Goal: Task Accomplishment & Management: Manage account settings

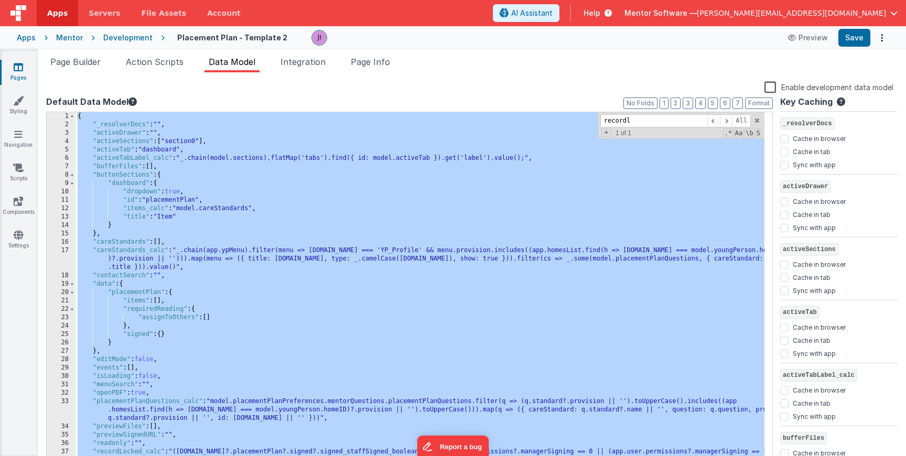
click at [314, 206] on div "{ "_resolverDocs" : "" , "activeDrawer" : "" , "activeSections" : [ "section0" …" at bounding box center [419, 296] width 689 height 369
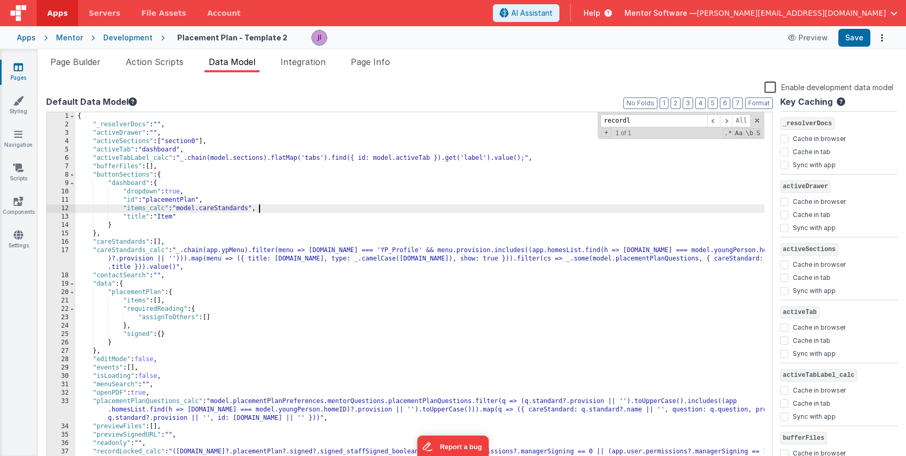
click at [25, 66] on link "Pages" at bounding box center [18, 72] width 38 height 21
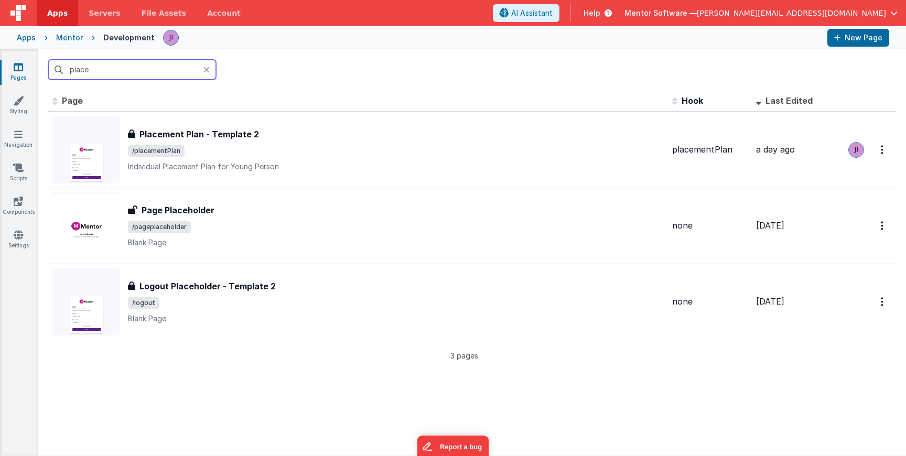
click at [78, 68] on input "place" at bounding box center [132, 70] width 168 height 20
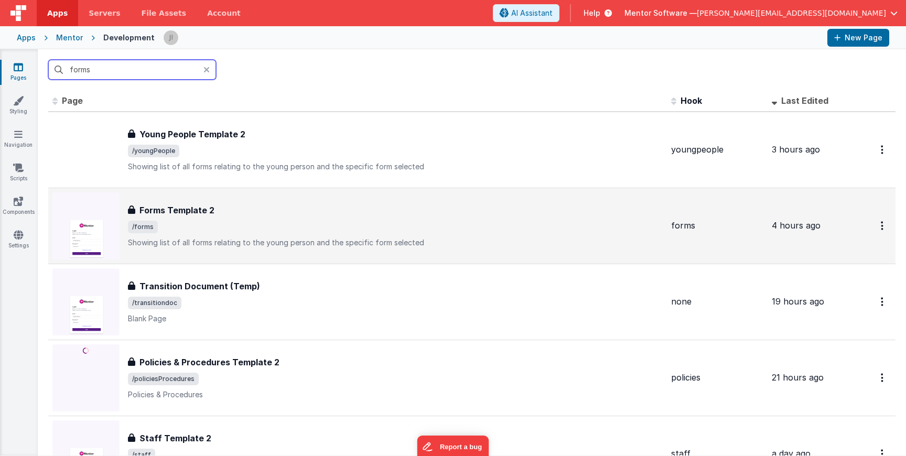
type input "forms"
click at [263, 210] on div "Forms Template 2" at bounding box center [395, 210] width 535 height 13
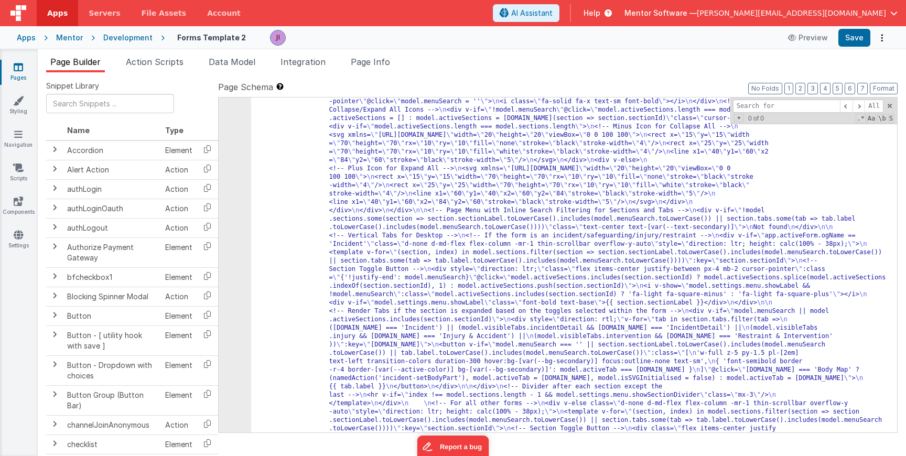
scroll to position [129, 0]
type input "d"
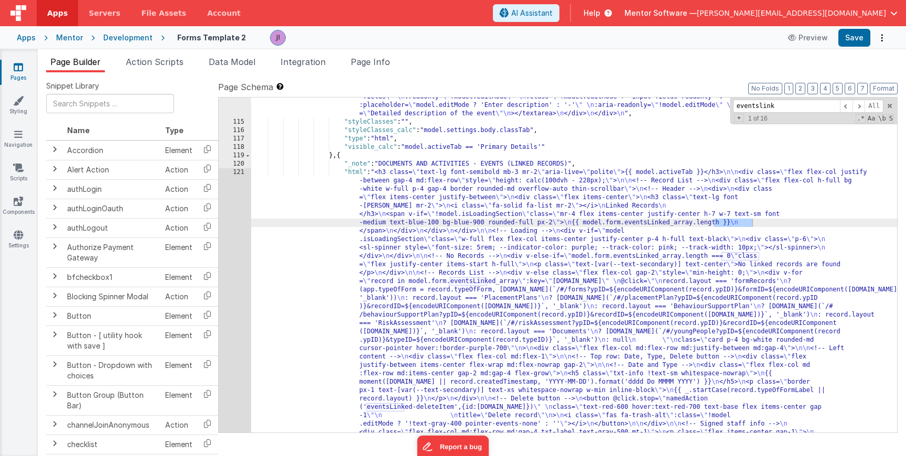
scroll to position [1718, 0]
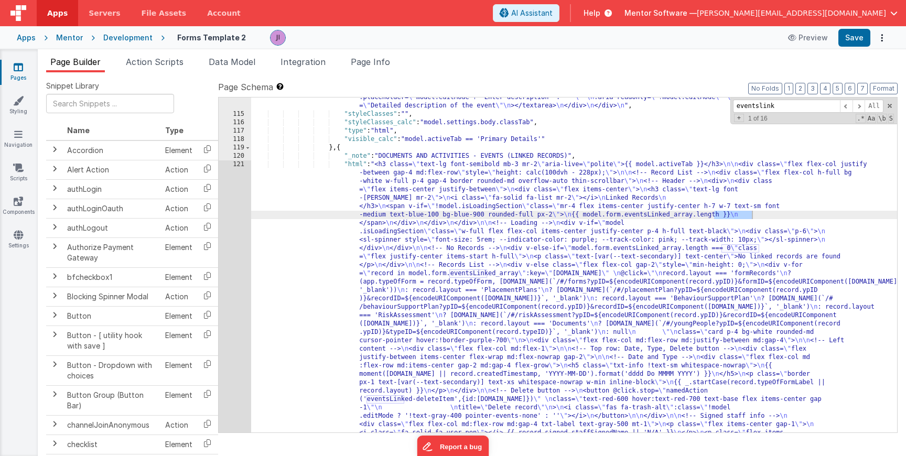
click at [233, 311] on div "121" at bounding box center [235, 382] width 32 height 444
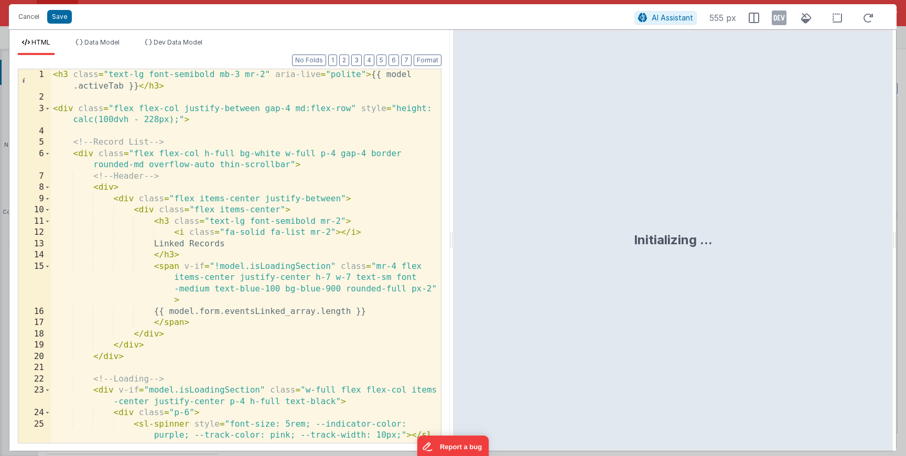
click at [233, 311] on div "< h3 class = "text-lg font-semibold mb-3 mr-2" aria-live = "polite" > {{ model …" at bounding box center [246, 273] width 390 height 408
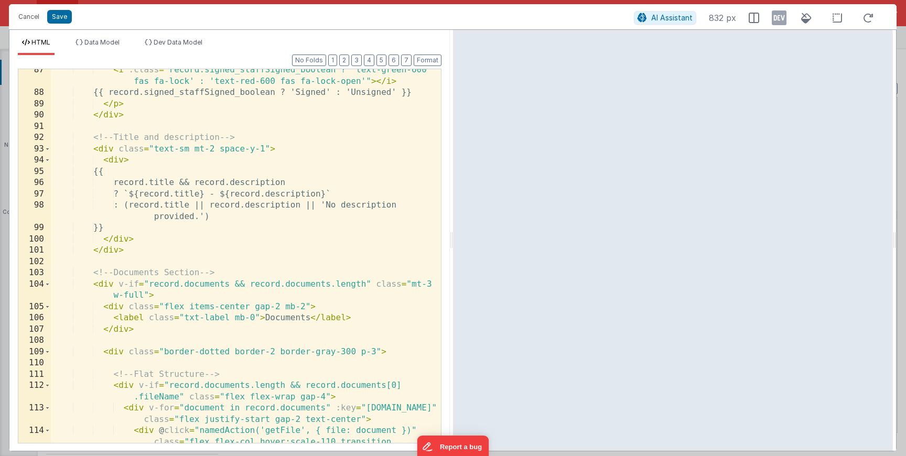
scroll to position [1297, 0]
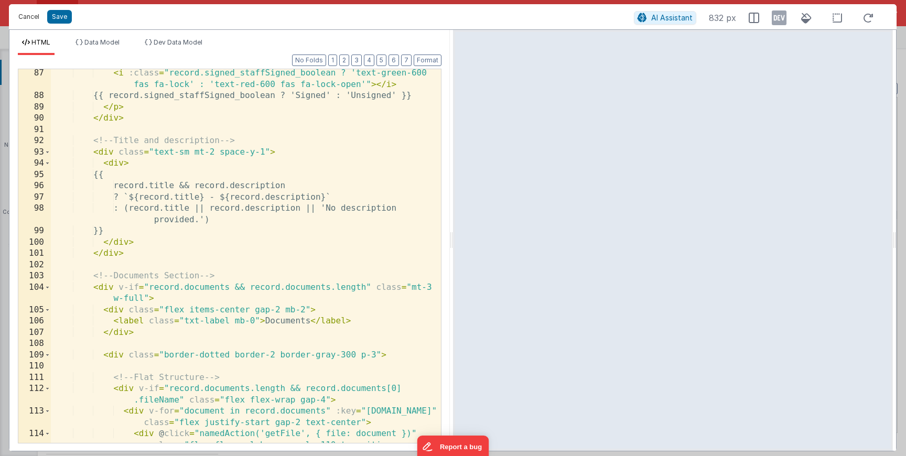
click at [37, 20] on button "Cancel" at bounding box center [28, 16] width 31 height 15
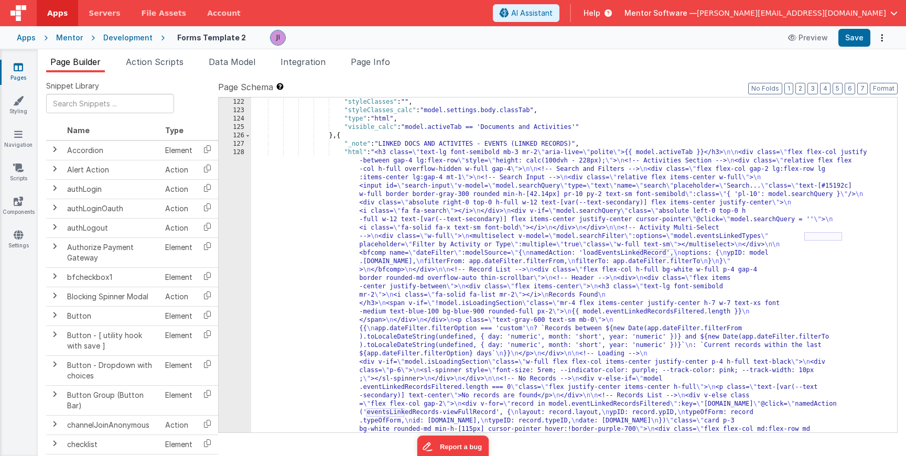
scroll to position [1934, 0]
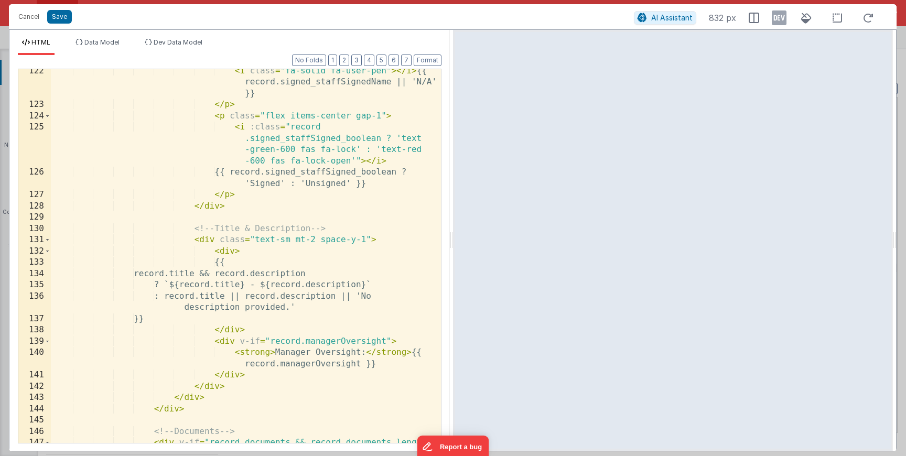
scroll to position [1931, 0]
click at [29, 20] on button "Cancel" at bounding box center [28, 16] width 31 height 15
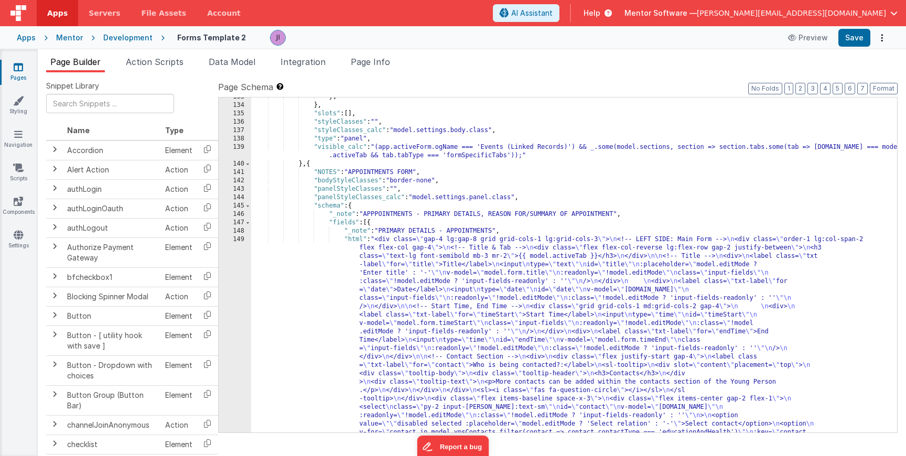
scroll to position [14695, 0]
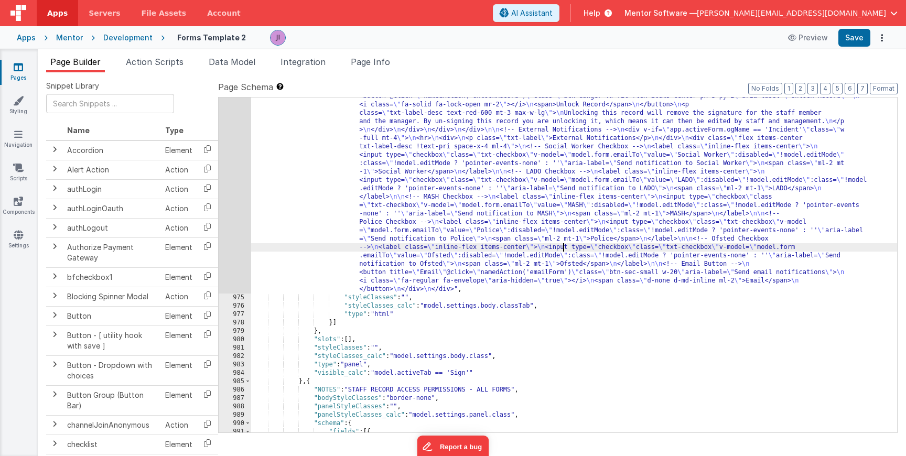
click at [563, 247] on div ""html" : "<div class= \" flex flex-col-reverse lg:flex-row gap-2 justify-betwee…" at bounding box center [574, 28] width 646 height 1215
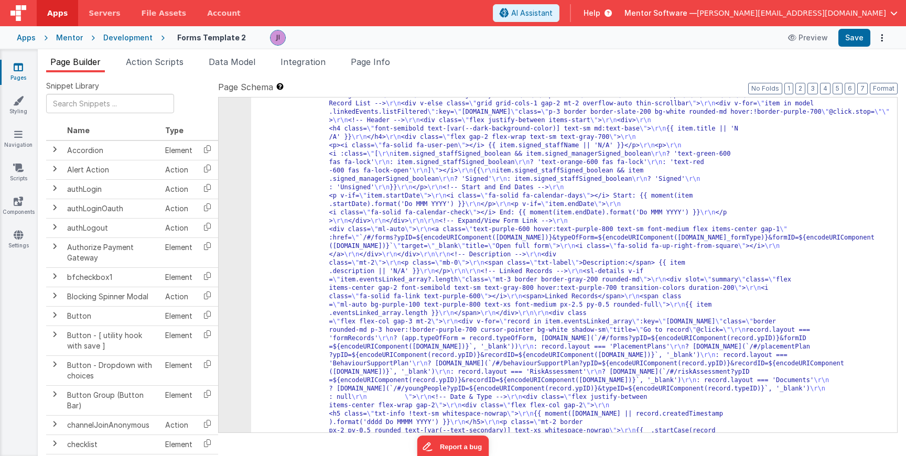
scroll to position [16741, 0]
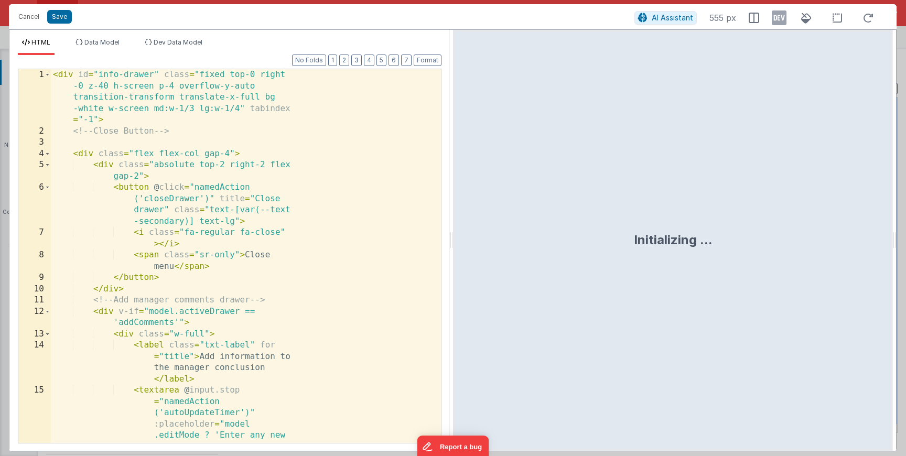
scroll to position [16838, 0]
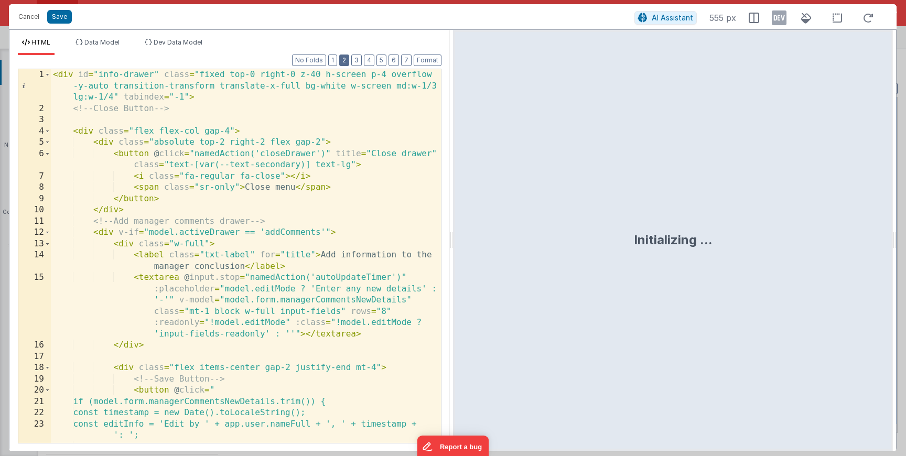
click at [346, 61] on button "2" at bounding box center [344, 61] width 10 height 12
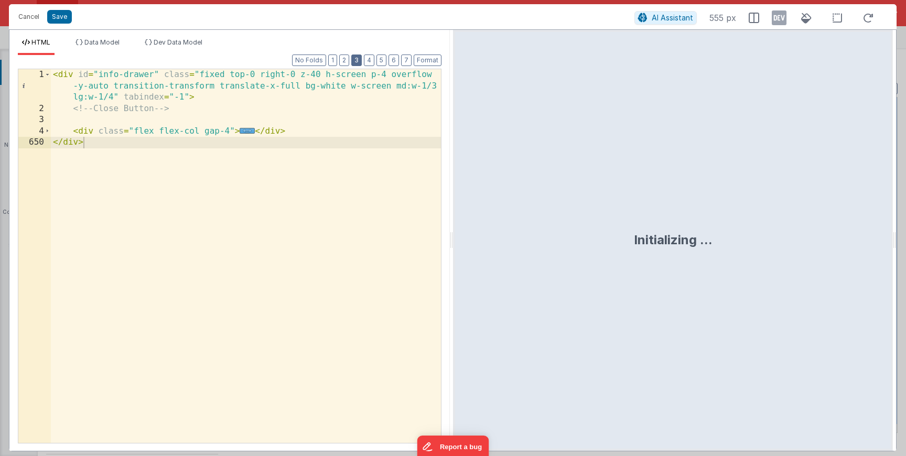
click at [361, 55] on button "3" at bounding box center [356, 61] width 10 height 12
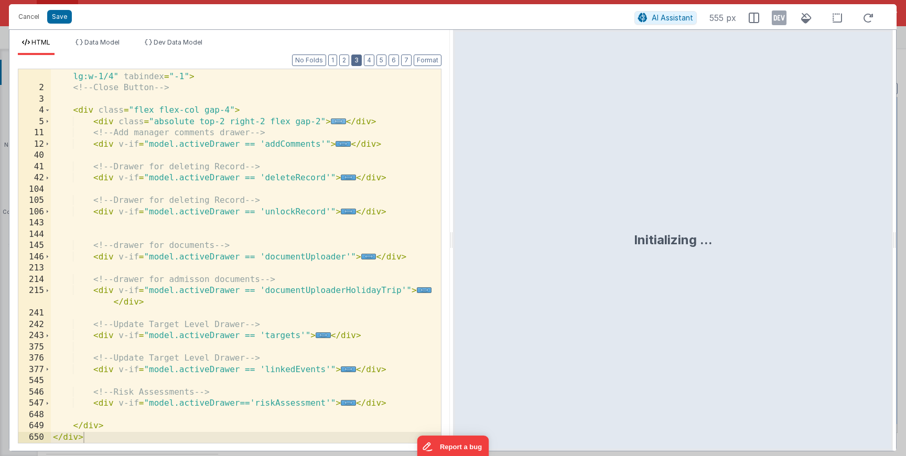
scroll to position [20, 0]
click at [345, 370] on span "..." at bounding box center [348, 369] width 15 height 6
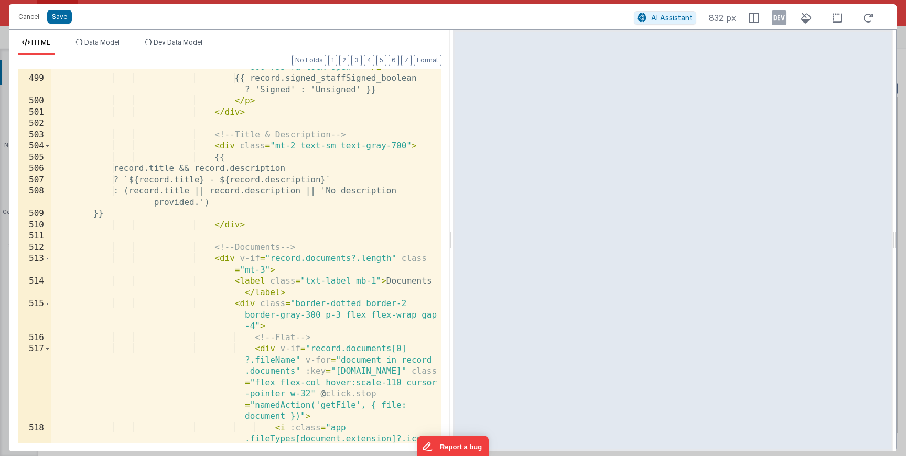
scroll to position [2326, 0]
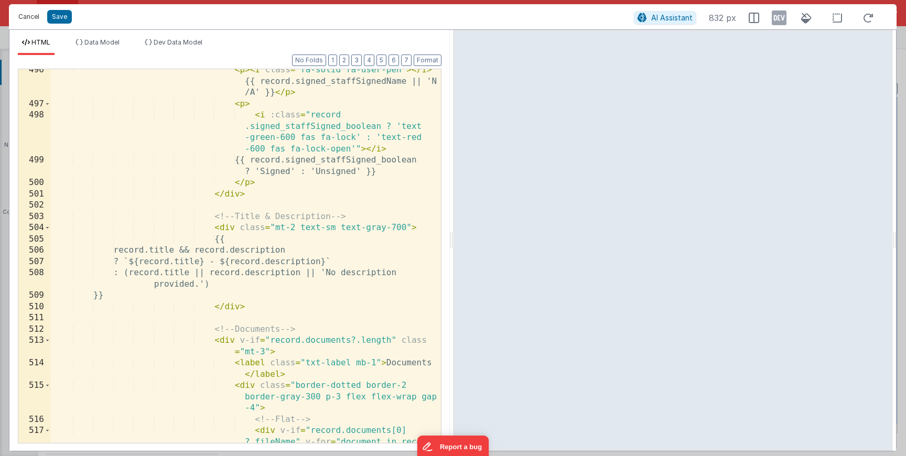
click at [21, 16] on button "Cancel" at bounding box center [28, 16] width 31 height 15
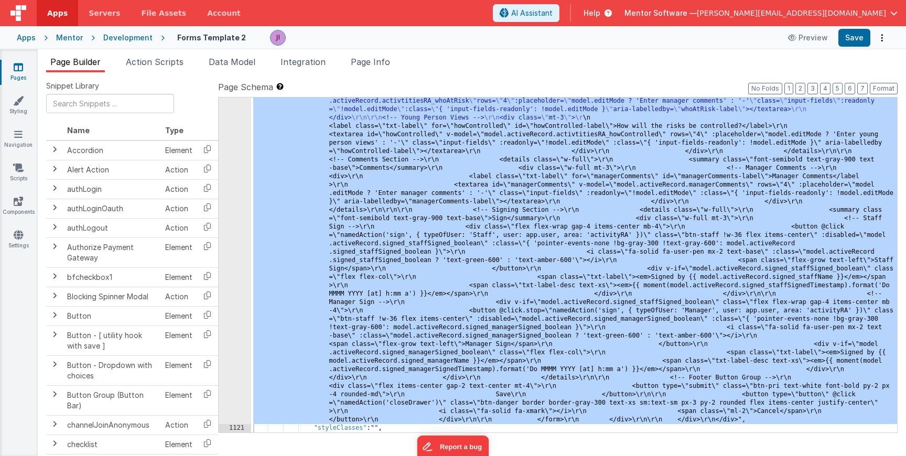
click at [24, 67] on link "Pages" at bounding box center [18, 72] width 38 height 21
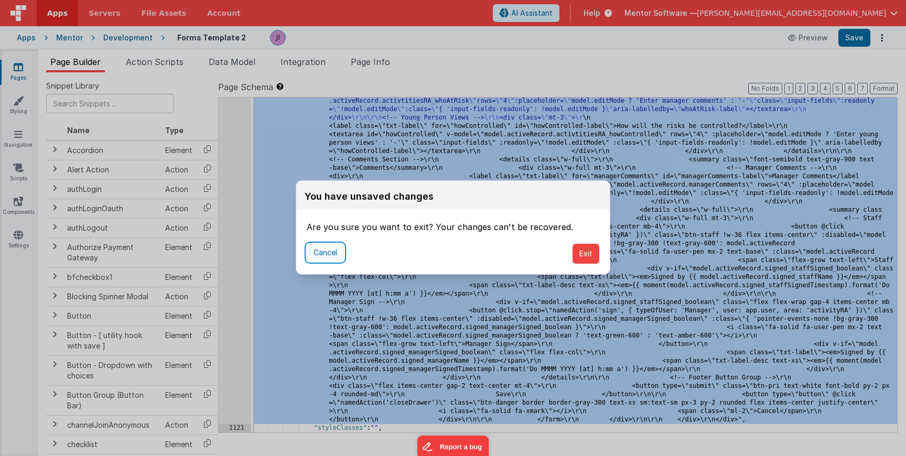
click at [342, 256] on button "Cancel" at bounding box center [325, 253] width 37 height 18
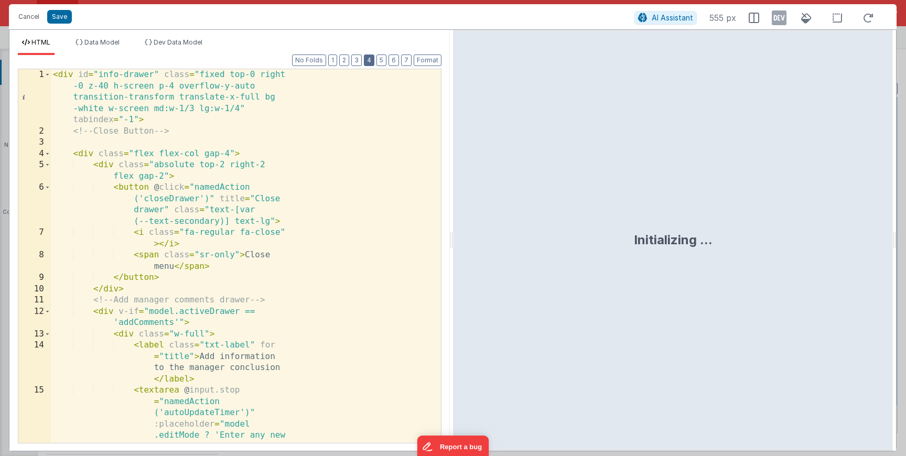
click at [369, 59] on button "4" at bounding box center [369, 61] width 10 height 12
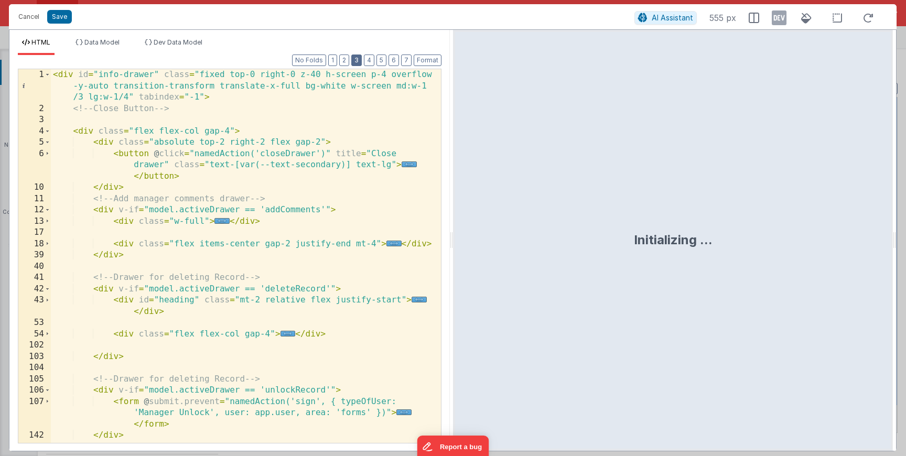
click at [356, 59] on button "3" at bounding box center [356, 61] width 10 height 12
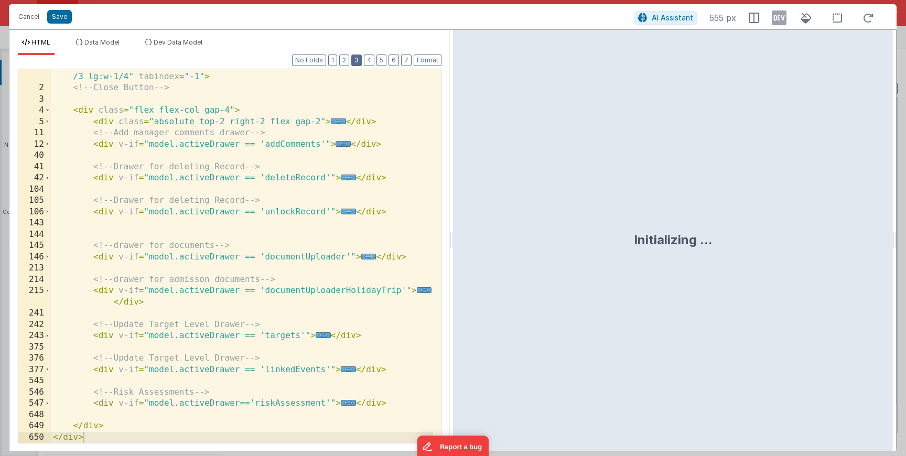
scroll to position [20, 0]
click at [344, 368] on span "..." at bounding box center [348, 369] width 15 height 6
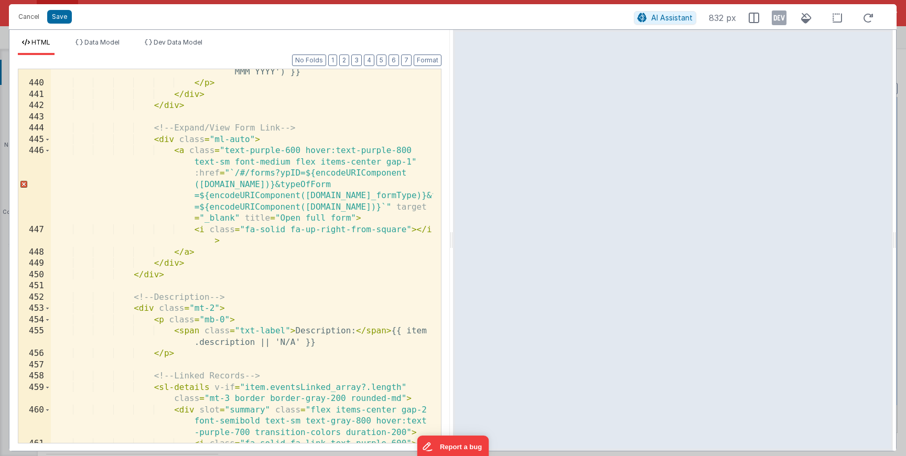
scroll to position [1310, 0]
click at [144, 309] on div "< i class = "fa-solid fa-calendar-check" > </ i > End: {{ moment(item.endDate).…" at bounding box center [242, 259] width 382 height 430
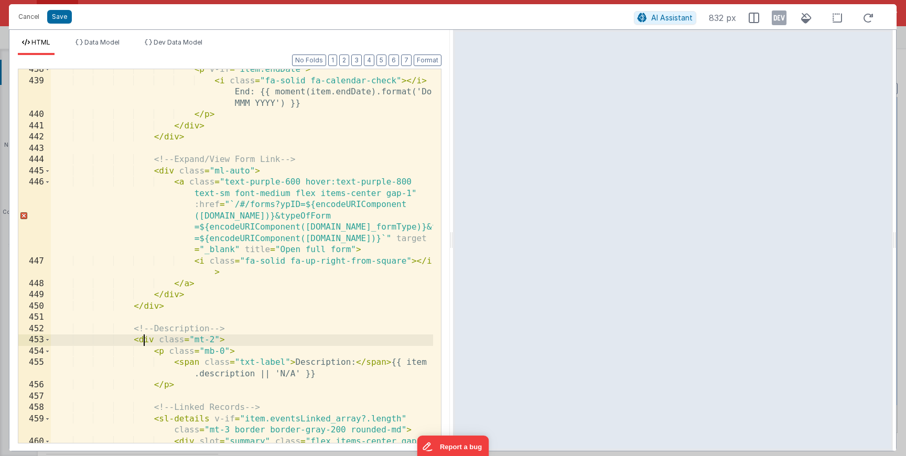
scroll to position [1341, 0]
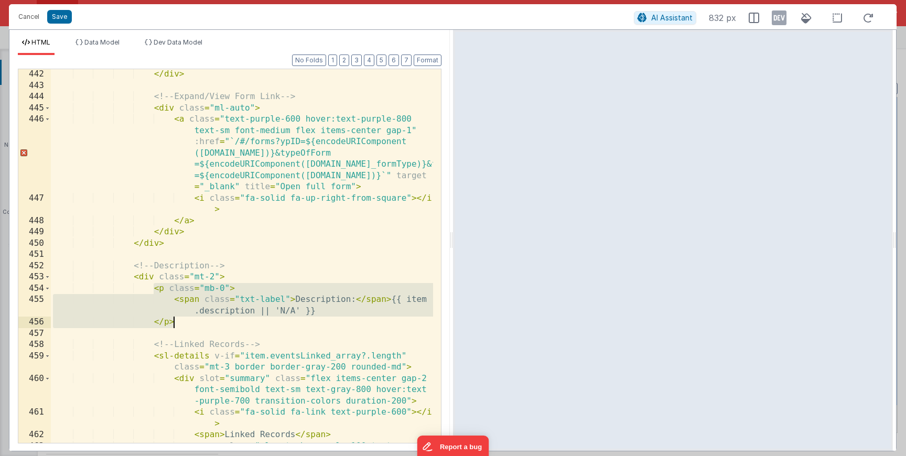
drag, startPoint x: 152, startPoint y: 289, endPoint x: 180, endPoint y: 329, distance: 48.1
click at [180, 329] on div "</ div > <!-- Expand/View Form Link --> < div class = "ml-auto" > < a class = "…" at bounding box center [242, 278] width 382 height 419
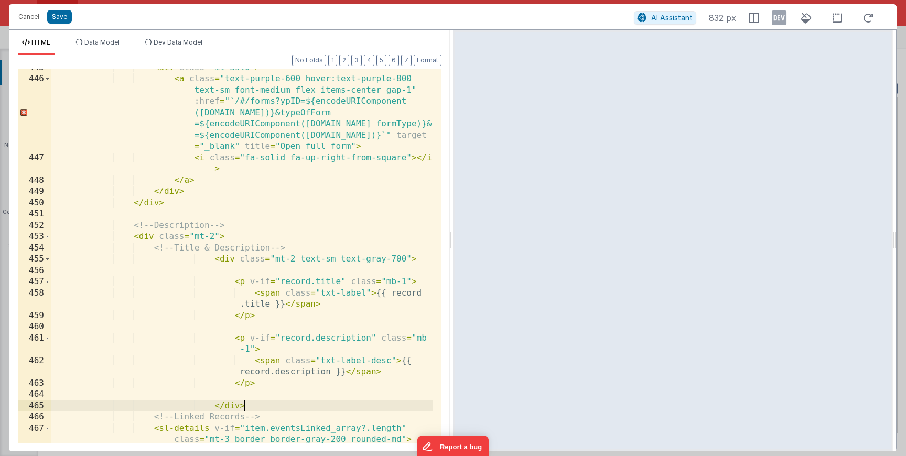
scroll to position [1381, 0]
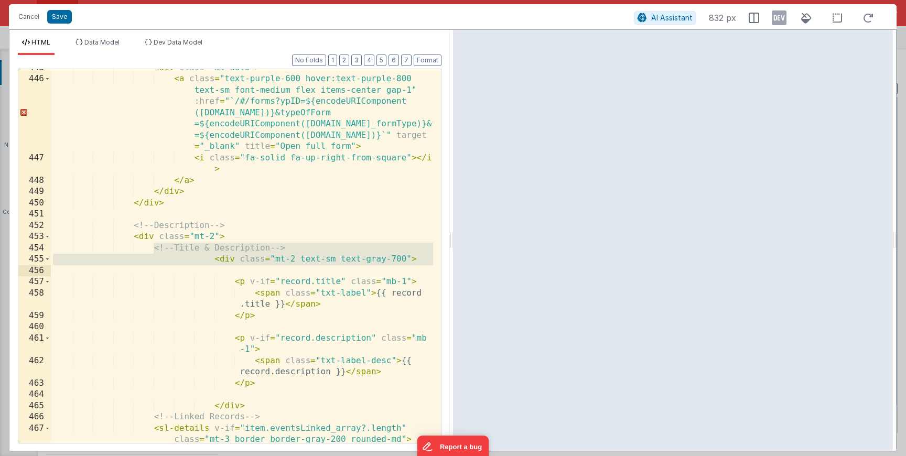
drag, startPoint x: 155, startPoint y: 248, endPoint x: 420, endPoint y: 264, distance: 266.1
click at [416, 265] on div "< div class = "ml-auto" > < a class = "text-purple-600 hover:text-purple-800 te…" at bounding box center [242, 271] width 382 height 419
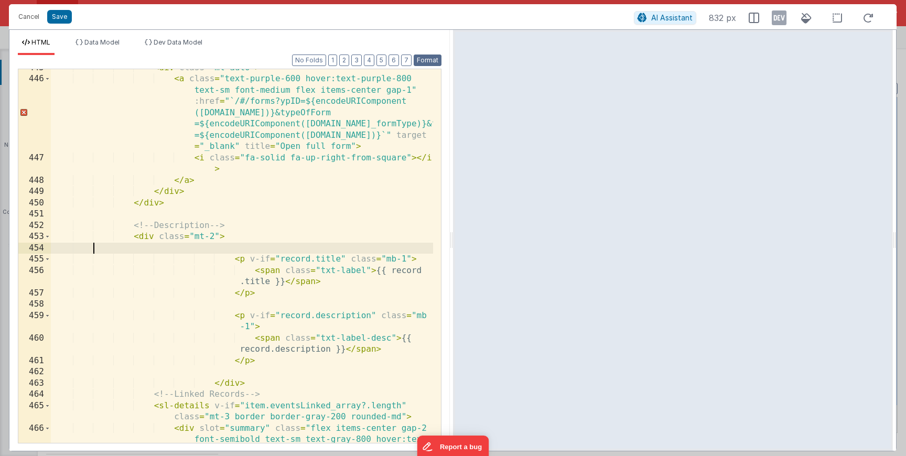
click at [428, 59] on button "Format" at bounding box center [428, 61] width 28 height 12
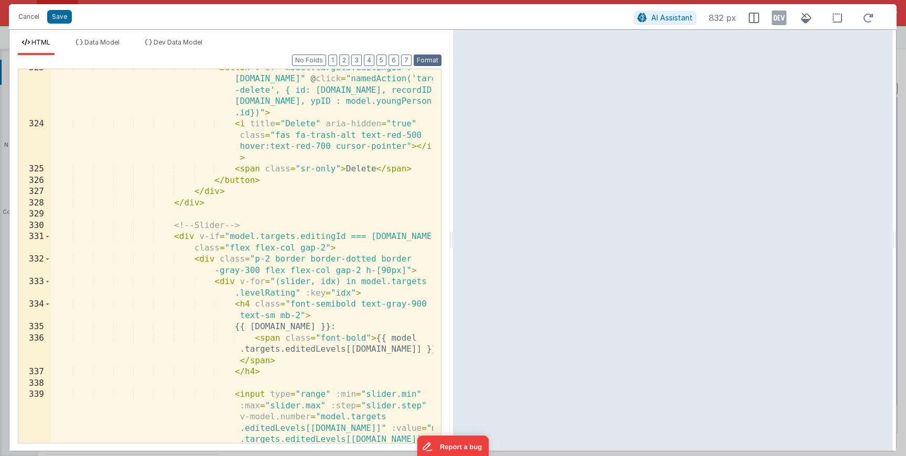
scroll to position [5472, 0]
drag, startPoint x: 62, startPoint y: 19, endPoint x: 71, endPoint y: 20, distance: 9.0
click at [62, 19] on button "Save" at bounding box center [59, 17] width 25 height 14
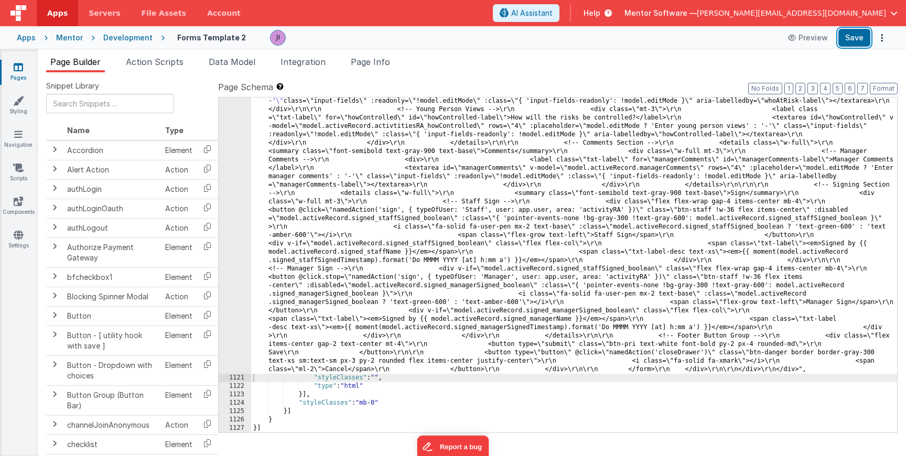
click at [856, 37] on button "Save" at bounding box center [854, 38] width 32 height 18
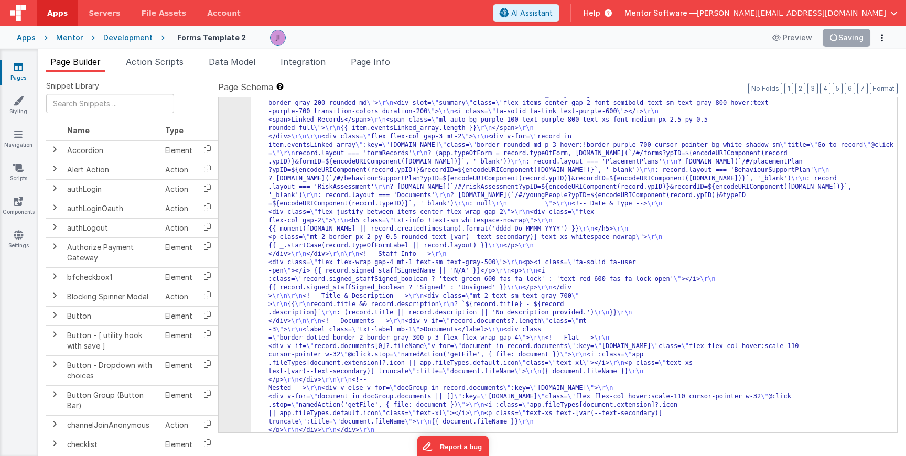
scroll to position [16552, 0]
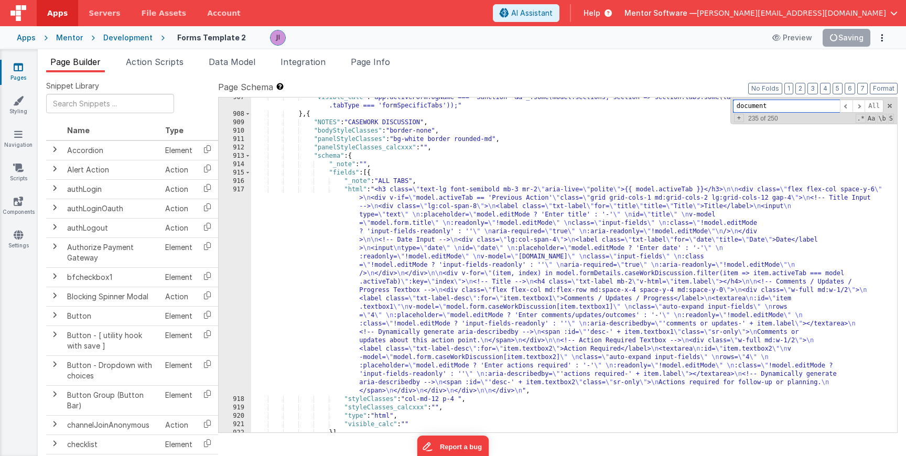
scroll to position [14110, 0]
click at [384, 231] on div ""visible_calc" : "app.activeForm.ogName === 'Sanction' && _.some(model.sections…" at bounding box center [574, 273] width 646 height 360
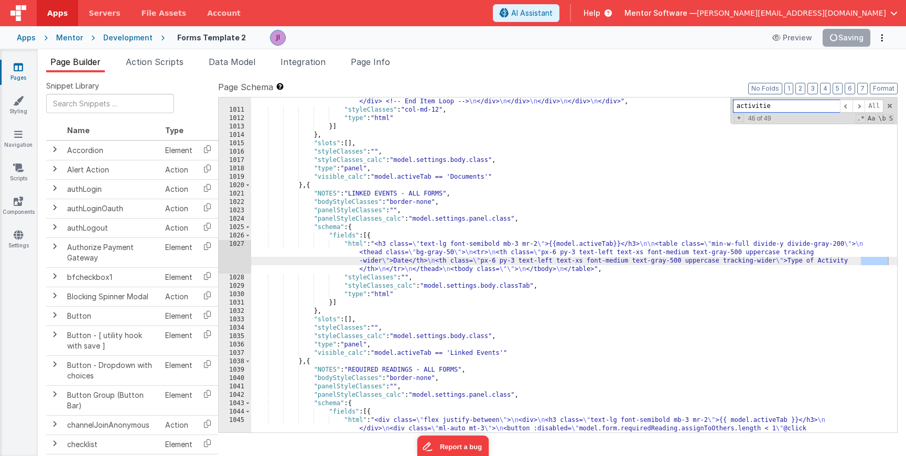
scroll to position [651, 0]
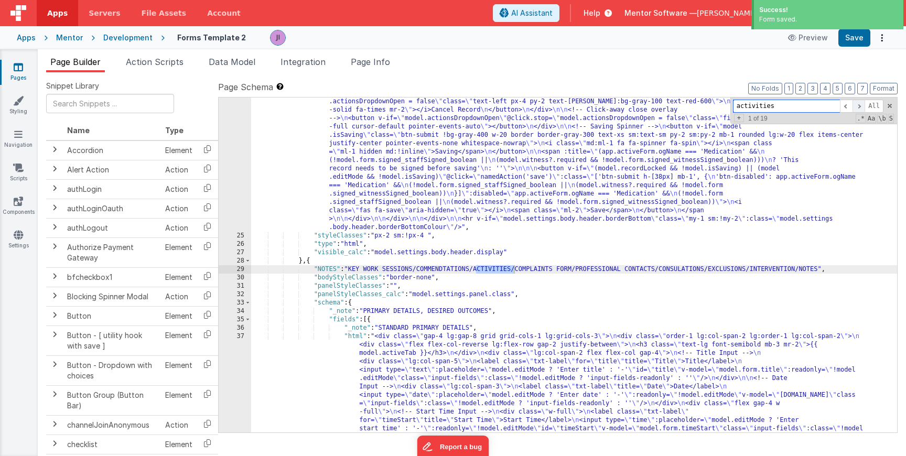
type input "activities"
click at [856, 105] on span at bounding box center [858, 106] width 13 height 13
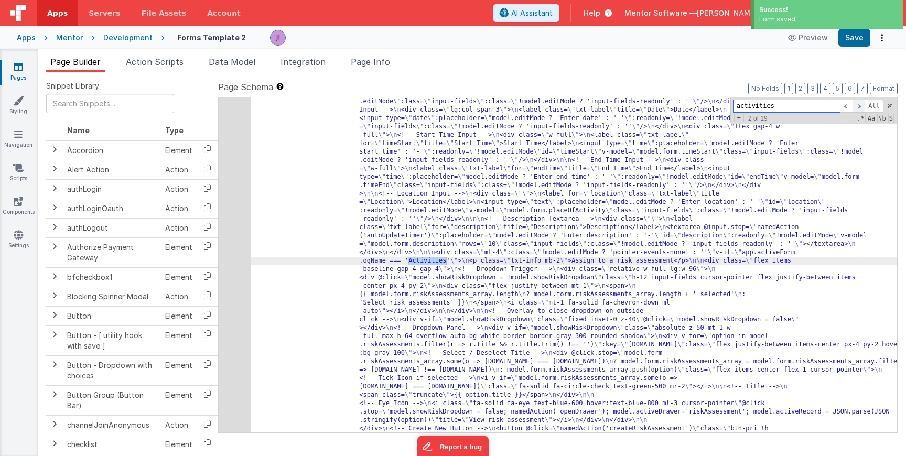
click at [856, 105] on span at bounding box center [858, 106] width 13 height 13
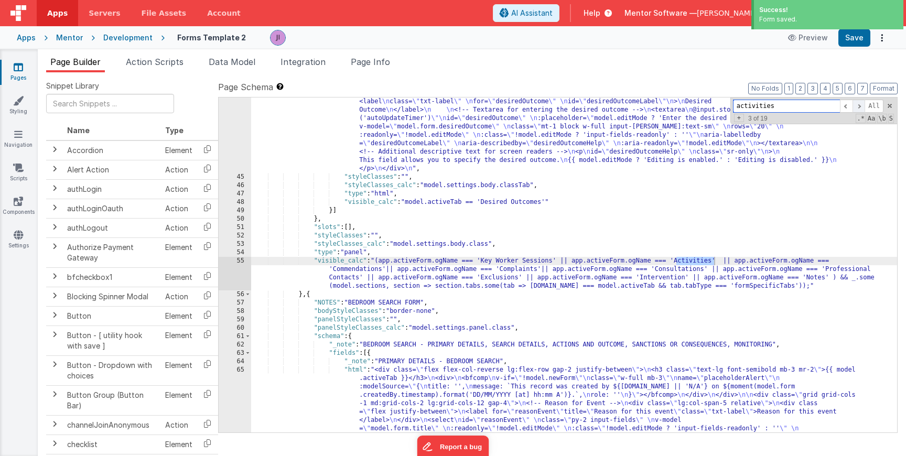
click at [856, 105] on span at bounding box center [858, 106] width 13 height 13
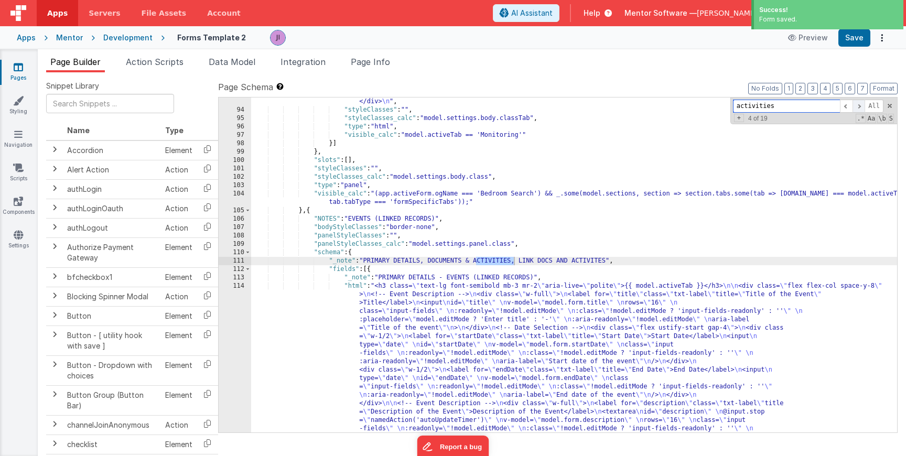
click at [856, 105] on span at bounding box center [858, 106] width 13 height 13
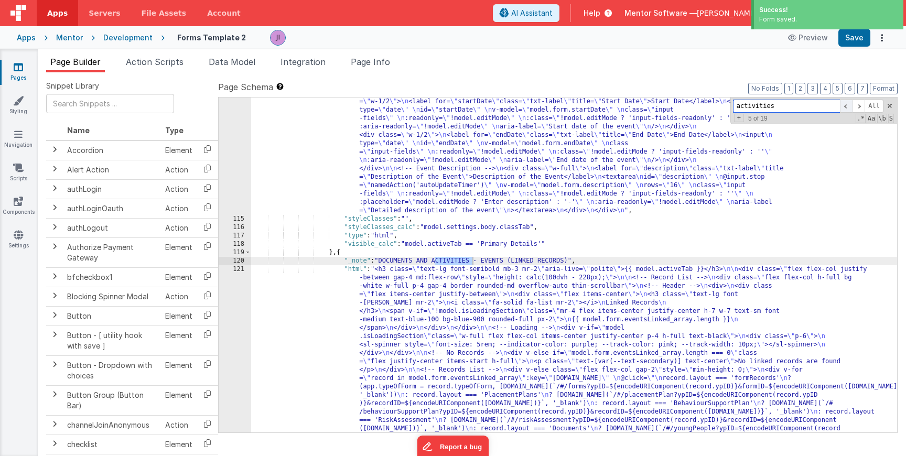
scroll to position [1683, 0]
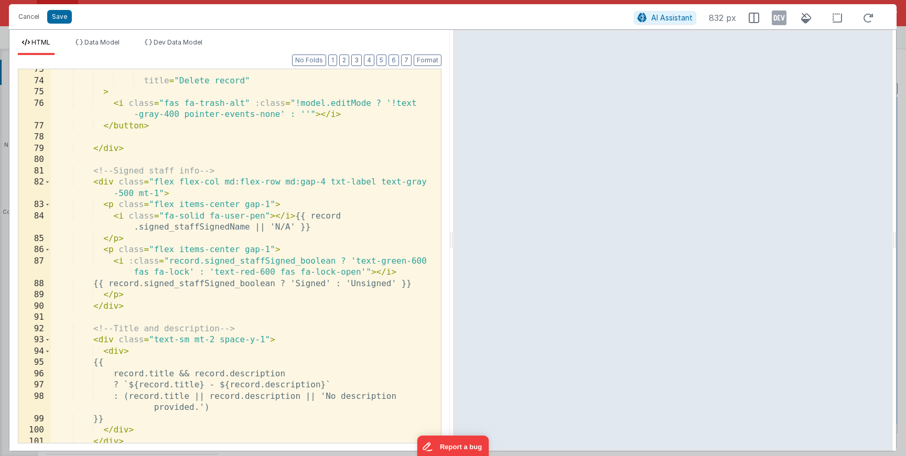
scroll to position [1195, 0]
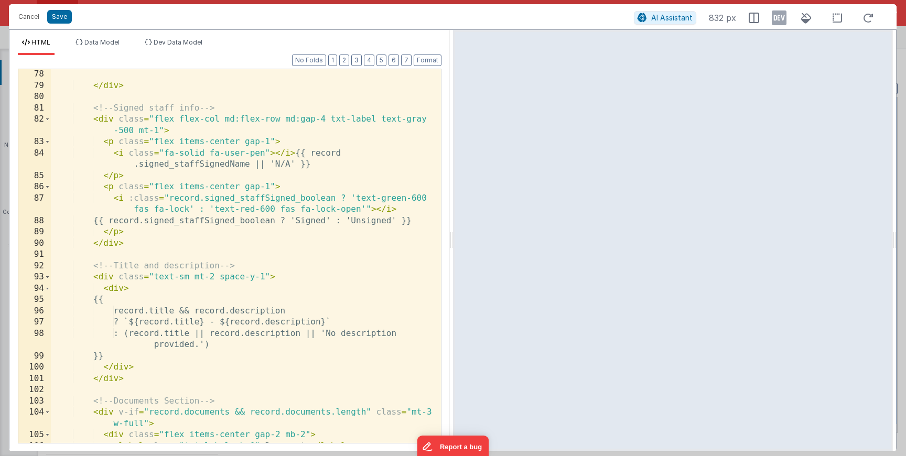
click at [121, 289] on div "</ div > <!-- Signed staff info --> < div class = "flex flex-col md:flex-row md…" at bounding box center [242, 267] width 382 height 396
click at [100, 280] on div "</ div > <!-- Signed staff info --> < div class = "flex flex-col md:flex-row md…" at bounding box center [242, 267] width 382 height 396
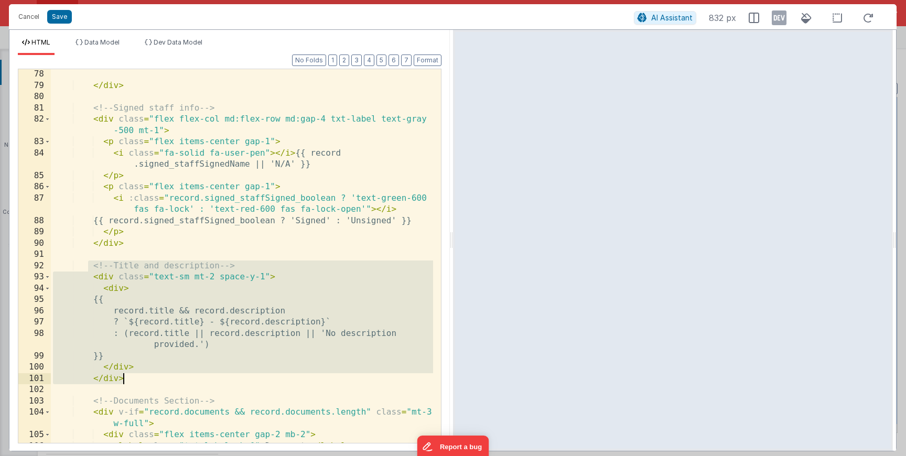
drag, startPoint x: 90, startPoint y: 269, endPoint x: 137, endPoint y: 375, distance: 115.4
click at [137, 375] on div "</ div > <!-- Signed staff info --> < div class = "flex flex-col md:flex-row md…" at bounding box center [242, 267] width 382 height 396
click at [118, 377] on div "</ div > <!-- Signed staff info --> < div class = "flex flex-col md:flex-row md…" at bounding box center [242, 267] width 382 height 396
drag, startPoint x: 110, startPoint y: 280, endPoint x: 142, endPoint y: 378, distance: 103.1
click at [142, 378] on div "</ div > <!-- Signed staff info --> < div class = "flex flex-col md:flex-row md…" at bounding box center [242, 267] width 382 height 396
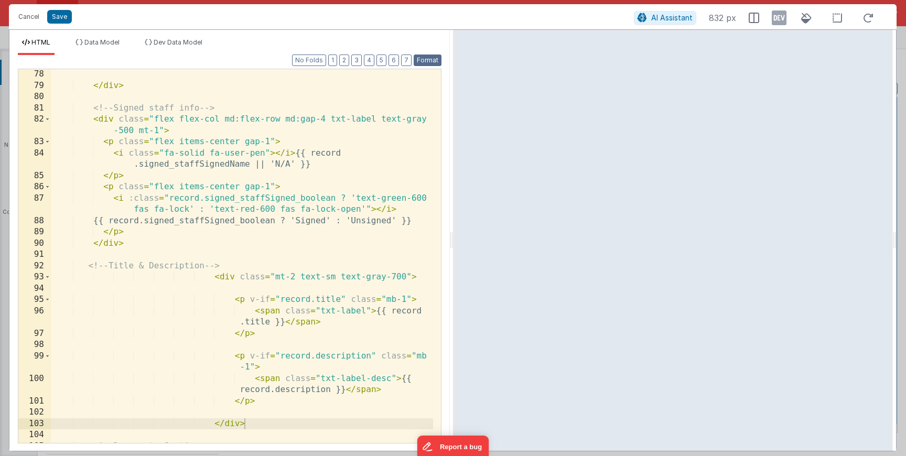
click at [421, 61] on button "Format" at bounding box center [428, 61] width 28 height 12
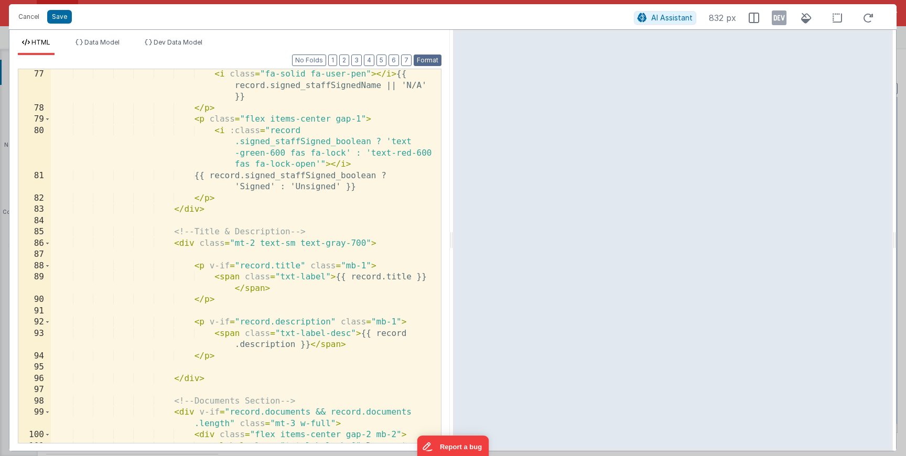
scroll to position [1285, 0]
click at [64, 19] on button "Save" at bounding box center [59, 17] width 25 height 14
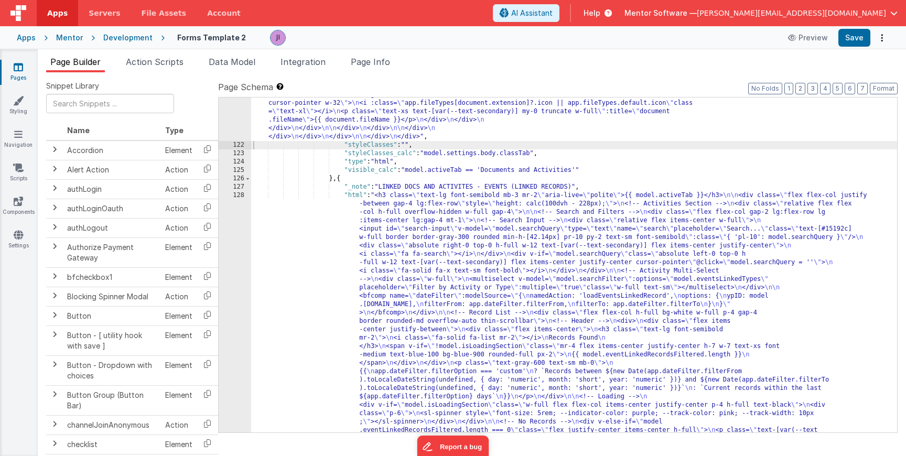
scroll to position [1851, 0]
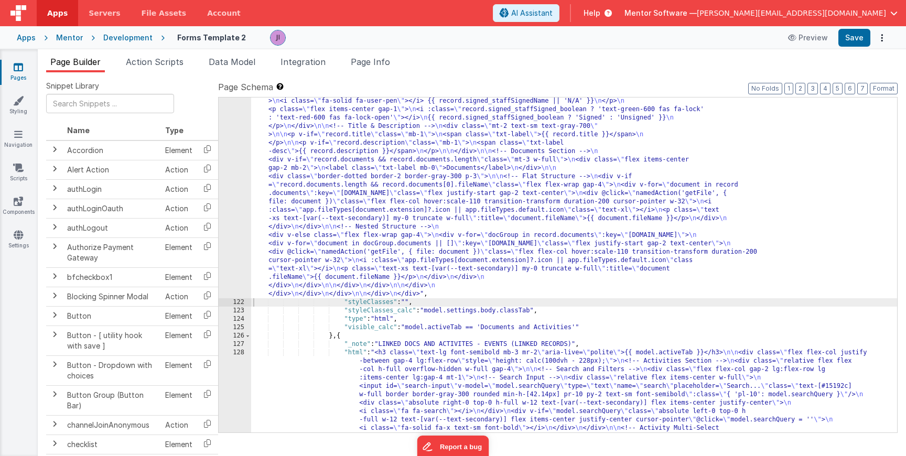
click at [233, 180] on div "121" at bounding box center [235, 76] width 32 height 444
click at [227, 187] on div "121" at bounding box center [235, 76] width 32 height 444
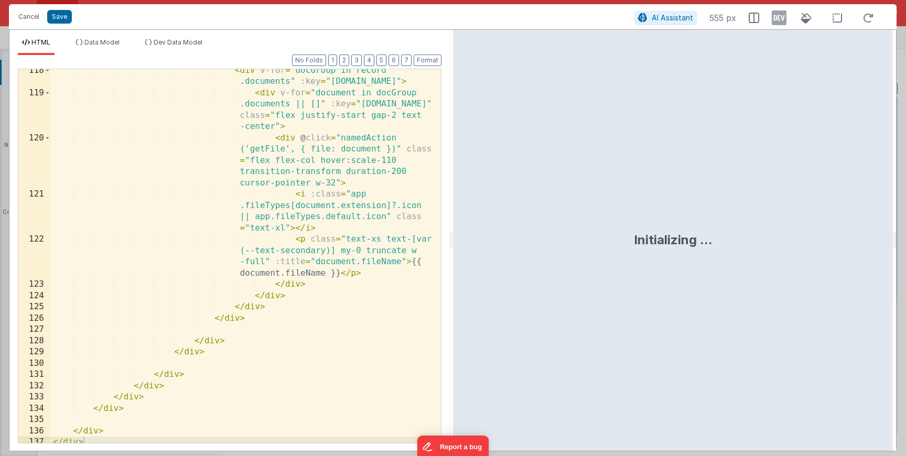
scroll to position [2049, 0]
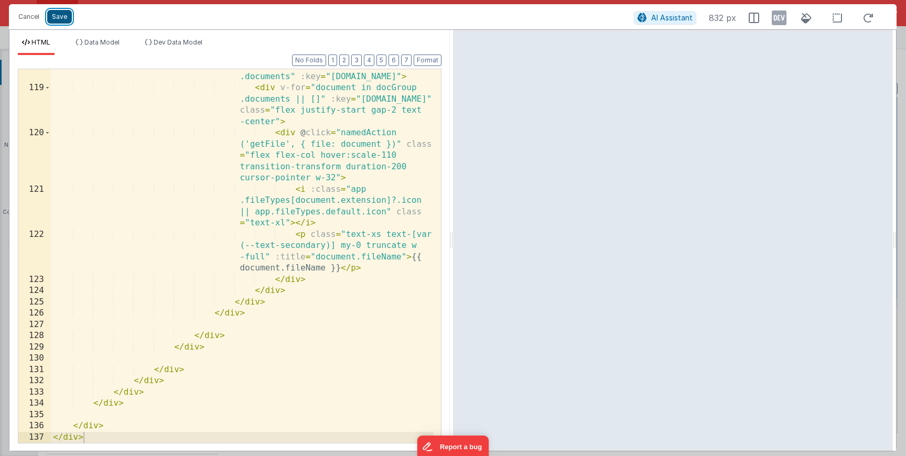
click at [66, 17] on button "Save" at bounding box center [59, 17] width 25 height 14
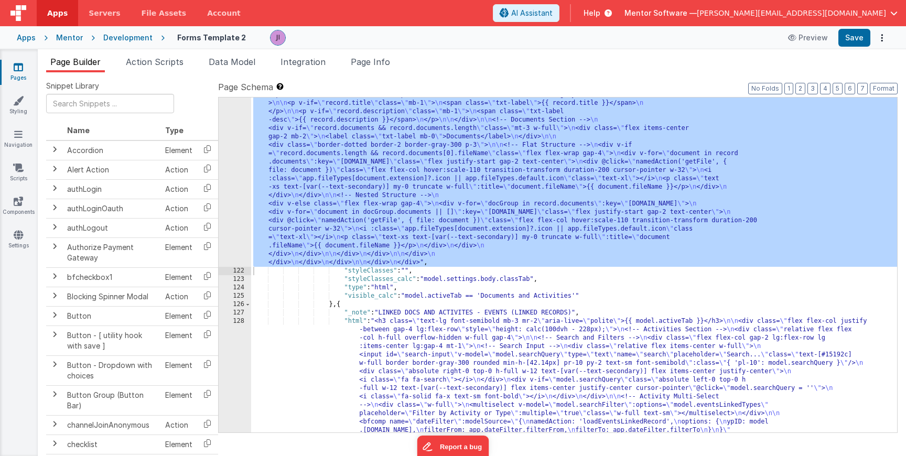
scroll to position [1953, 0]
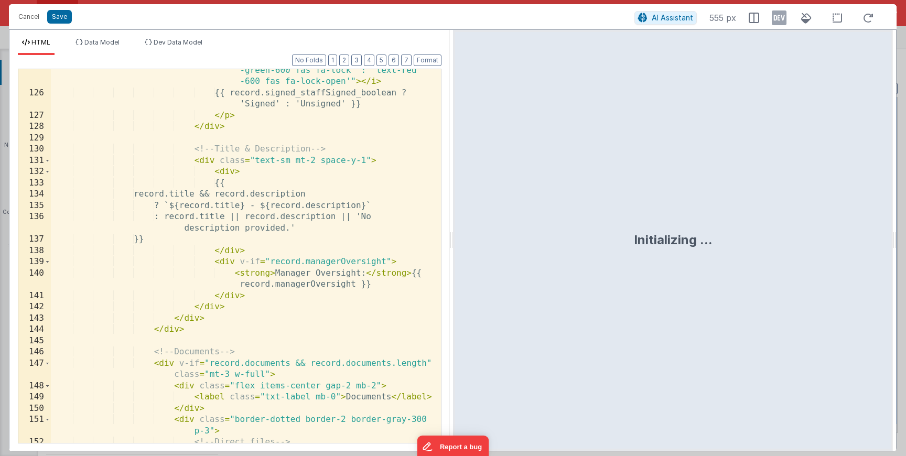
scroll to position [1981, 0]
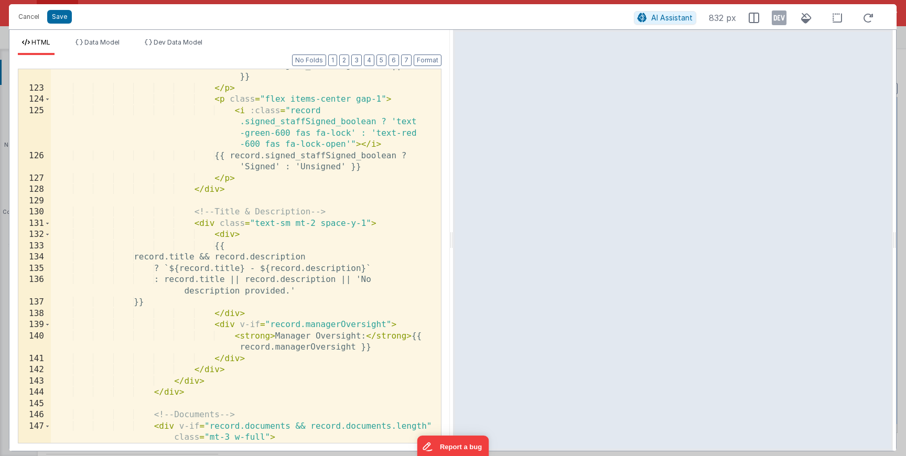
click at [225, 300] on div "< i class = "fa-solid fa-user-pen" > </ i > {{ record.signed_staffSignedName ||…" at bounding box center [242, 258] width 382 height 419
click at [225, 311] on div "< i class = "fa-solid fa-user-pen" > </ i > {{ record.signed_staffSignedName ||…" at bounding box center [242, 258] width 382 height 419
click at [227, 245] on div "< i class = "fa-solid fa-user-pen" > </ i > {{ record.signed_staffSignedName ||…" at bounding box center [242, 258] width 382 height 419
click at [221, 233] on div "< i class = "fa-solid fa-user-pen" > </ i > {{ record.signed_staffSignedName ||…" at bounding box center [242, 258] width 382 height 419
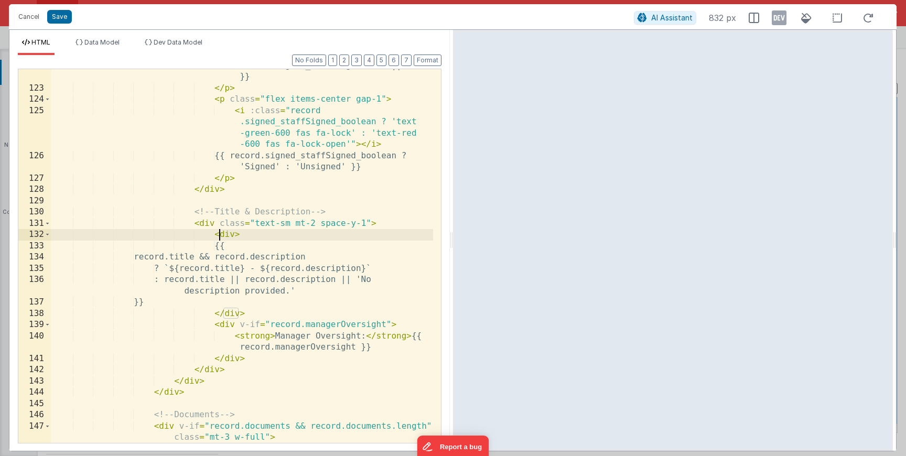
click at [220, 368] on div "< i class = "fa-solid fa-user-pen" > </ i > {{ record.signed_staffSignedName ||…" at bounding box center [242, 258] width 382 height 419
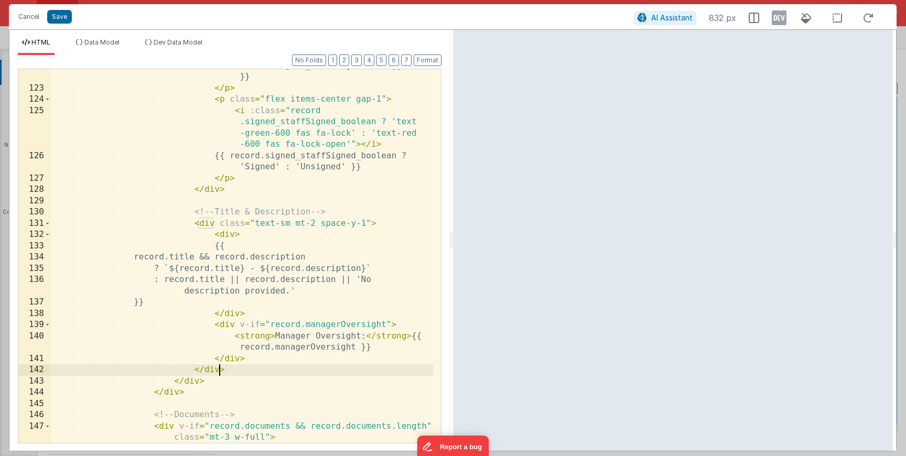
click at [212, 233] on div "< i class = "fa-solid fa-user-pen" > </ i > {{ record.signed_staffSignedName ||…" at bounding box center [242, 258] width 382 height 419
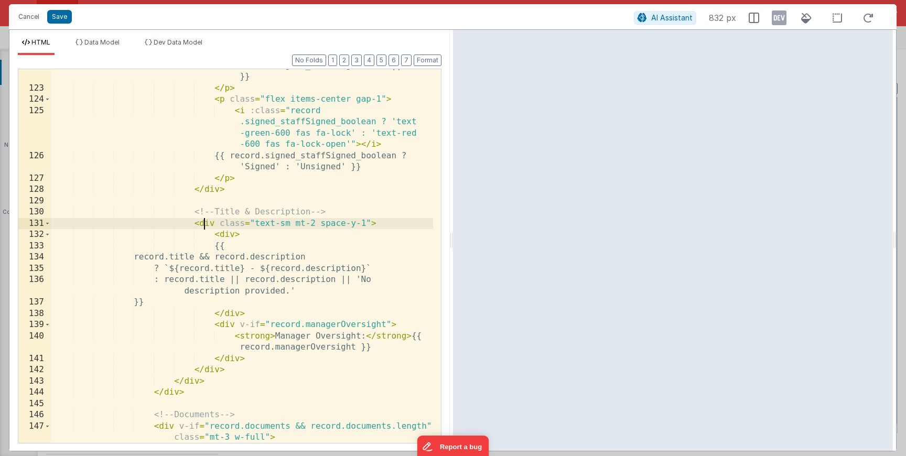
click at [206, 223] on div "< i class = "fa-solid fa-user-pen" > </ i > {{ record.signed_staffSignedName ||…" at bounding box center [242, 258] width 382 height 419
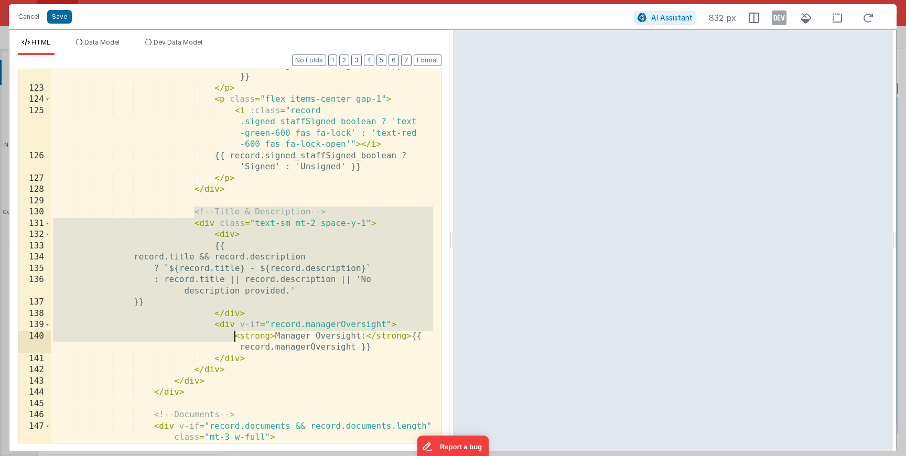
drag, startPoint x: 193, startPoint y: 211, endPoint x: 235, endPoint y: 350, distance: 144.6
click at [233, 337] on div "< i class = "fa-solid fa-user-pen" > </ i > {{ record.signed_staffSignedName ||…" at bounding box center [242, 258] width 382 height 419
click at [235, 350] on div "< i class = "fa-solid fa-user-pen" > </ i > {{ record.signed_staffSignedName ||…" at bounding box center [242, 258] width 382 height 419
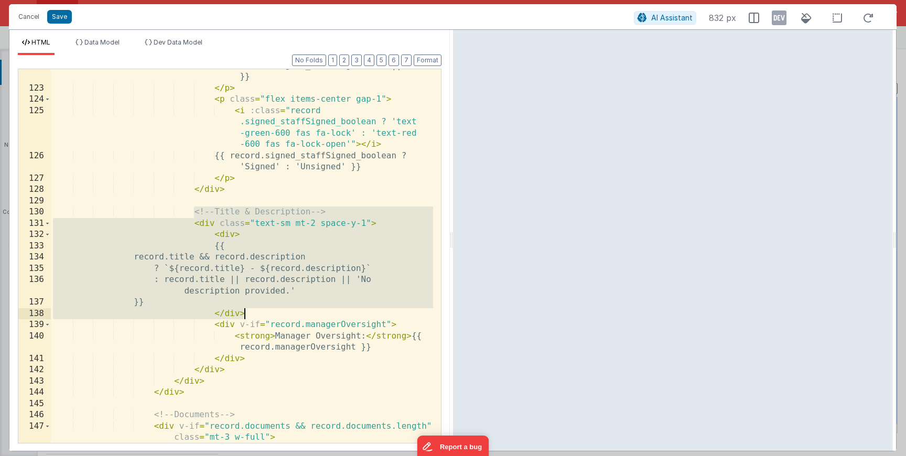
drag, startPoint x: 216, startPoint y: 217, endPoint x: 276, endPoint y: 312, distance: 112.8
click at [276, 312] on div "< i class = "fa-solid fa-user-pen" > </ i > {{ record.signed_staffSignedName ||…" at bounding box center [242, 258] width 382 height 419
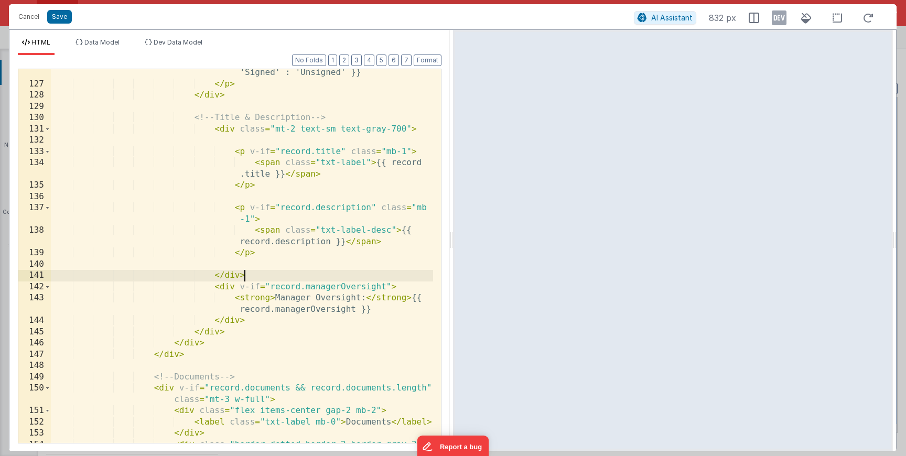
scroll to position [2075, 0]
click at [222, 288] on div "{{ record.signed_staffSigned_boolean ? 'Signed' : 'Unsigned' }} </ p > </ div >…" at bounding box center [242, 265] width 382 height 419
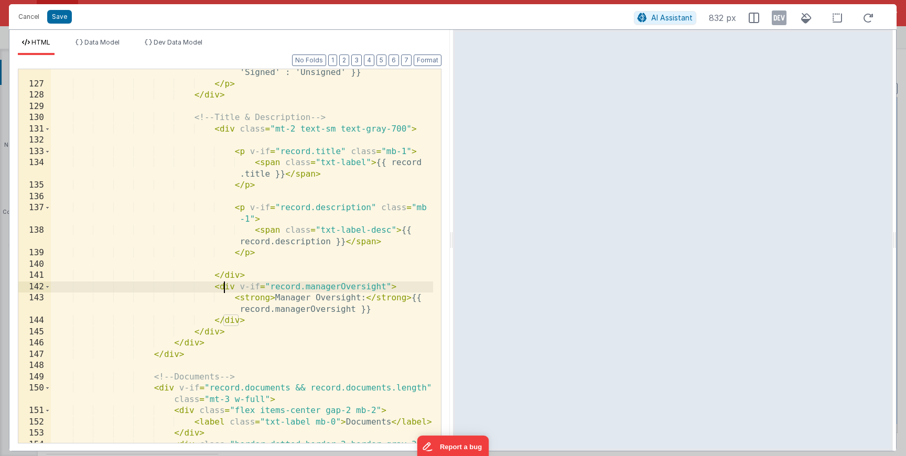
click at [222, 288] on div "{{ record.signed_staffSigned_boolean ? 'Signed' : 'Unsigned' }} </ p > </ div >…" at bounding box center [242, 265] width 382 height 419
click at [254, 288] on div "{{ record.signed_staffSigned_boolean ? 'Signed' : 'Unsigned' }} </ p > </ div >…" at bounding box center [242, 265] width 382 height 419
click at [228, 287] on div "{{ record.signed_staffSigned_boolean ? 'Signed' : 'Unsigned' }} </ p > </ div >…" at bounding box center [242, 265] width 382 height 419
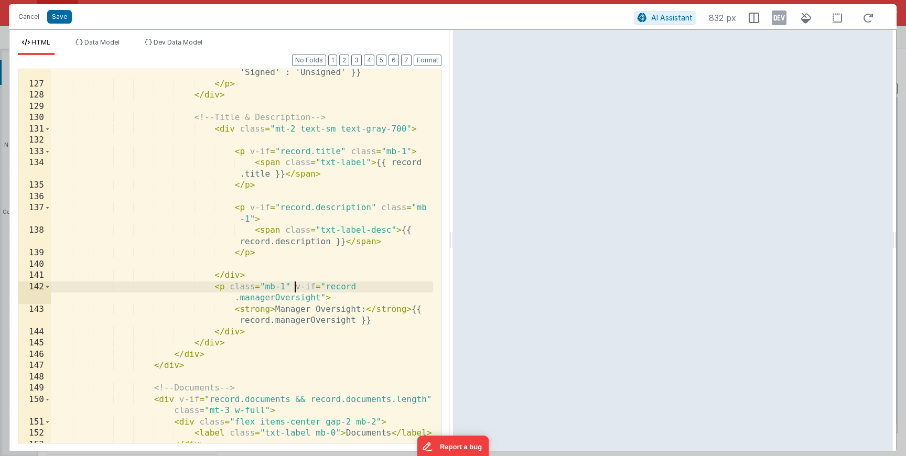
click at [376, 324] on div "{{ record.signed_staffSigned_boolean ? 'Signed' : 'Unsigned' }} </ p > </ div >…" at bounding box center [242, 265] width 382 height 419
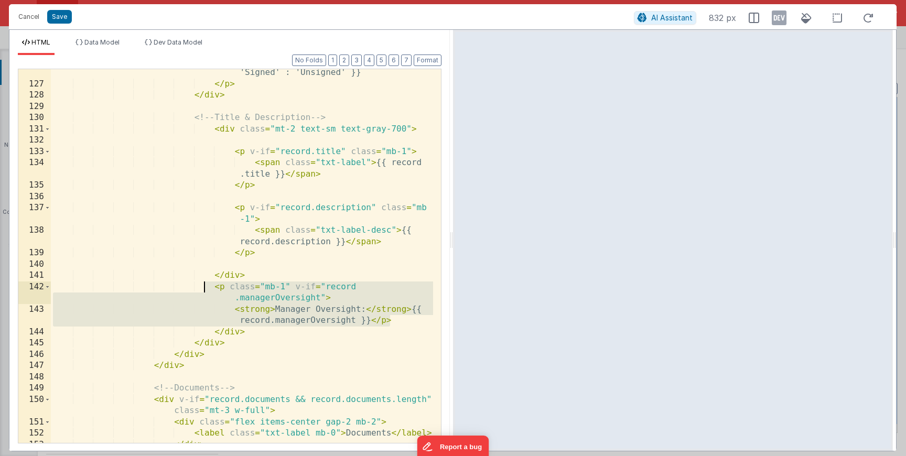
drag, startPoint x: 402, startPoint y: 318, endPoint x: 207, endPoint y: 288, distance: 197.2
click at [206, 288] on div "{{ record.signed_staffSigned_boolean ? 'Signed' : 'Unsigned' }} </ p > </ div >…" at bounding box center [242, 265] width 382 height 419
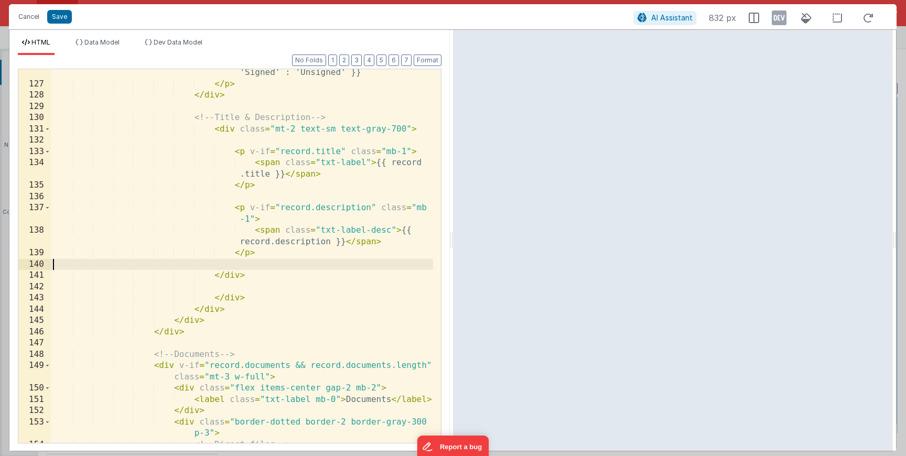
click at [293, 265] on div "{{ record.signed_staffSigned_boolean ? 'Signed' : 'Unsigned' }} </ p > </ div >…" at bounding box center [242, 265] width 382 height 419
click at [288, 258] on div "{{ record.signed_staffSigned_boolean ? 'Signed' : 'Unsigned' }} </ p > </ div >…" at bounding box center [242, 265] width 382 height 419
paste textarea
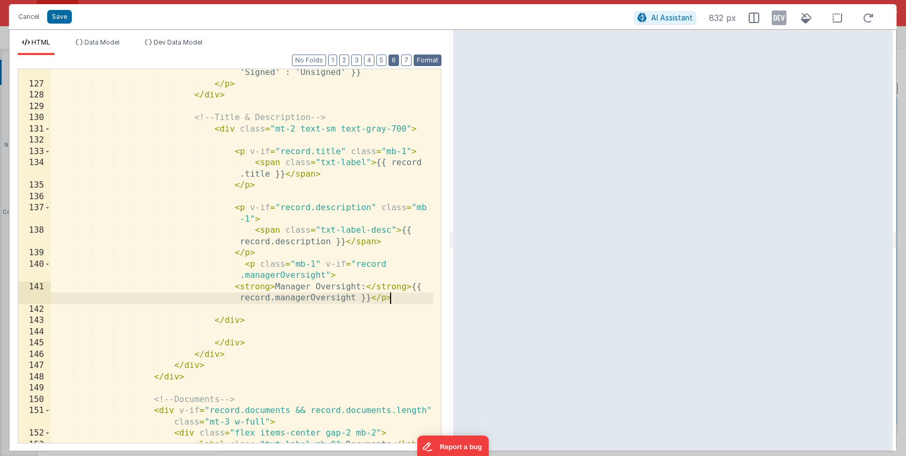
click at [425, 62] on button "Format" at bounding box center [428, 61] width 28 height 12
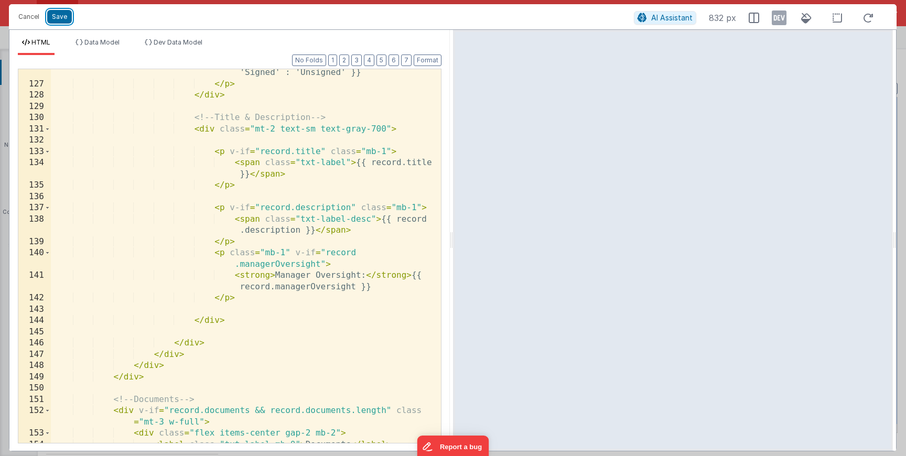
drag, startPoint x: 66, startPoint y: 15, endPoint x: 133, endPoint y: 18, distance: 67.2
click at [66, 15] on button "Save" at bounding box center [59, 17] width 25 height 14
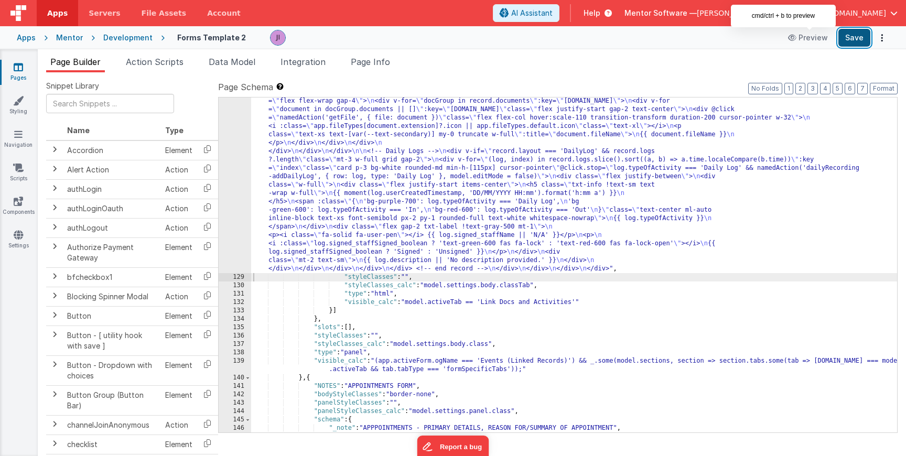
click at [848, 41] on button "Save" at bounding box center [854, 38] width 32 height 18
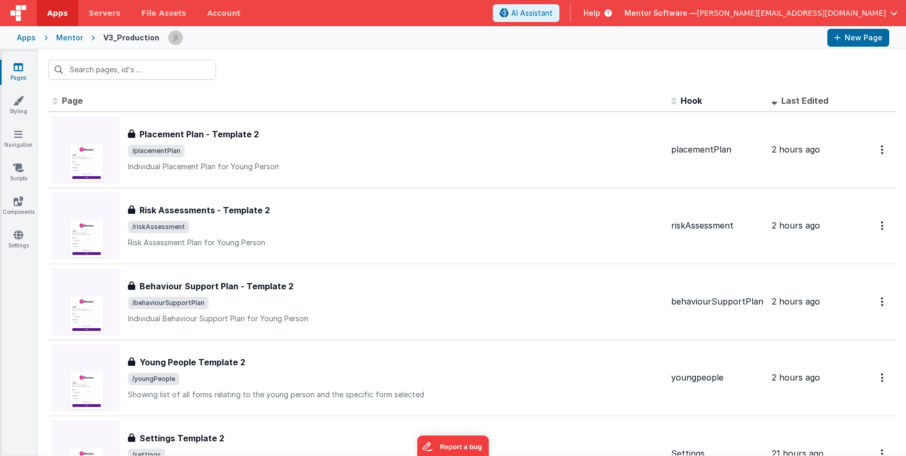
click at [66, 38] on div "Mentor" at bounding box center [69, 37] width 27 height 10
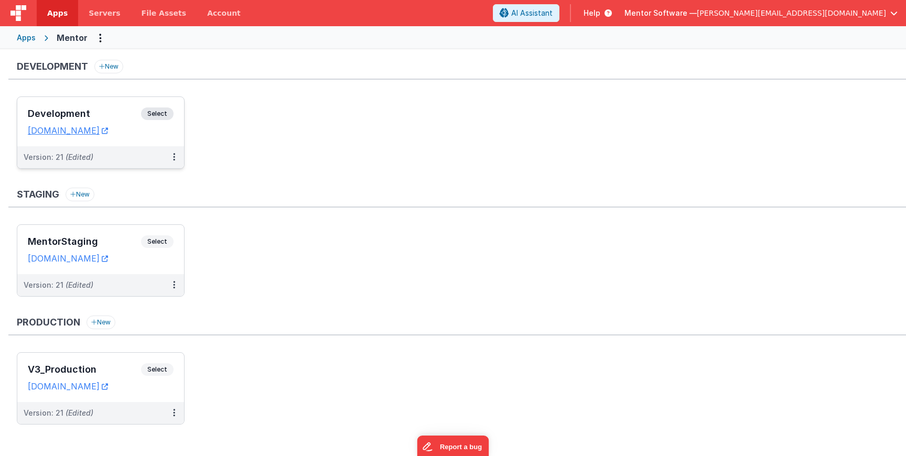
click at [155, 114] on span "Select" at bounding box center [157, 113] width 32 height 13
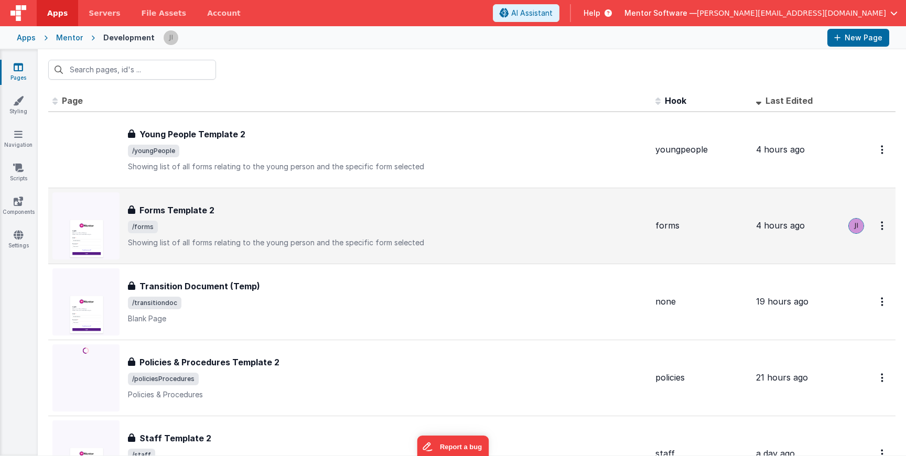
click at [214, 190] on td "Forms Template 2 Forms Template 2 /forms Showing list of all forms relating to …" at bounding box center [349, 226] width 603 height 76
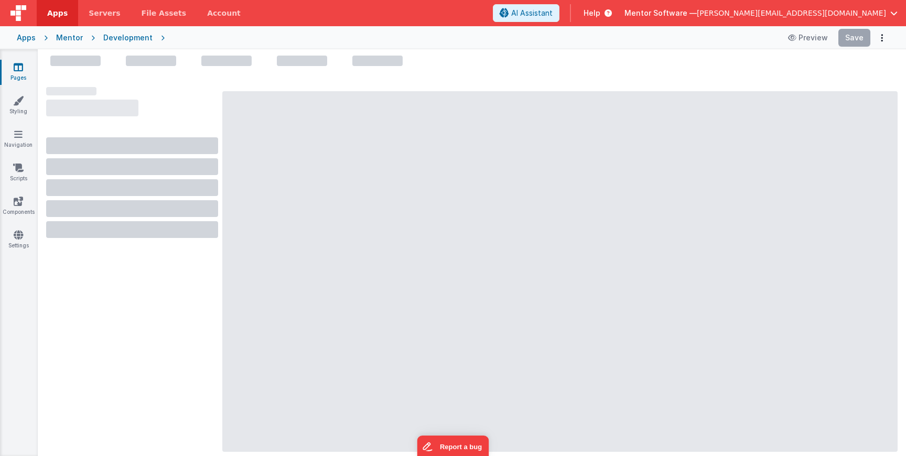
click at [26, 70] on link "Pages" at bounding box center [18, 72] width 38 height 21
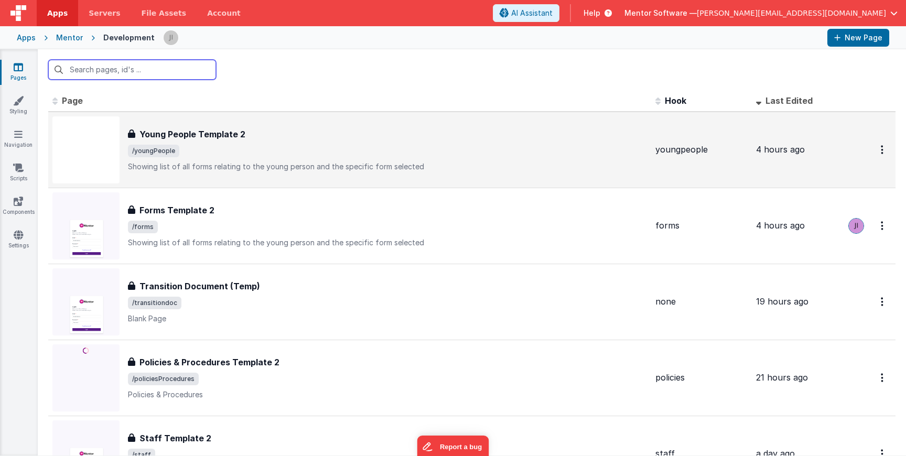
click at [215, 139] on h3 "Young People Template 2" at bounding box center [192, 134] width 106 height 13
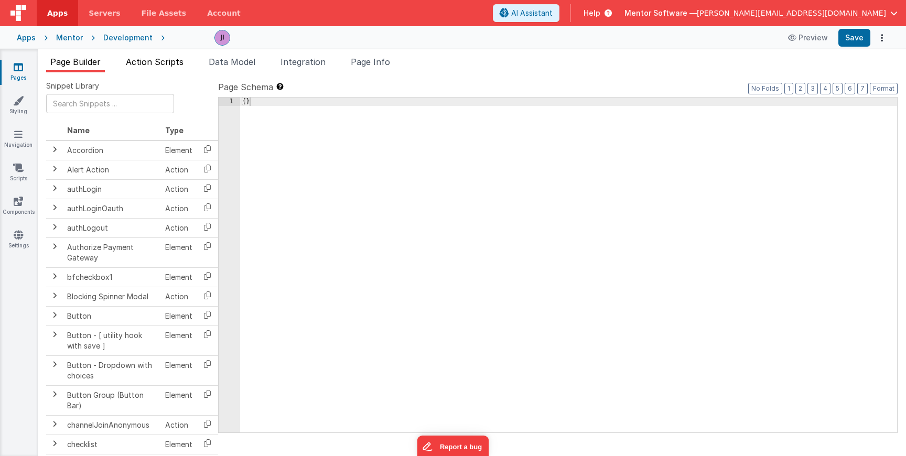
click at [169, 68] on li "Action Scripts" at bounding box center [155, 64] width 66 height 17
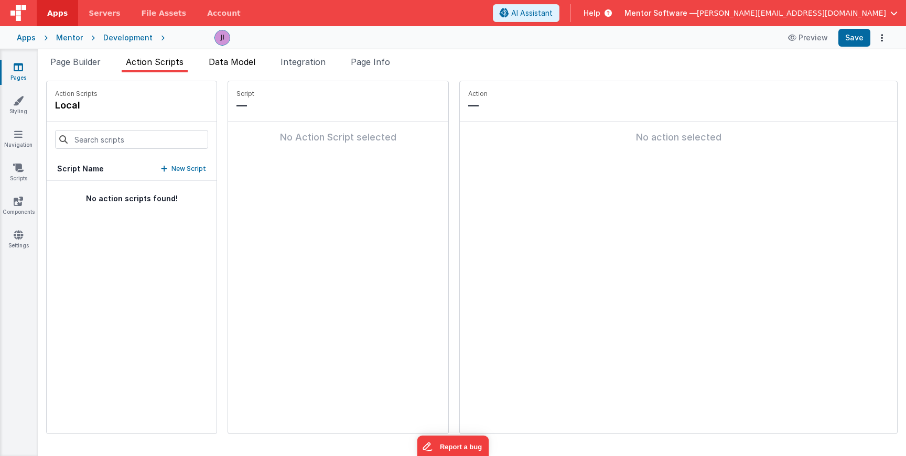
click at [235, 68] on li "Data Model" at bounding box center [231, 64] width 55 height 17
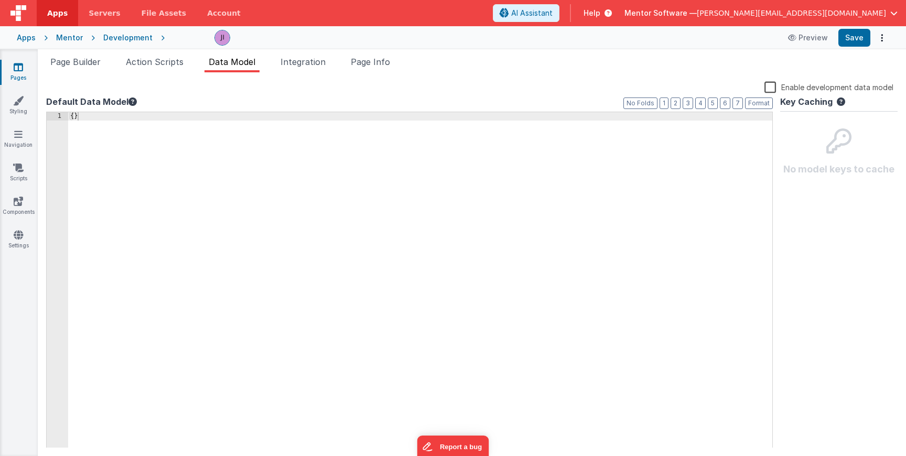
click at [76, 74] on div "Snippet Library Name Type Accordion Element Alert Action Action authLogin Actio…" at bounding box center [472, 264] width 868 height 384
click at [81, 70] on li "Page Builder" at bounding box center [75, 64] width 59 height 17
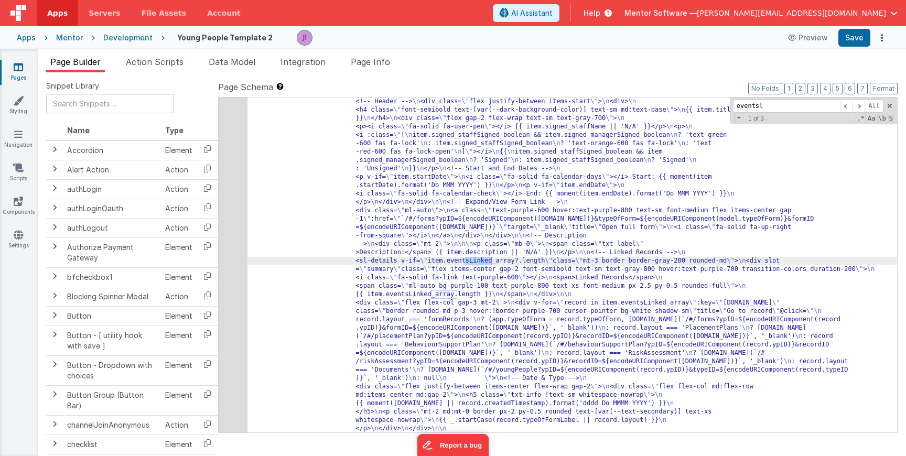
scroll to position [3770, 0]
type input "eventslionk"
click at [219, 308] on div "249" at bounding box center [233, 311] width 29 height 679
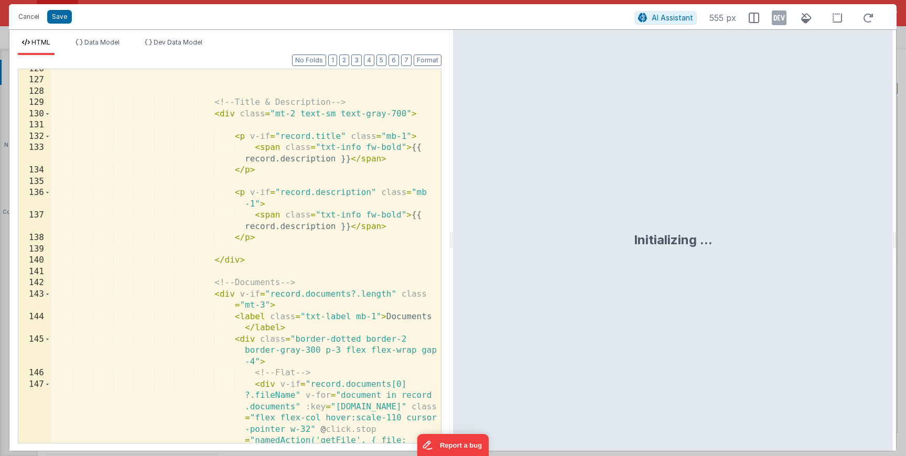
scroll to position [2153, 0]
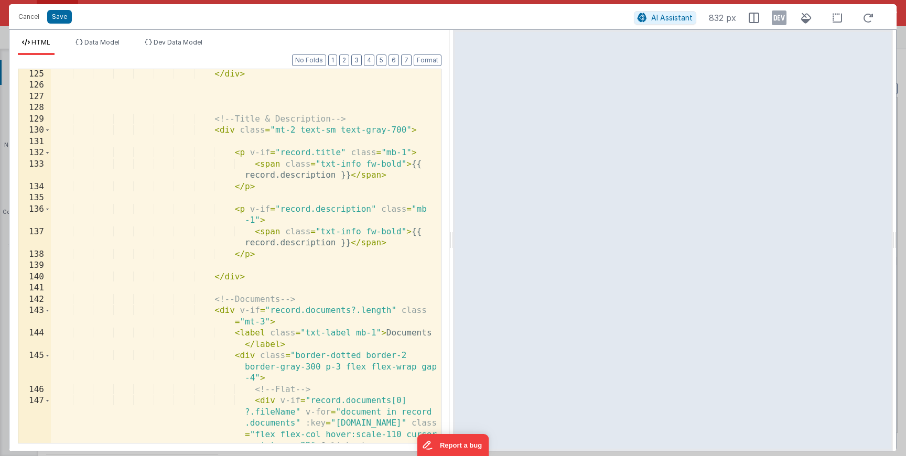
click at [238, 133] on div "</ div > <!-- Title & Description --> < div class = "mt-2 text-sm text-gray-700…" at bounding box center [246, 301] width 390 height 464
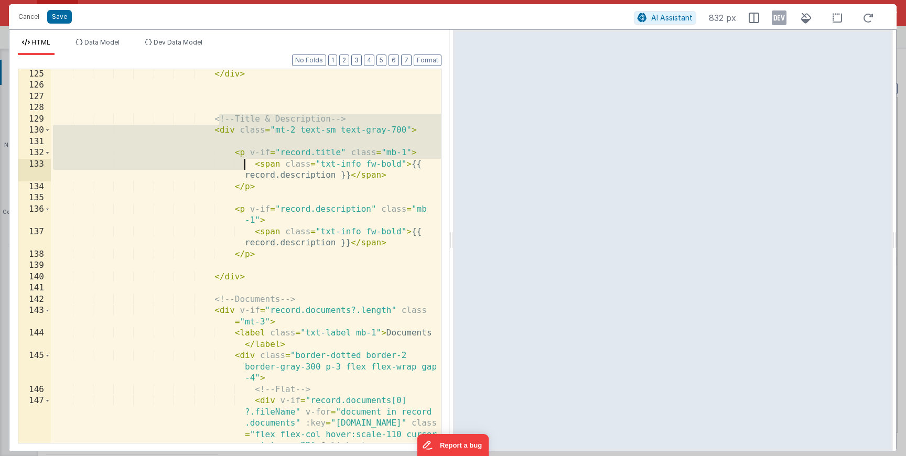
drag, startPoint x: 217, startPoint y: 121, endPoint x: 242, endPoint y: 160, distance: 45.9
click at [242, 160] on div "</ div > <!-- Title & Description --> < div class = "mt-2 text-sm text-gray-700…" at bounding box center [246, 301] width 390 height 464
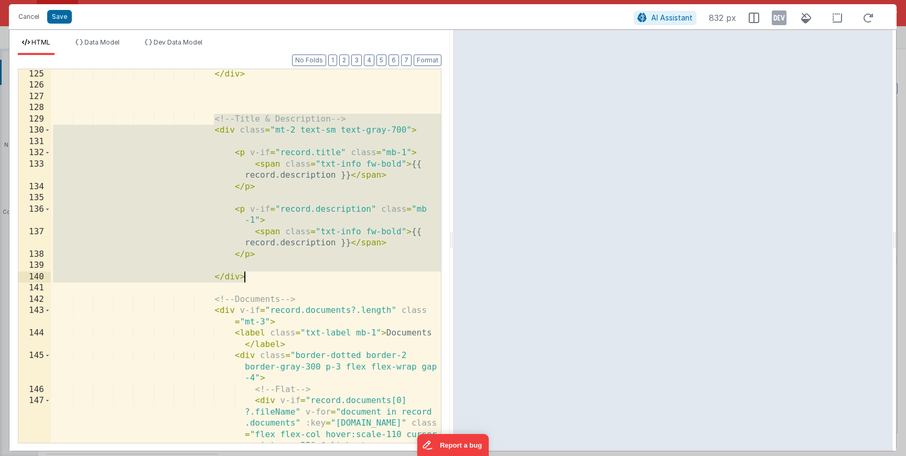
drag, startPoint x: 214, startPoint y: 118, endPoint x: 275, endPoint y: 276, distance: 169.1
click at [275, 276] on div "</ div > <!-- Title & Description --> < div class = "mt-2 text-sm text-gray-700…" at bounding box center [246, 301] width 390 height 464
click at [401, 164] on div "</ div > <!-- Title & Description --> < div class = "mt-2 text-sm text-gray-700…" at bounding box center [246, 256] width 390 height 374
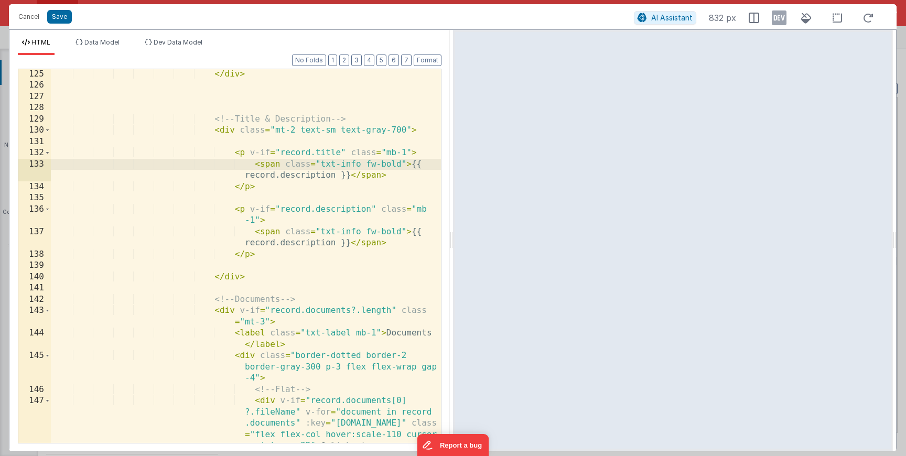
click at [302, 174] on div "</ div > <!-- Title & Description --> < div class = "mt-2 text-sm text-gray-700…" at bounding box center [246, 301] width 390 height 464
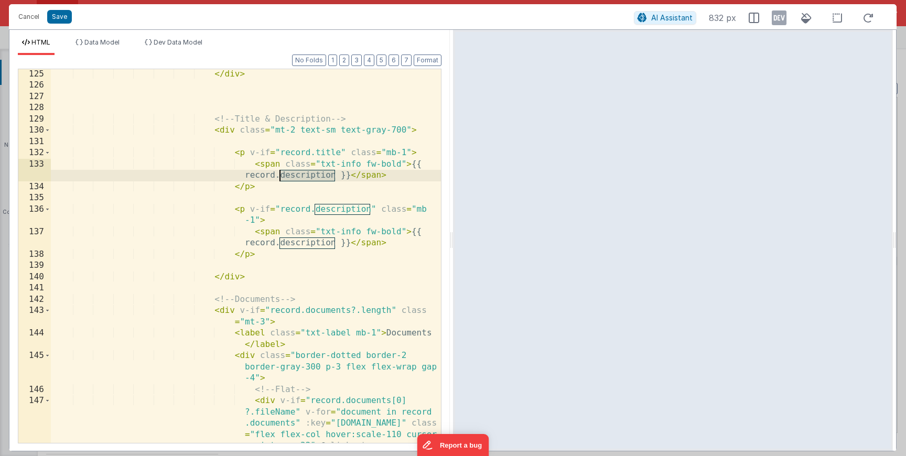
click at [302, 174] on div "</ div > <!-- Title & Description --> < div class = "mt-2 text-sm text-gray-700…" at bounding box center [246, 301] width 390 height 464
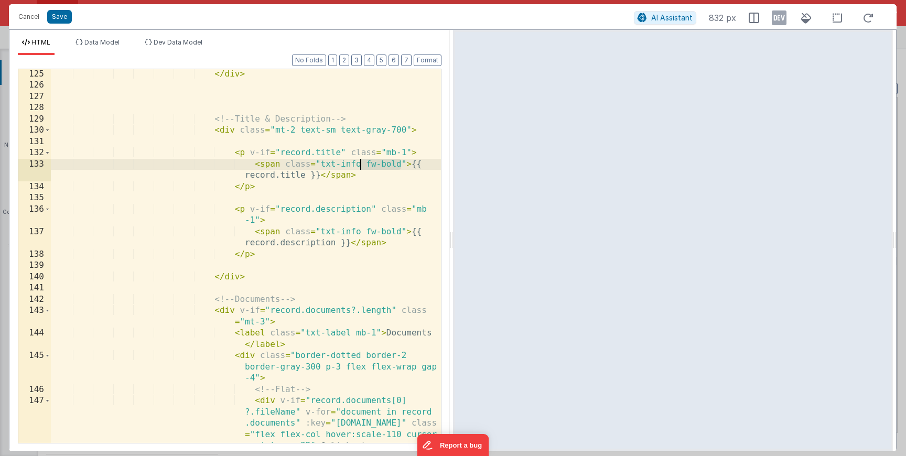
drag, startPoint x: 401, startPoint y: 164, endPoint x: 362, endPoint y: 165, distance: 39.3
click at [361, 165] on div "</ div > <!-- Title & Description --> < div class = "mt-2 text-sm text-gray-700…" at bounding box center [246, 301] width 390 height 464
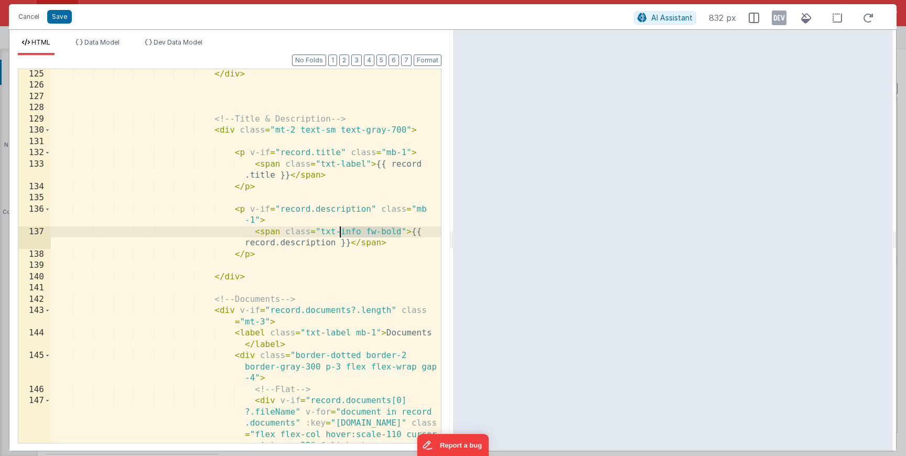
drag, startPoint x: 402, startPoint y: 227, endPoint x: 339, endPoint y: 232, distance: 63.1
click at [339, 232] on div "</ div > <!-- Title & Description --> < div class = "mt-2 text-sm text-gray-700…" at bounding box center [246, 301] width 390 height 464
click at [66, 19] on button "Save" at bounding box center [59, 17] width 25 height 14
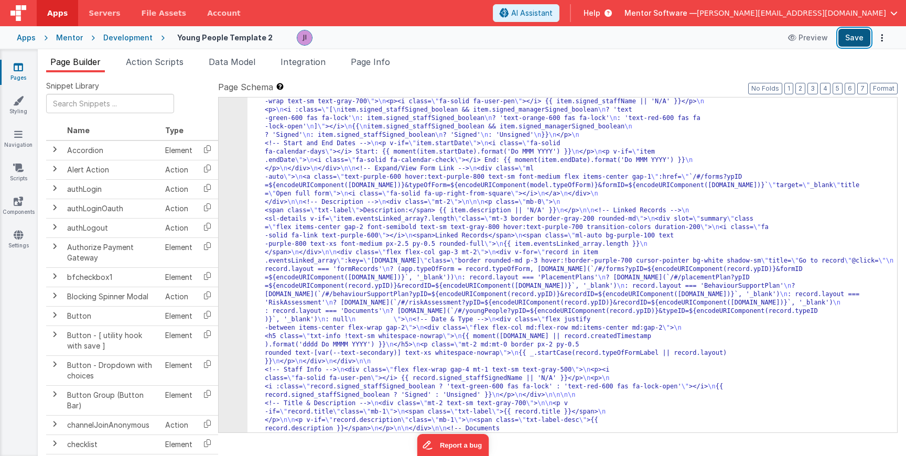
click at [847, 41] on button "Save" at bounding box center [854, 38] width 32 height 18
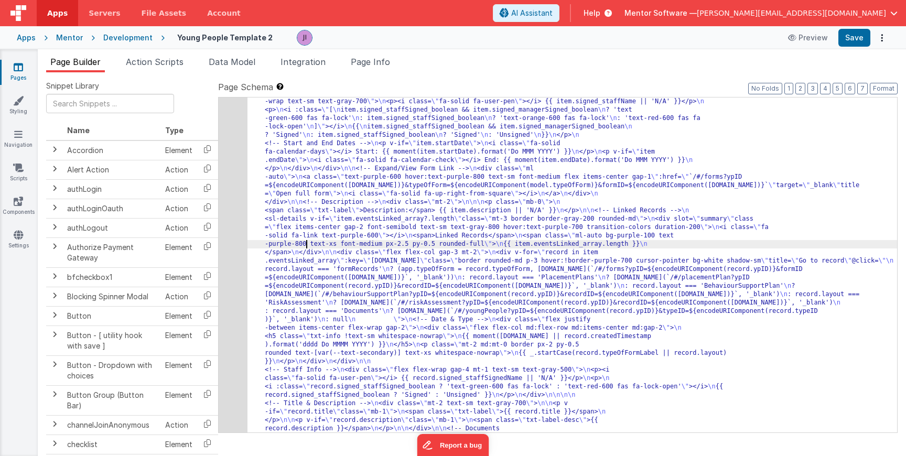
click at [225, 258] on div "249" at bounding box center [233, 261] width 29 height 579
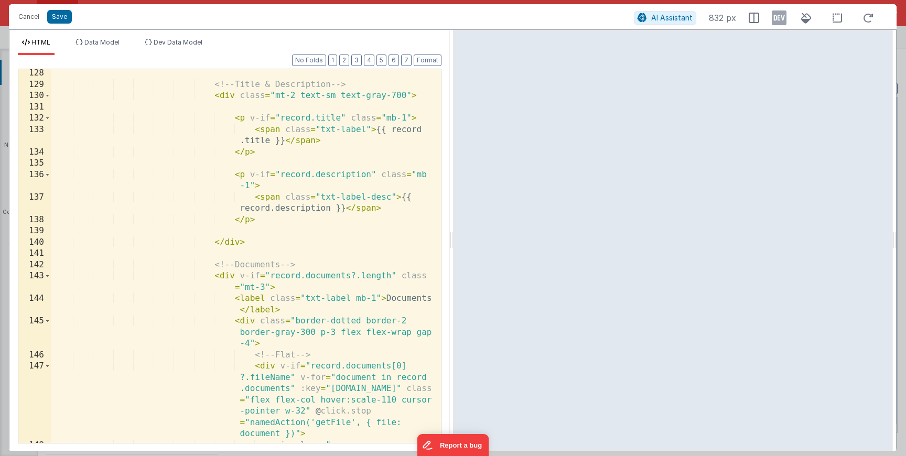
scroll to position [2201, 0]
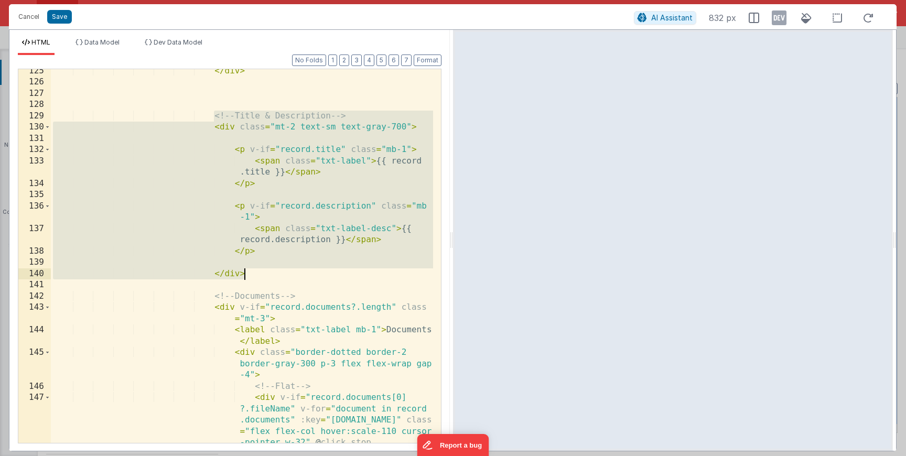
drag, startPoint x: 212, startPoint y: 118, endPoint x: 262, endPoint y: 272, distance: 161.9
click at [262, 272] on div "</ div > <!-- Title & Description --> < div class = "mt-2 text-sm text-gray-700…" at bounding box center [242, 298] width 382 height 464
click at [29, 18] on button "Cancel" at bounding box center [28, 16] width 31 height 15
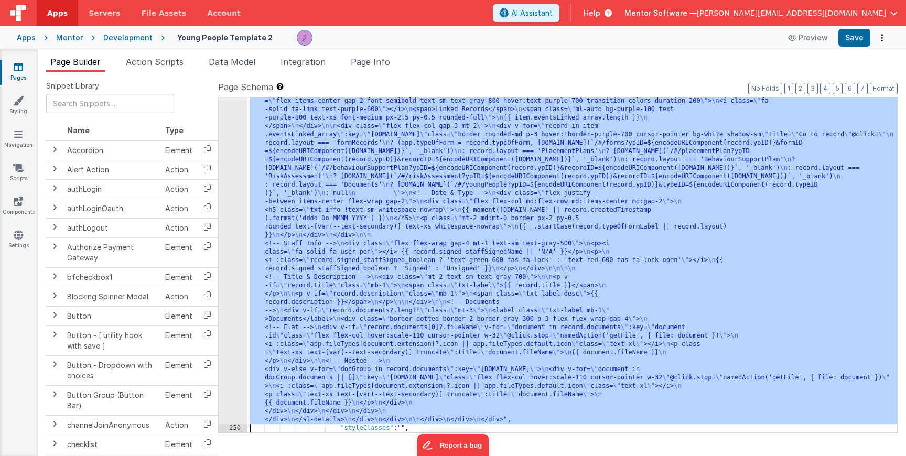
click at [329, 271] on div ""html" : "<div class= \" flex flex-col justify-between gap-4 md:flex-row \" sty…" at bounding box center [571, 306] width 649 height 922
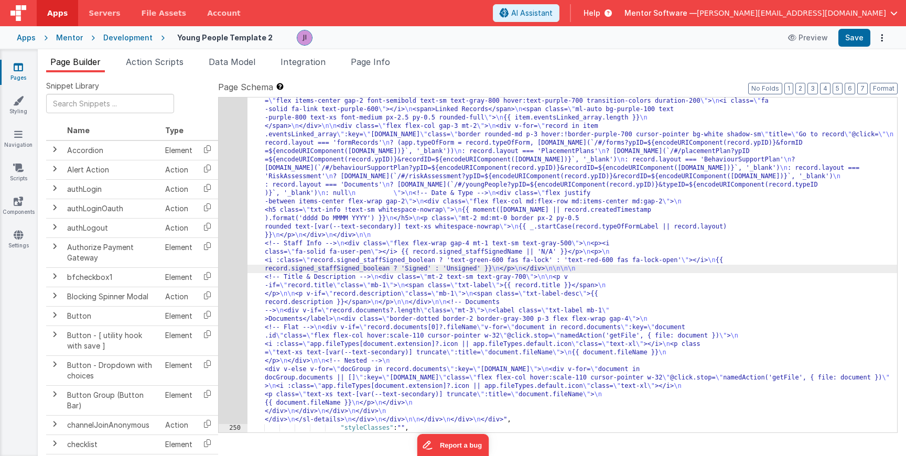
click at [236, 286] on div "249" at bounding box center [233, 134] width 29 height 579
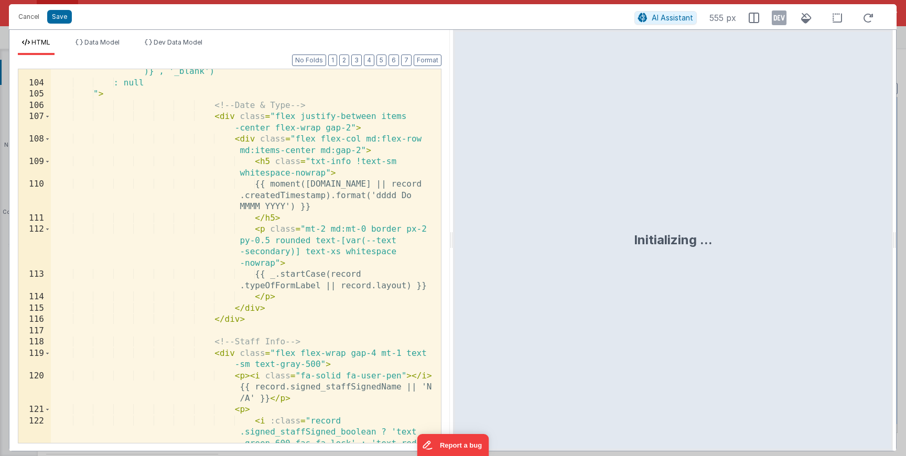
scroll to position [1604, 0]
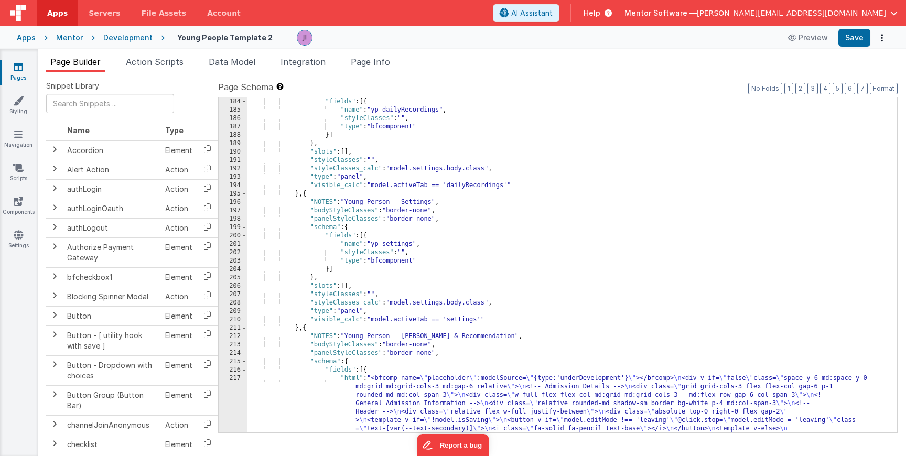
scroll to position [2403, 0]
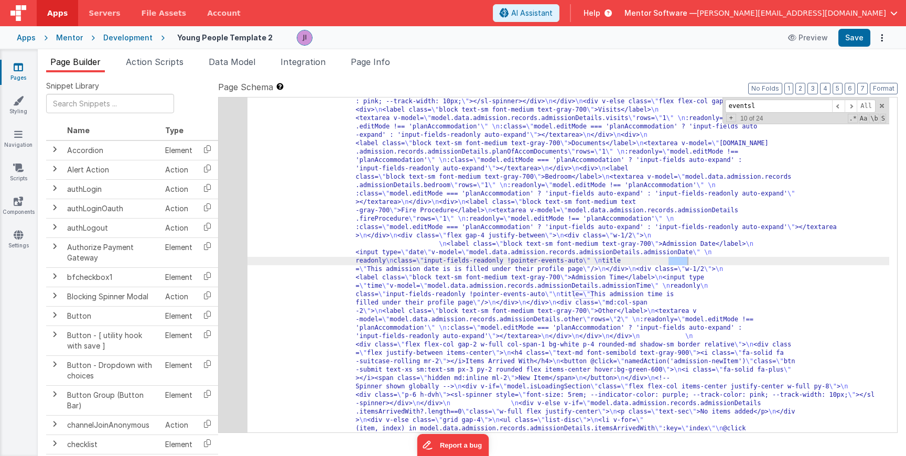
scroll to position [3763, 0]
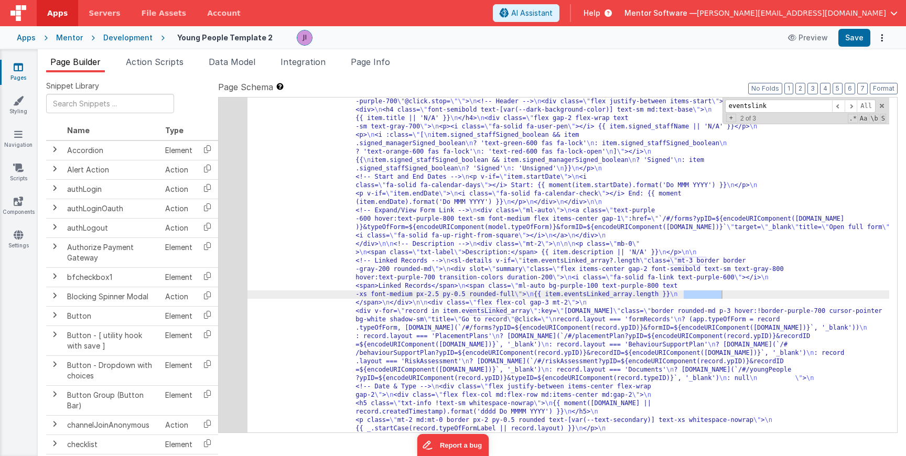
type input "eventslink"
click at [236, 260] on div "249" at bounding box center [233, 316] width 29 height 688
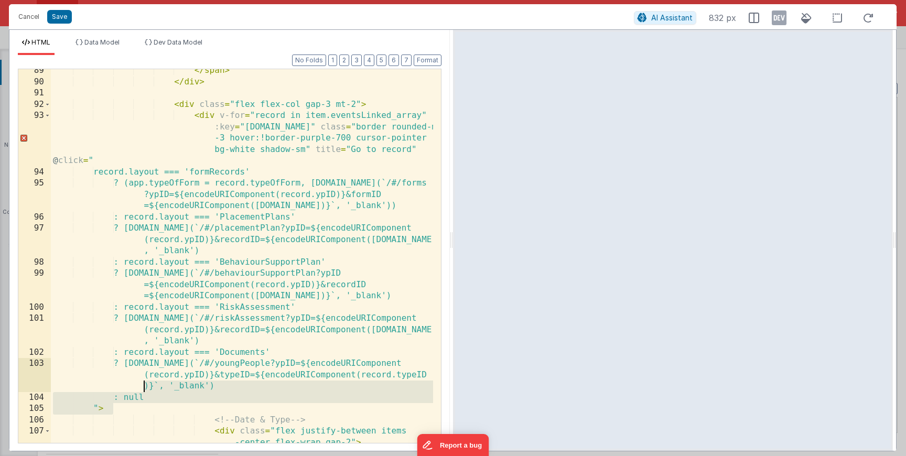
scroll to position [0, 0]
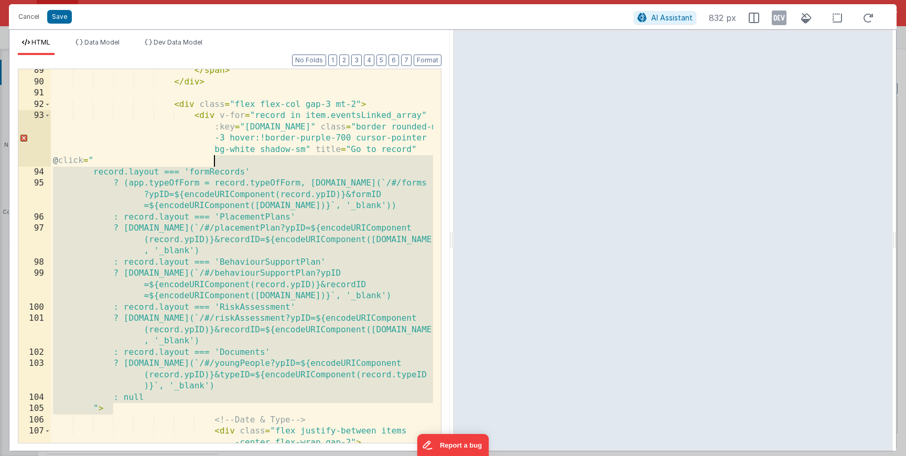
drag, startPoint x: 121, startPoint y: 399, endPoint x: 199, endPoint y: 161, distance: 250.4
click at [199, 161] on div "</ span > </ div > < div class = "flex flex-col gap-3 mt-2" > < div v-for = "re…" at bounding box center [242, 269] width 382 height 408
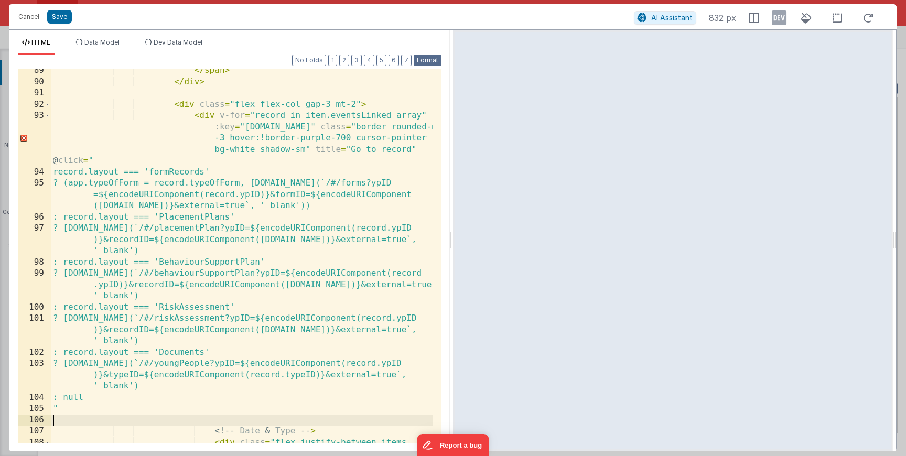
click at [420, 59] on button "Format" at bounding box center [428, 61] width 28 height 12
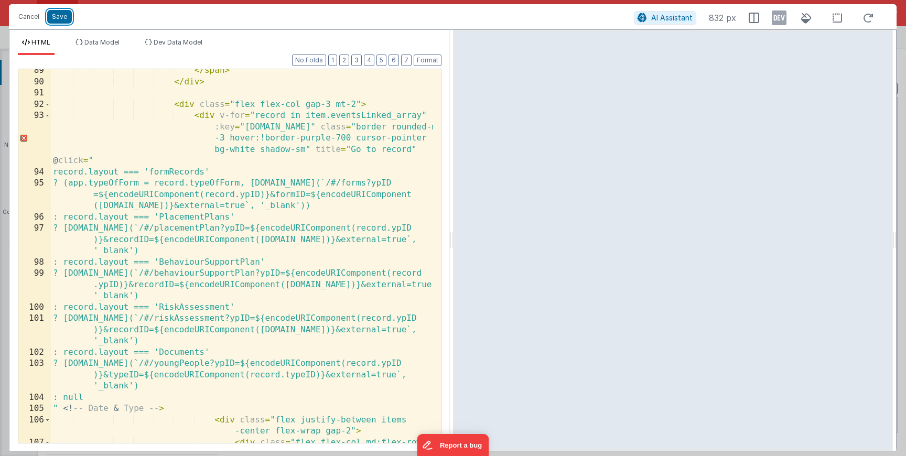
drag, startPoint x: 64, startPoint y: 20, endPoint x: 146, endPoint y: 35, distance: 82.5
click at [64, 20] on button "Save" at bounding box center [59, 17] width 25 height 14
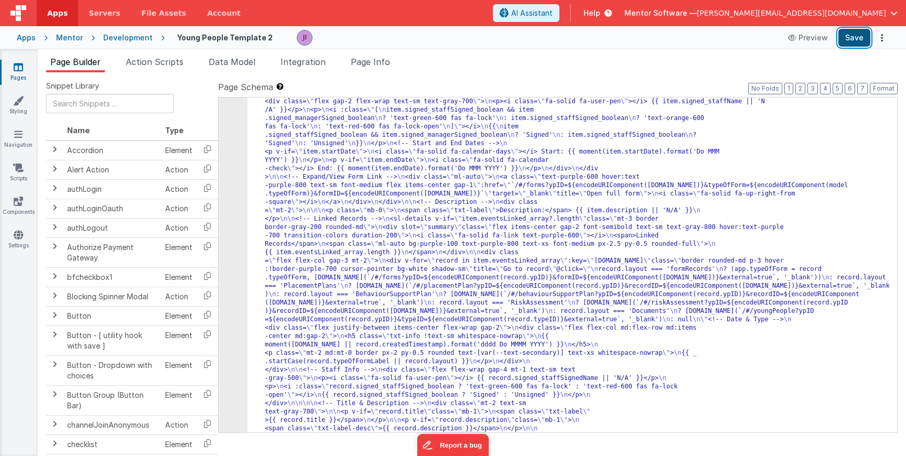
click at [861, 41] on button "Save" at bounding box center [854, 38] width 32 height 18
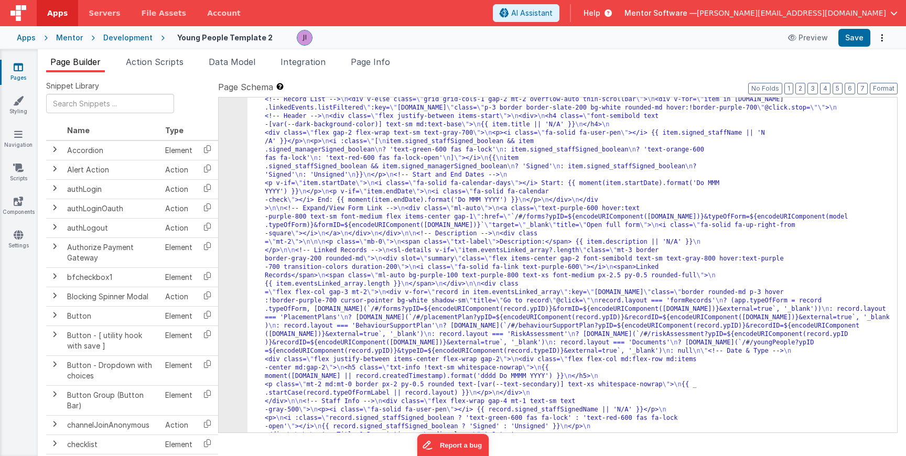
scroll to position [3627, 0]
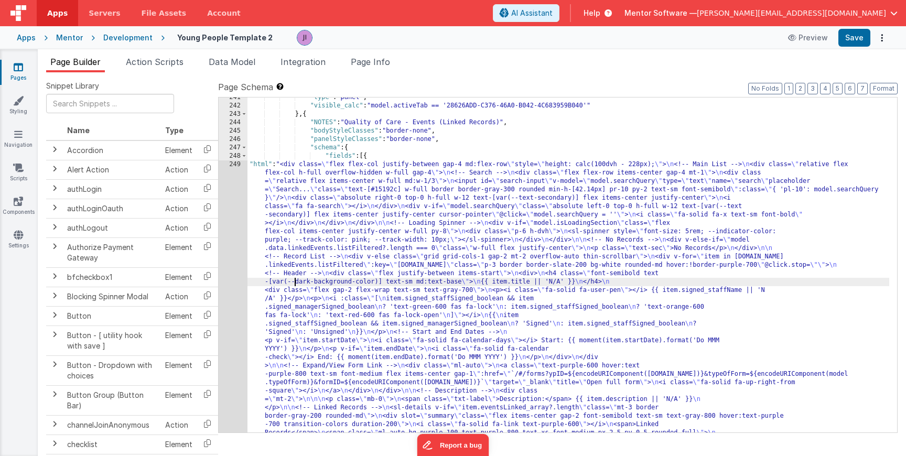
click at [245, 281] on div "249" at bounding box center [233, 453] width 29 height 587
click at [240, 279] on div "249" at bounding box center [233, 453] width 29 height 587
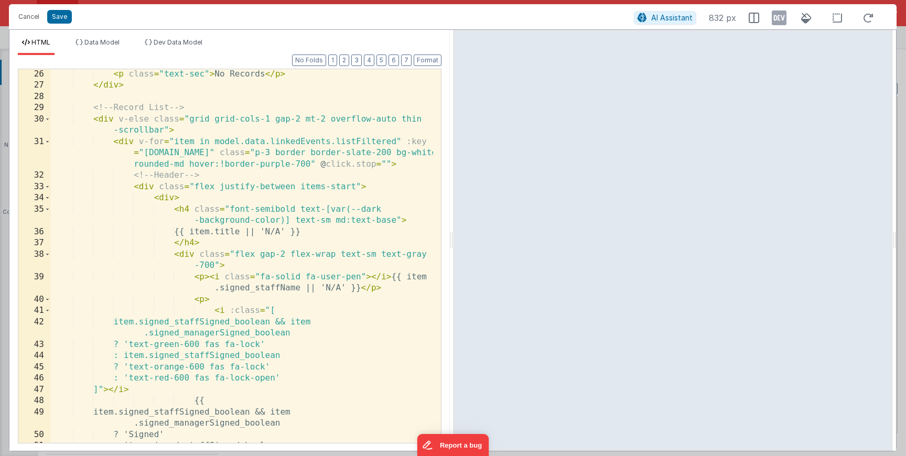
scroll to position [252, 0]
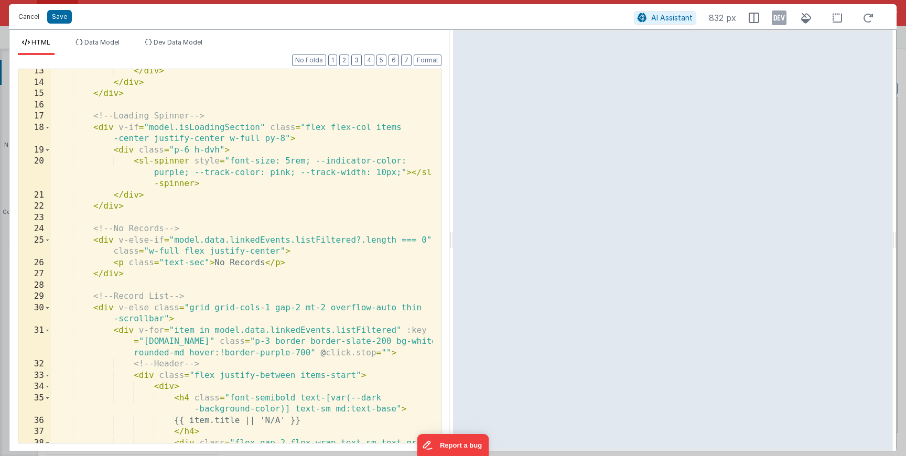
click at [36, 15] on button "Cancel" at bounding box center [28, 16] width 31 height 15
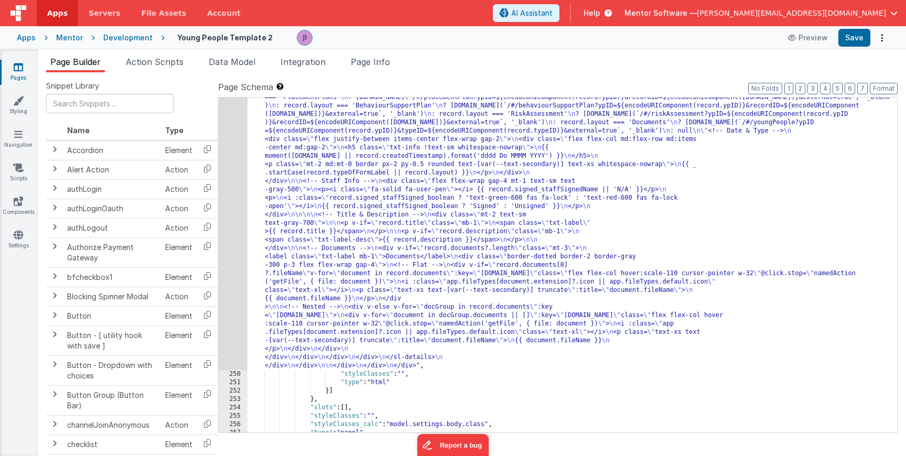
scroll to position [3884, 0]
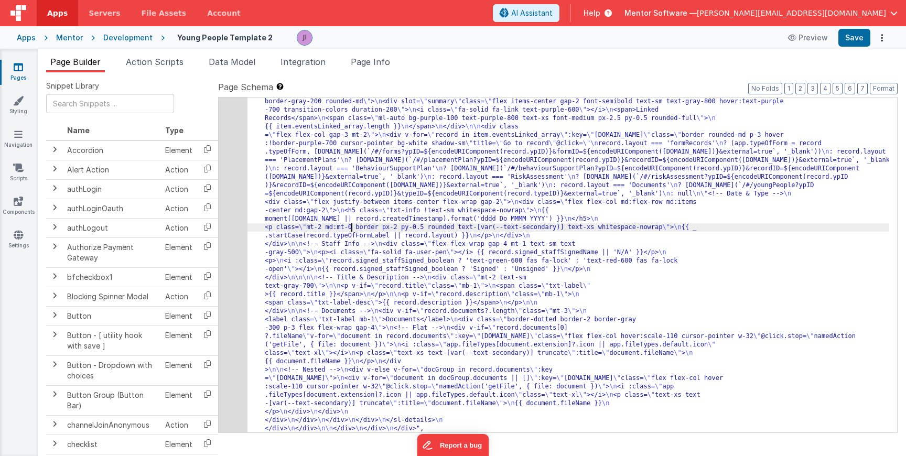
click at [352, 226] on div ""html" : "<div class= \" flex flex-col justify-between gap-4 md:flex-row \" sty…" at bounding box center [567, 311] width 641 height 930
click at [232, 204] on div "249" at bounding box center [233, 139] width 29 height 587
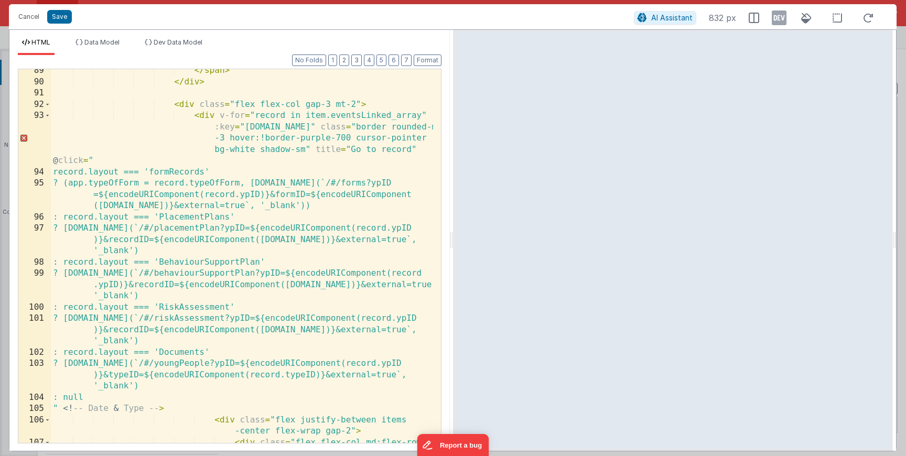
scroll to position [1446, 0]
click at [60, 408] on div "</ span > </ div > < div class = "flex flex-col gap-3 mt-2" > < div v-for = "re…" at bounding box center [242, 269] width 382 height 408
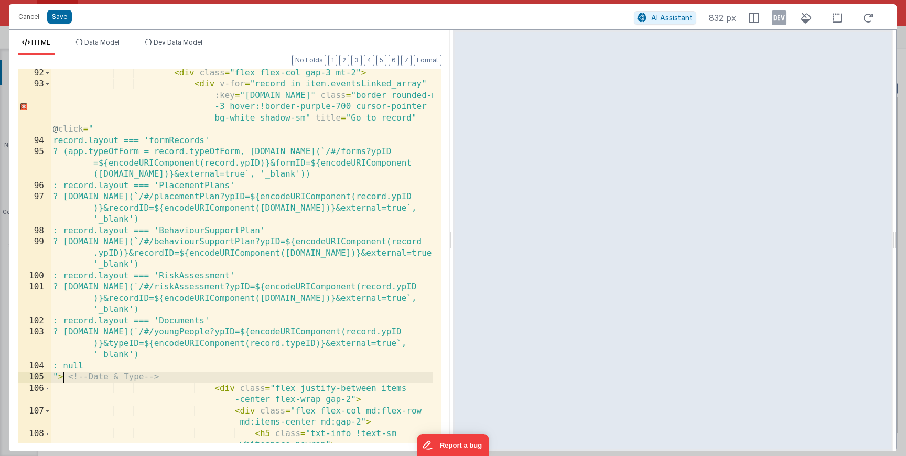
scroll to position [1478, 0]
click at [419, 57] on button "Format" at bounding box center [428, 61] width 28 height 12
click at [66, 16] on button "Save" at bounding box center [59, 17] width 25 height 14
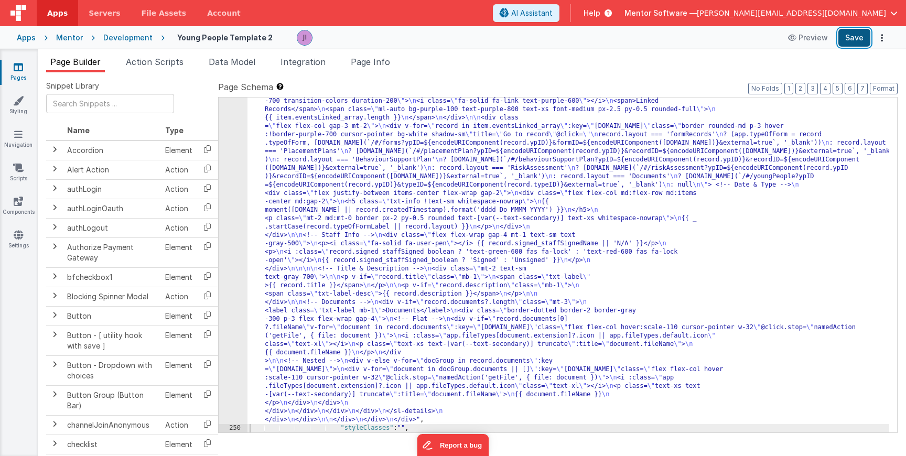
click at [856, 45] on button "Save" at bounding box center [854, 38] width 32 height 18
click at [160, 62] on span "Action Scripts" at bounding box center [155, 62] width 58 height 10
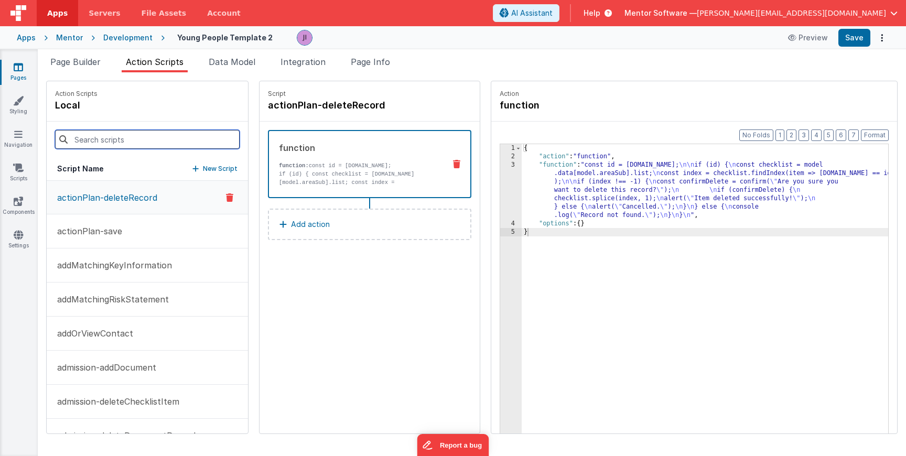
click at [138, 140] on input at bounding box center [147, 139] width 184 height 19
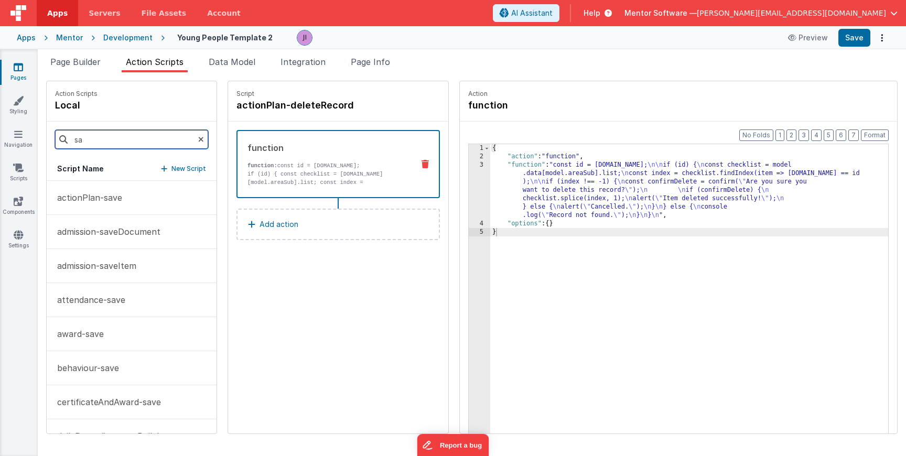
type input "s"
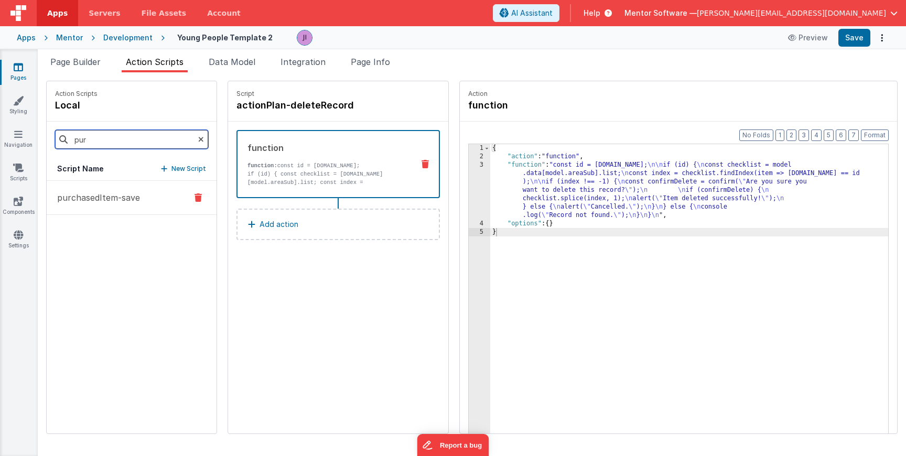
type input "pur"
click at [135, 205] on button "purchasedItem-save" at bounding box center [132, 198] width 170 height 34
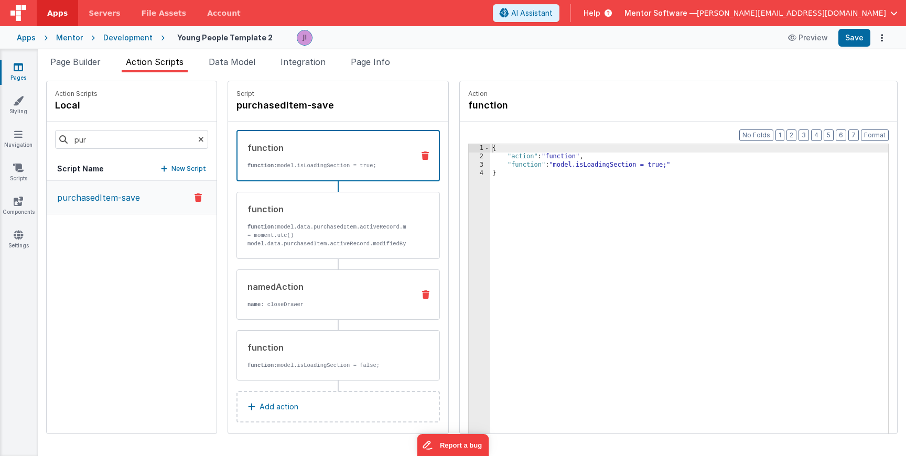
scroll to position [8, 0]
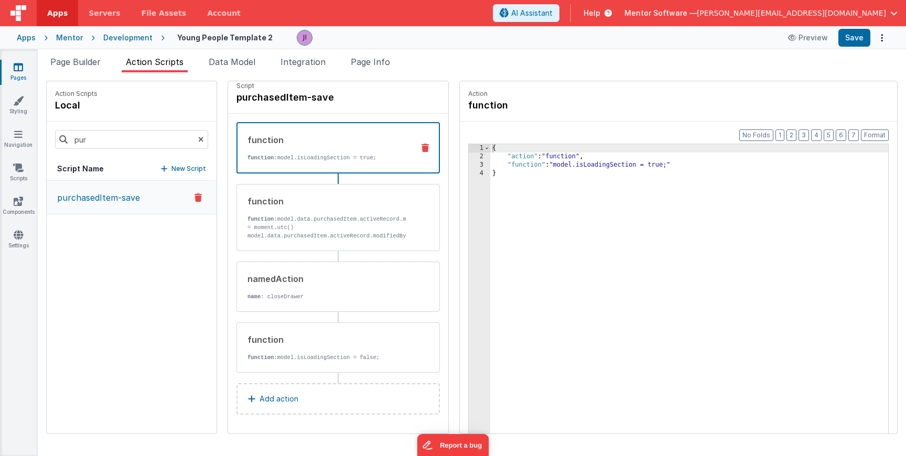
click at [259, 401] on p "Add action" at bounding box center [278, 399] width 39 height 13
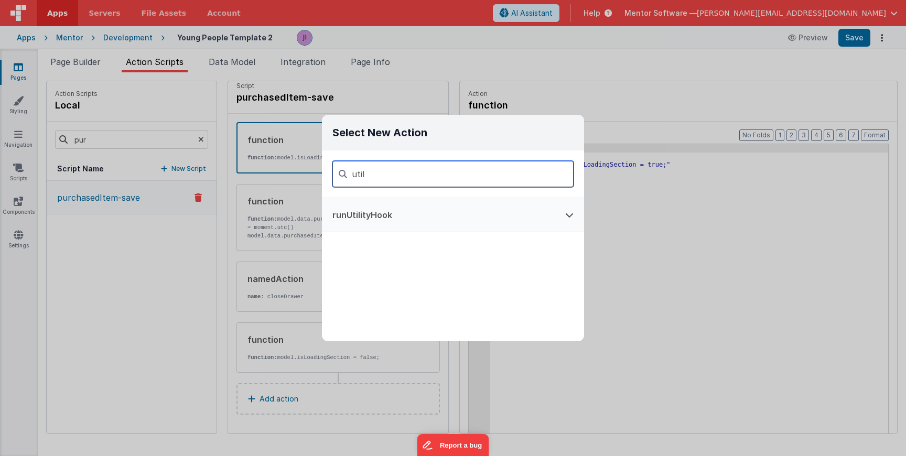
type input "util"
click at [415, 213] on button "runUtilityHook" at bounding box center [438, 215] width 233 height 34
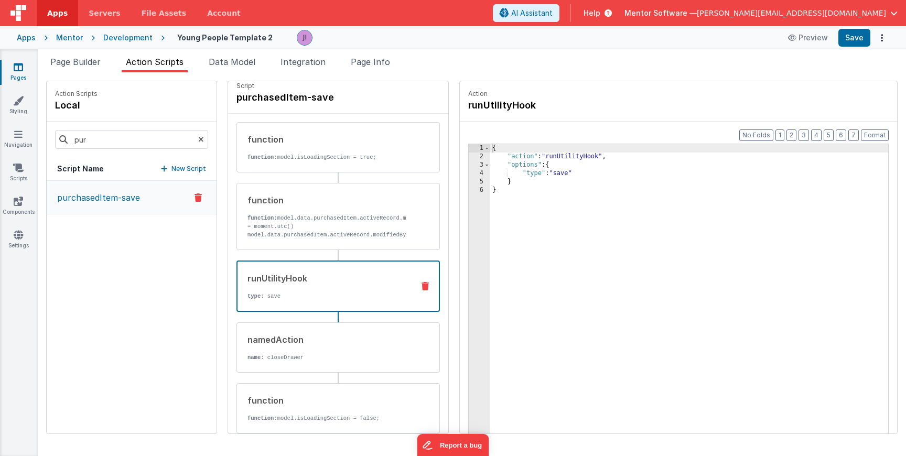
click at [533, 177] on div "{ "action" : "runUtilityHook" , "options" : { "type" : "save" } }" at bounding box center [689, 313] width 398 height 339
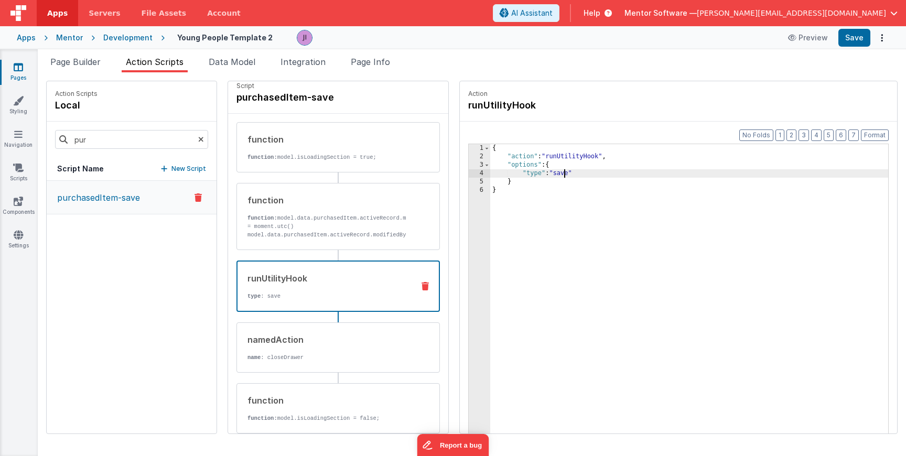
click at [533, 177] on div "{ "action" : "runUtilityHook" , "options" : { "type" : "save" } }" at bounding box center [689, 313] width 398 height 339
click at [529, 162] on div "{ "action" : "runUtilityHook" , "options" : { "type" : "savePurchasedItem" } }" at bounding box center [689, 313] width 398 height 339
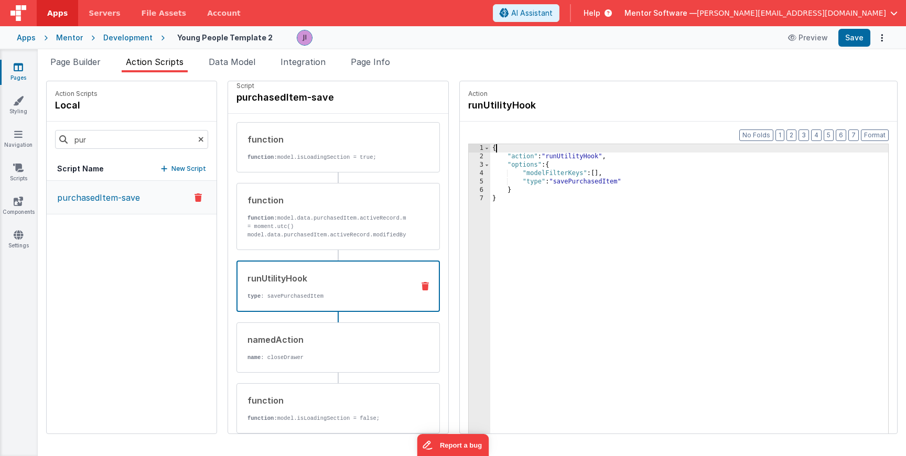
click at [509, 150] on div "{ "action" : "runUtilityHook" , "options" : { "modelFilterKeys" : [ ] , "type" …" at bounding box center [689, 313] width 398 height 339
click at [580, 155] on div "{ "action" : "runUtilityHook" , "options" : { "modelFilterKeys" : [ ] , "type" …" at bounding box center [689, 313] width 398 height 339
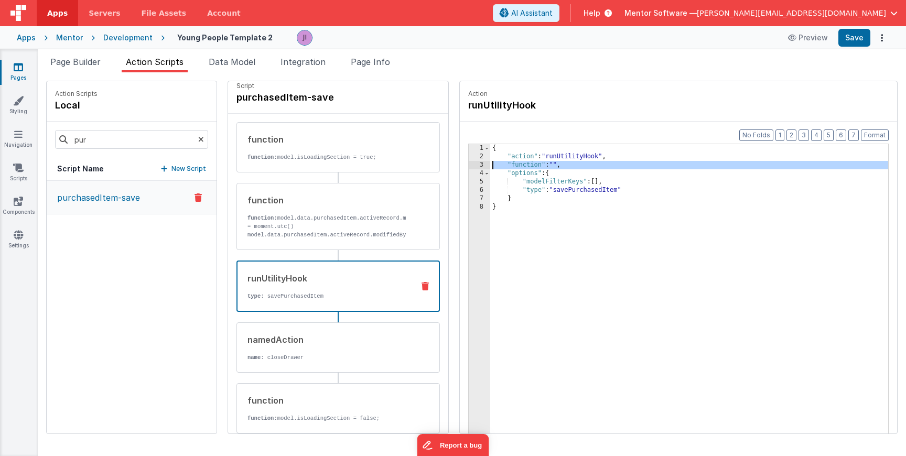
click at [469, 166] on div "3" at bounding box center [479, 165] width 21 height 8
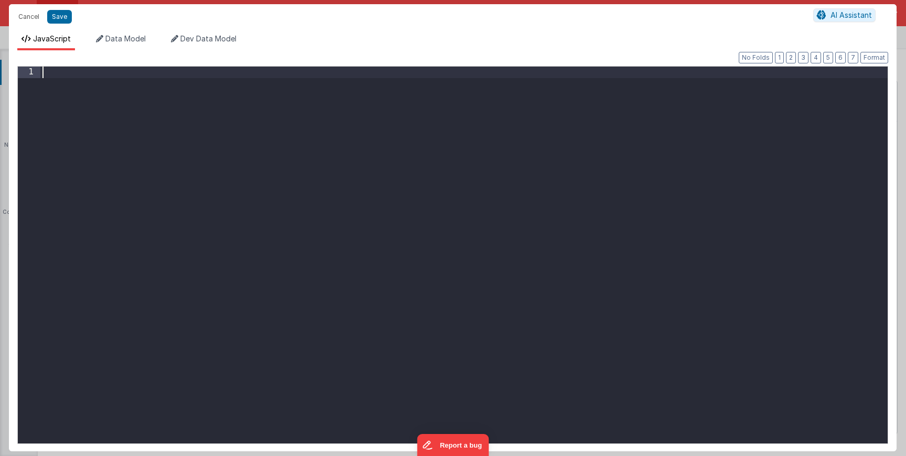
click at [437, 166] on div at bounding box center [463, 269] width 847 height 404
click at [172, 123] on div "acto" at bounding box center [463, 269] width 847 height 404
click at [60, 74] on div "acto" at bounding box center [463, 269] width 847 height 404
click at [58, 16] on button "Save" at bounding box center [59, 17] width 25 height 14
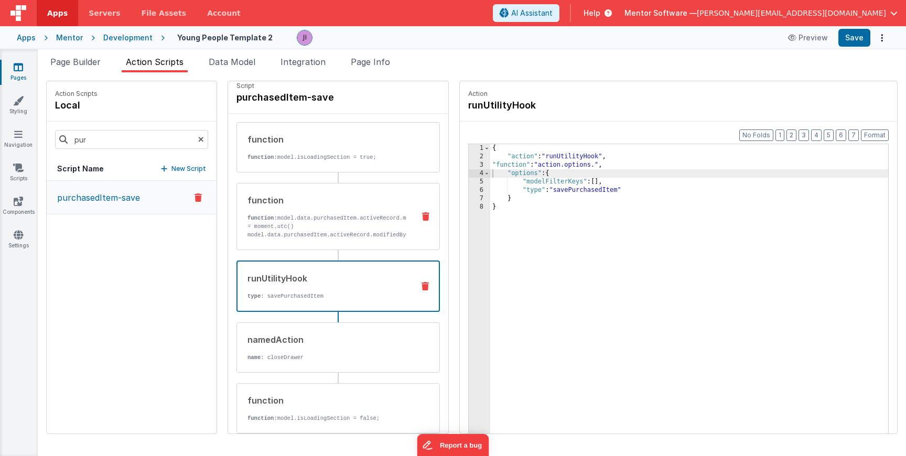
click at [254, 205] on div "function" at bounding box center [326, 200] width 158 height 13
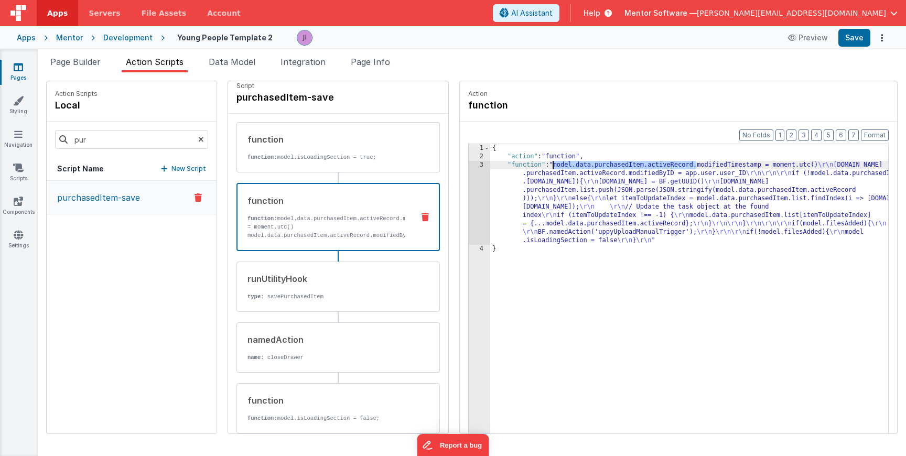
drag, startPoint x: 666, startPoint y: 165, endPoint x: 523, endPoint y: 167, distance: 143.1
click at [523, 167] on div "{ "action" : "function" , "function" : "model.data.purchasedItem.activeRecord.m…" at bounding box center [704, 313] width 429 height 339
click at [528, 168] on div "{ "action" : "function" , "function" : "model.data.purchasedItem.activeRecord.m…" at bounding box center [704, 313] width 429 height 339
drag, startPoint x: 526, startPoint y: 167, endPoint x: 664, endPoint y: 164, distance: 138.4
click at [664, 164] on div "{ "action" : "function" , "function" : "model.data.purchasedItem.activeRecord.m…" at bounding box center [704, 313] width 429 height 339
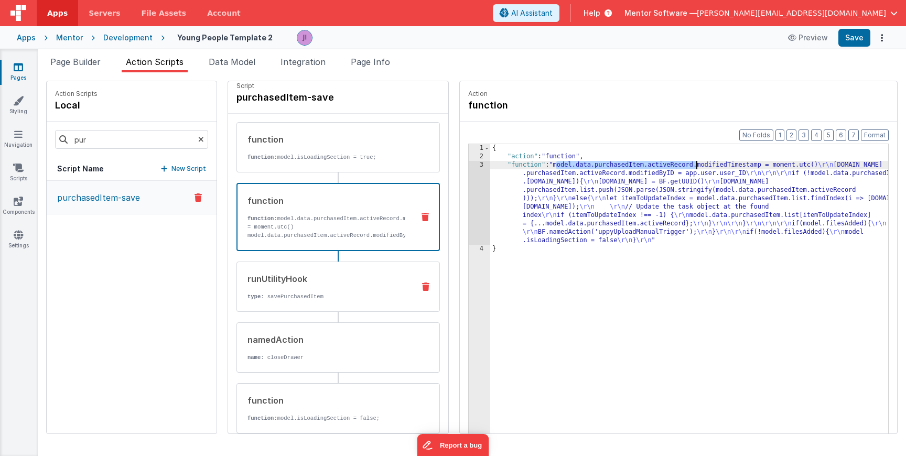
click at [288, 298] on p "type : savePurchasedItem" at bounding box center [326, 296] width 158 height 8
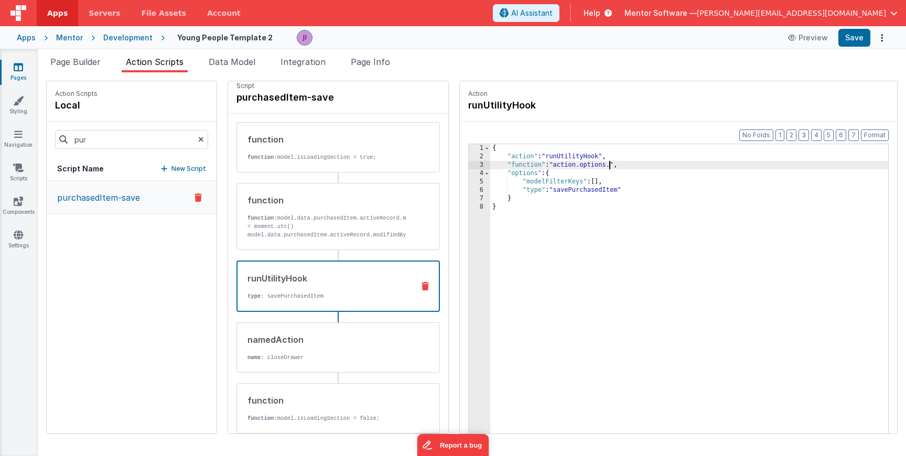
click at [579, 164] on div "{ "action" : "runUtilityHook" , "function" : "action.options." , "options" : { …" at bounding box center [704, 313] width 429 height 339
click at [582, 166] on div "{ "action" : "runUtilityHook" , "function" : "action.options." , "options" : { …" at bounding box center [704, 313] width 429 height 339
click at [469, 165] on div "3" at bounding box center [479, 165] width 21 height 8
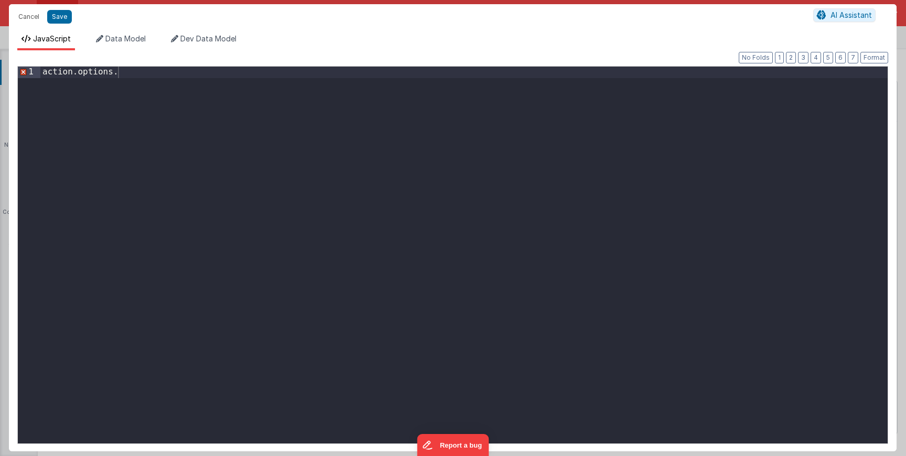
click at [171, 72] on div "action . options ." at bounding box center [463, 266] width 847 height 399
click at [157, 75] on div "action . options . activeRecord = model . data . purchasedItem . activeRecord" at bounding box center [463, 266] width 847 height 399
click at [196, 101] on div "action . options . activeRecord = model . data . purchasedItem . activeRecord" at bounding box center [463, 266] width 847 height 399
click at [59, 19] on button "Save" at bounding box center [59, 17] width 25 height 14
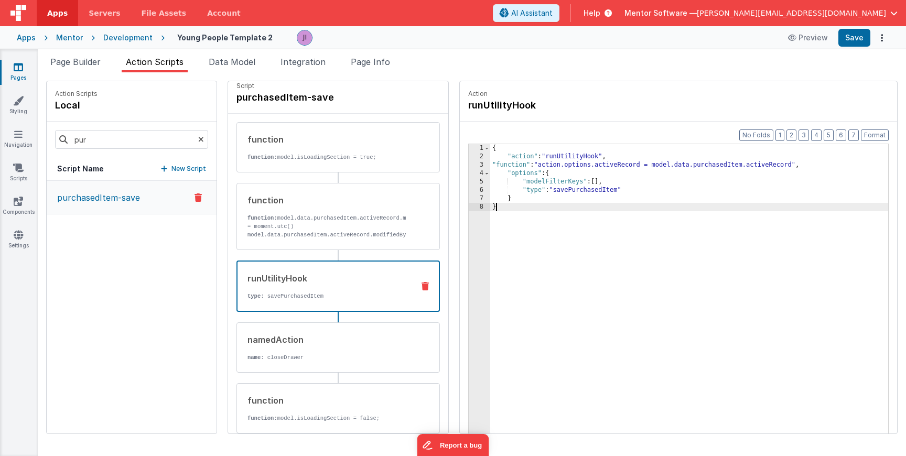
click at [582, 234] on div "{ "action" : "runUtilityHook" , "function" : "action.options.activeRecord = mod…" at bounding box center [704, 313] width 429 height 339
click at [848, 41] on button "Save" at bounding box center [854, 38] width 32 height 18
click at [79, 71] on li "Page Builder" at bounding box center [75, 64] width 59 height 17
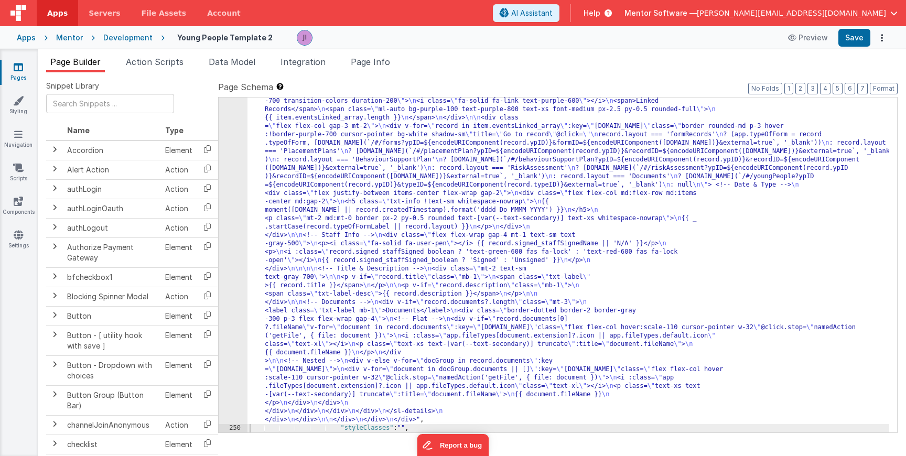
click at [257, 255] on div ""html" : "<div class= \" flex flex-col justify-between gap-4 md:flex-row \" sty…" at bounding box center [567, 302] width 641 height 930
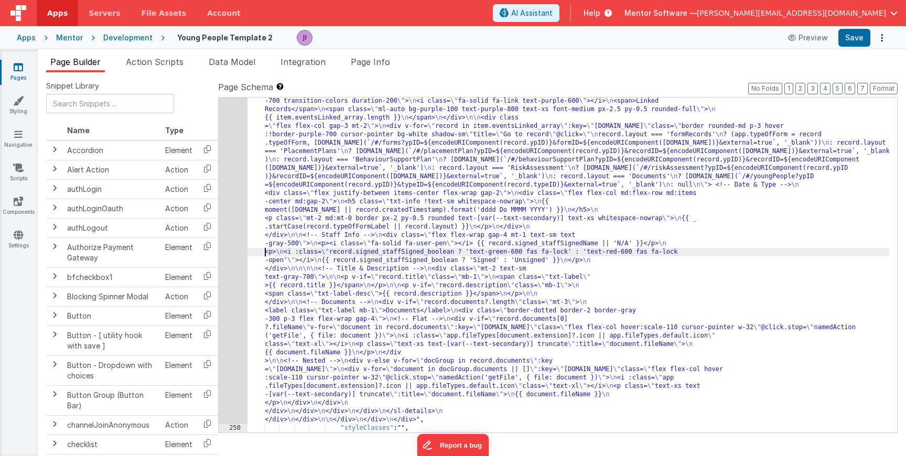
click at [229, 252] on div "249" at bounding box center [233, 130] width 29 height 587
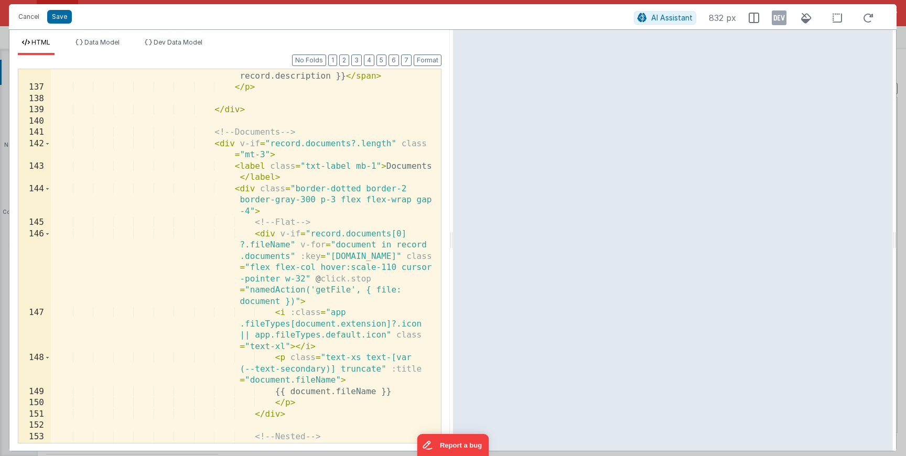
scroll to position [2113, 0]
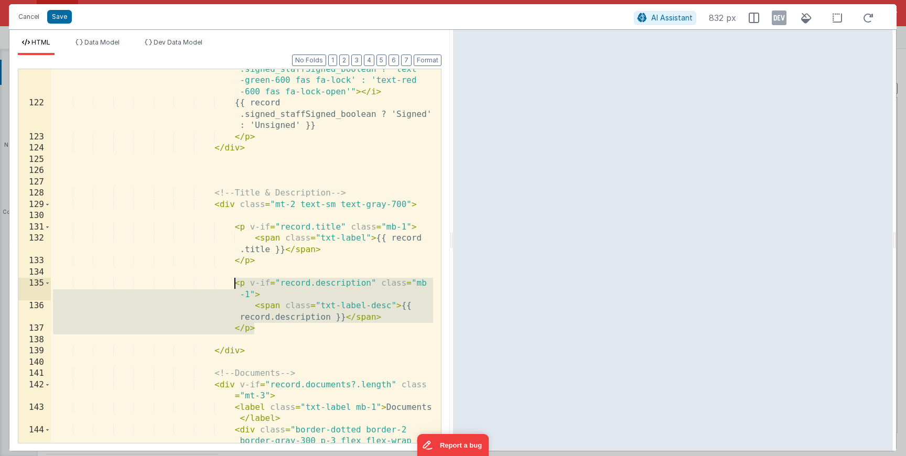
drag, startPoint x: 269, startPoint y: 332, endPoint x: 233, endPoint y: 284, distance: 60.4
click at [233, 284] on div "< i :class = "record .signed_staffSigned_boolean ? 'text -green-600 fas fa-lock…" at bounding box center [242, 278] width 382 height 453
click at [265, 332] on div "< i :class = "record .signed_staffSigned_boolean ? 'text -green-600 fas fa-lock…" at bounding box center [242, 278] width 382 height 453
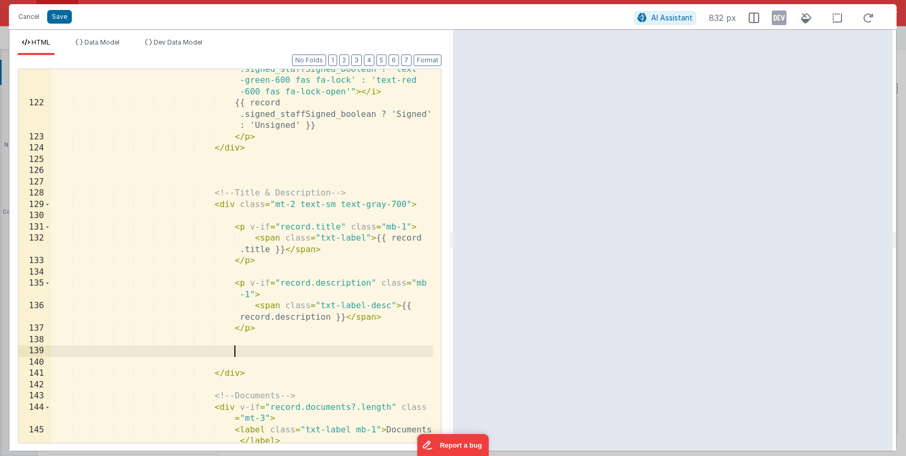
paste textarea
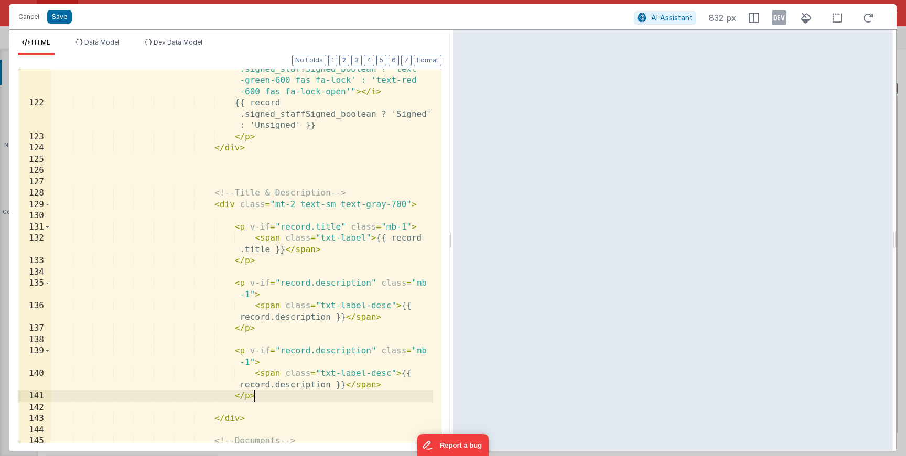
click at [333, 355] on div "< i :class = "record .signed_staffSigned_boolean ? 'text -green-600 fas fa-lock…" at bounding box center [242, 272] width 382 height 441
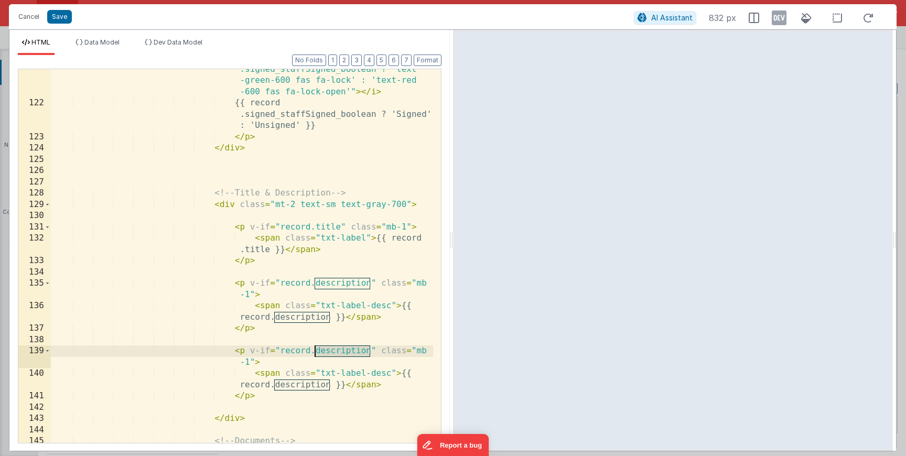
click at [333, 355] on div "< i :class = "record .signed_staffSigned_boolean ? 'text -green-600 fas fa-lock…" at bounding box center [242, 272] width 382 height 441
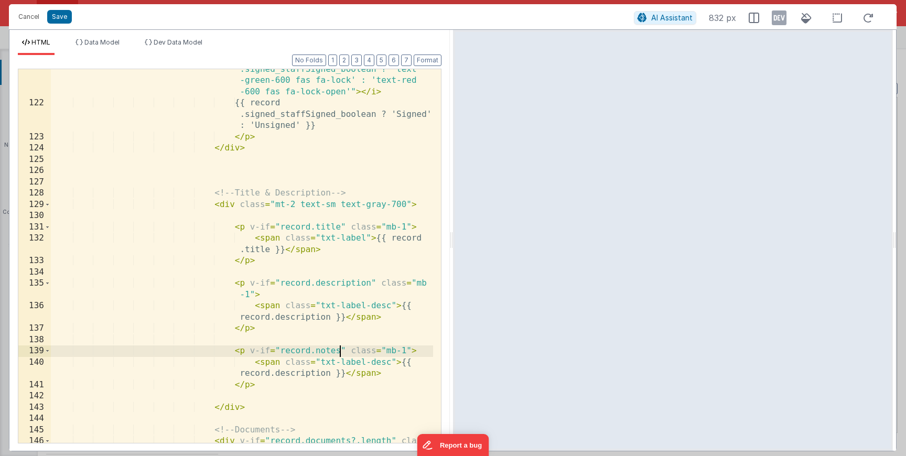
click at [319, 372] on div "< i :class = "record .signed_staffSigned_boolean ? 'text -green-600 fas fa-lock…" at bounding box center [242, 272] width 382 height 441
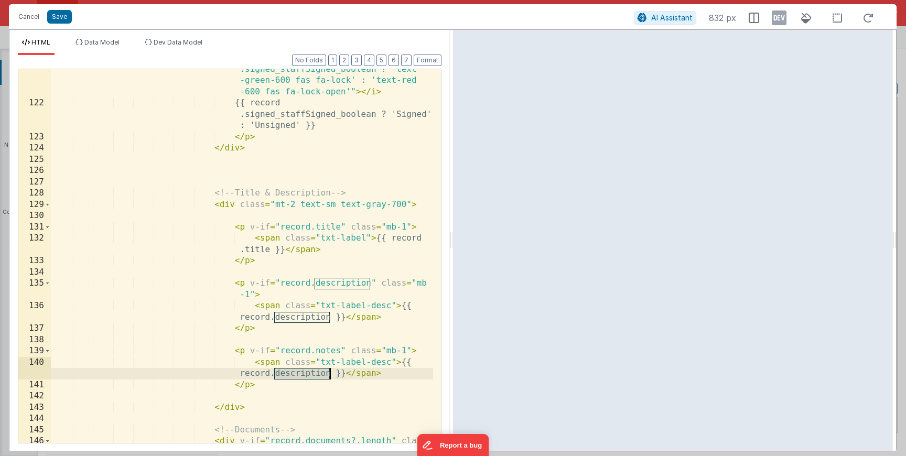
click at [319, 372] on div "< i :class = "record .signed_staffSigned_boolean ? 'text -green-600 fas fa-lock…" at bounding box center [242, 272] width 382 height 441
click at [57, 16] on button "Save" at bounding box center [59, 17] width 25 height 14
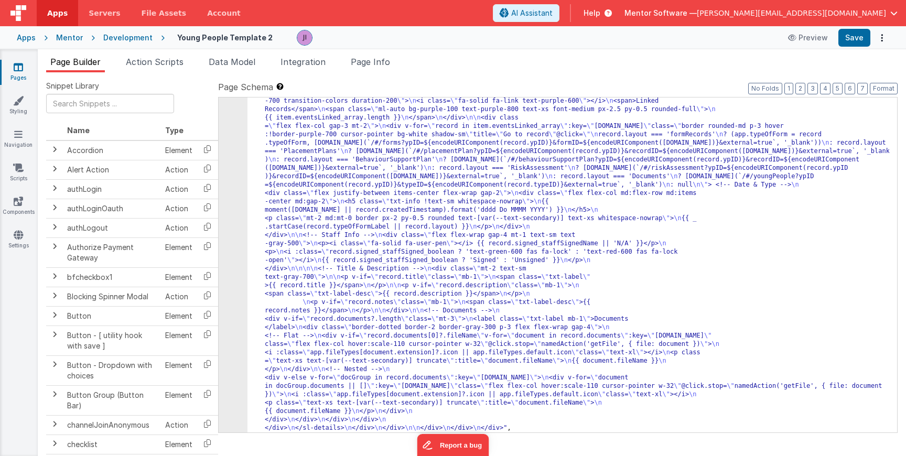
scroll to position [3890, 0]
click at [881, 38] on icon "Options" at bounding box center [881, 38] width 15 height 1
click at [860, 40] on button at bounding box center [453, 228] width 906 height 456
click at [860, 40] on button "Save" at bounding box center [854, 38] width 32 height 18
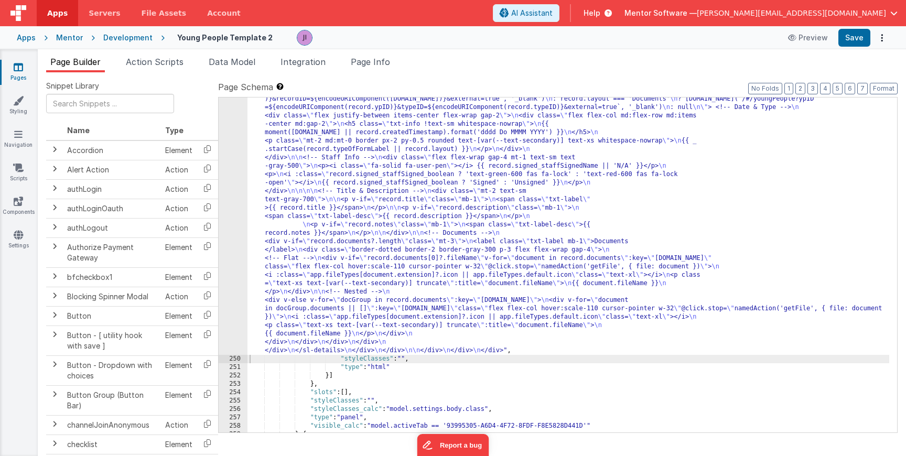
scroll to position [3936, 0]
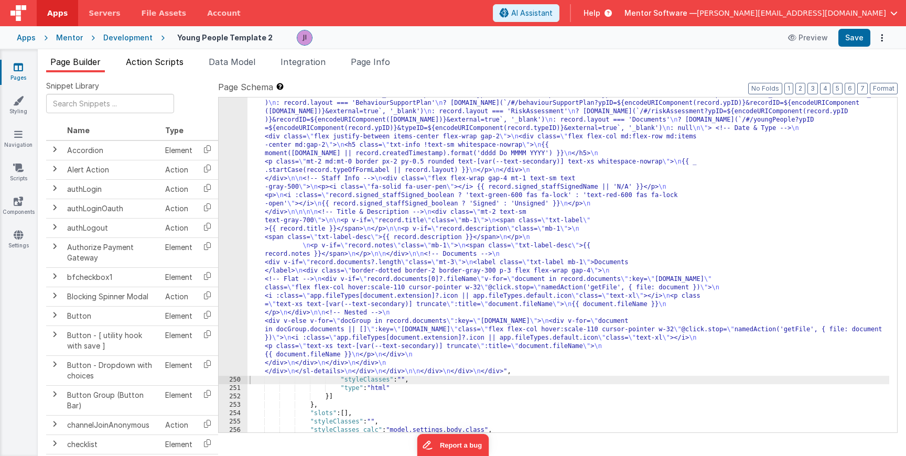
click at [150, 65] on span "Action Scripts" at bounding box center [155, 62] width 58 height 10
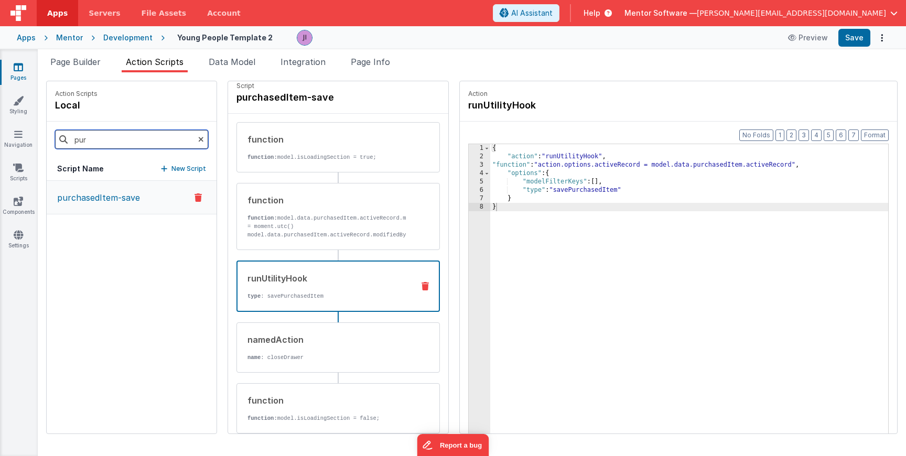
click at [135, 136] on input "pur" at bounding box center [131, 139] width 153 height 19
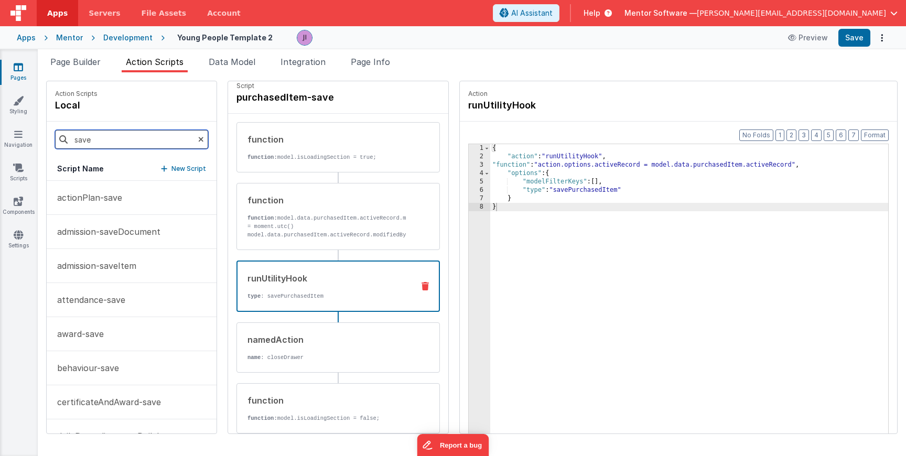
click at [110, 147] on input "save" at bounding box center [131, 139] width 153 height 19
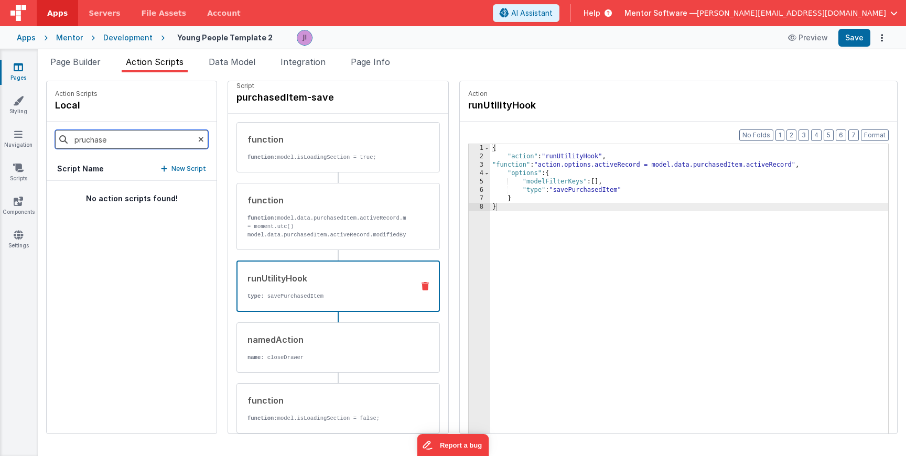
click at [96, 138] on input "pruchase" at bounding box center [131, 139] width 153 height 19
type input "purcha"
click at [102, 185] on button "purchasedItem-save" at bounding box center [132, 198] width 170 height 34
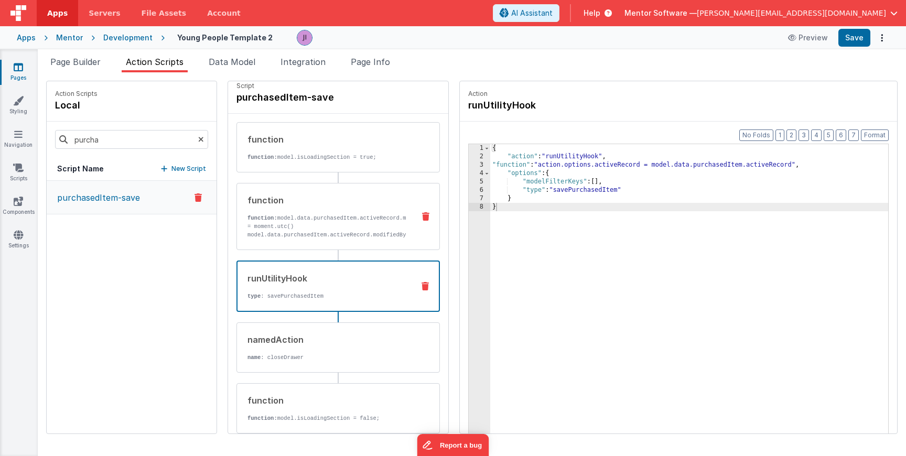
click at [326, 239] on div "function function: model.data.purchasedItem.activeRecord.modifiedTimestamp = mo…" at bounding box center [337, 216] width 203 height 67
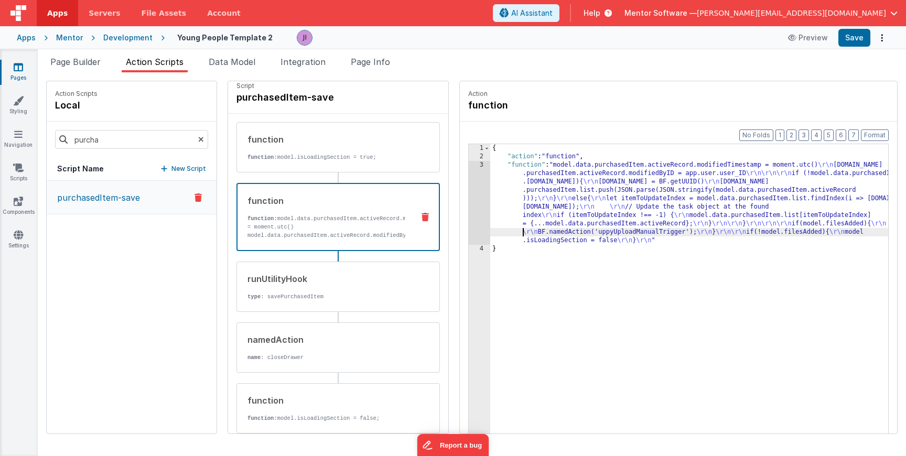
click at [490, 236] on div "{ "action" : "function" , "function" : "model.data.purchasedItem.activeRecord.m…" at bounding box center [704, 313] width 429 height 339
click at [469, 203] on div "3" at bounding box center [479, 203] width 21 height 84
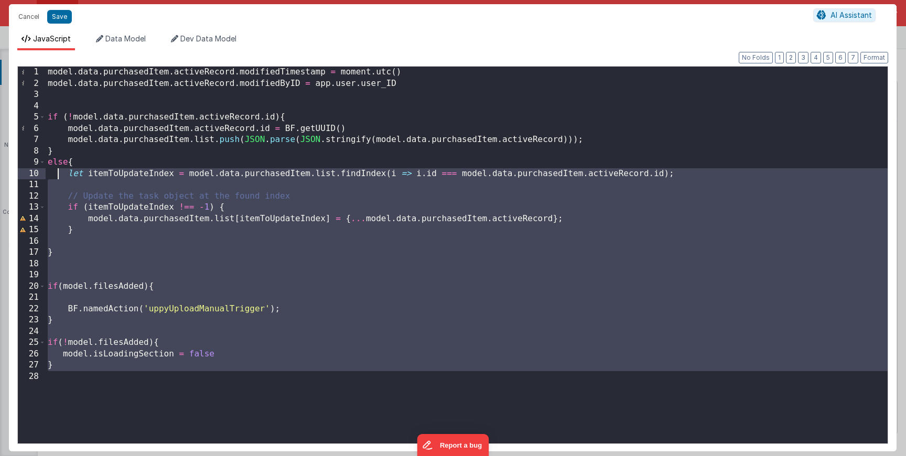
drag, startPoint x: 232, startPoint y: 399, endPoint x: 56, endPoint y: 170, distance: 289.0
click at [56, 170] on div "model . data . purchasedItem . activeRecord . modifiedTimestamp = moment . utc …" at bounding box center [467, 266] width 842 height 399
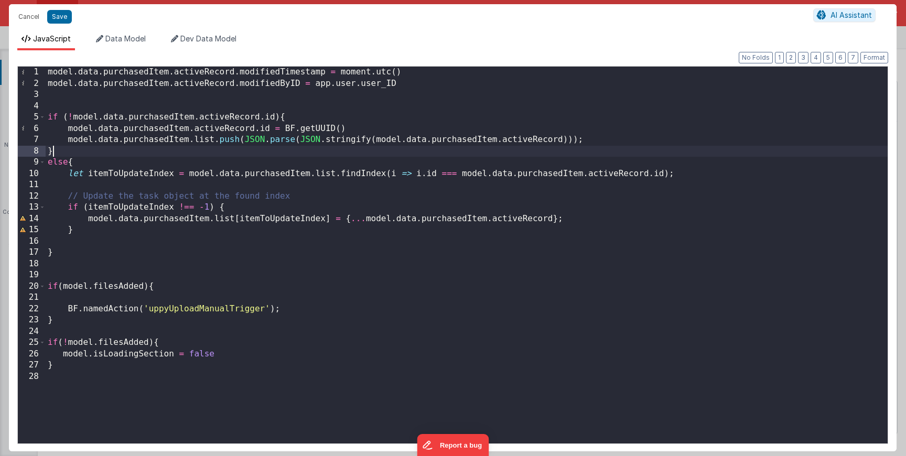
click at [77, 149] on div "model . data . purchasedItem . activeRecord . modifiedTimestamp = moment . utc …" at bounding box center [467, 266] width 842 height 399
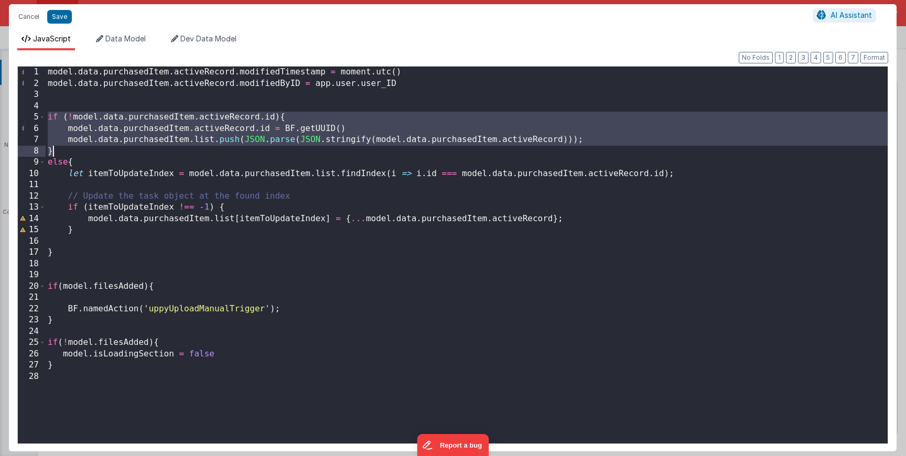
drag, startPoint x: 46, startPoint y: 116, endPoint x: 63, endPoint y: 150, distance: 38.0
click at [63, 150] on div "model . data . purchasedItem . activeRecord . modifiedTimestamp = moment . utc …" at bounding box center [467, 266] width 842 height 399
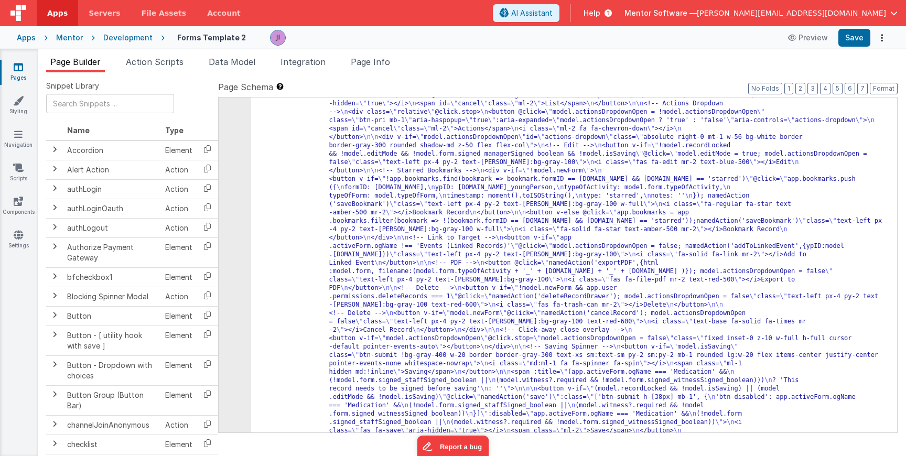
scroll to position [741, 0]
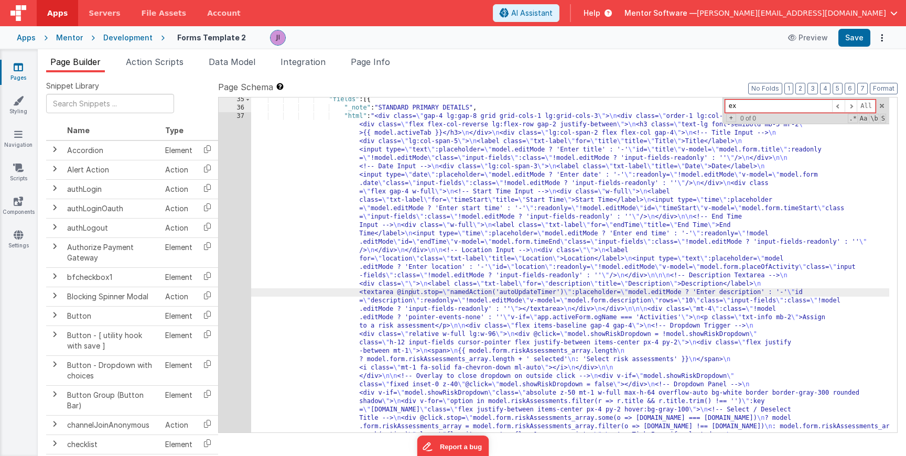
type input "e"
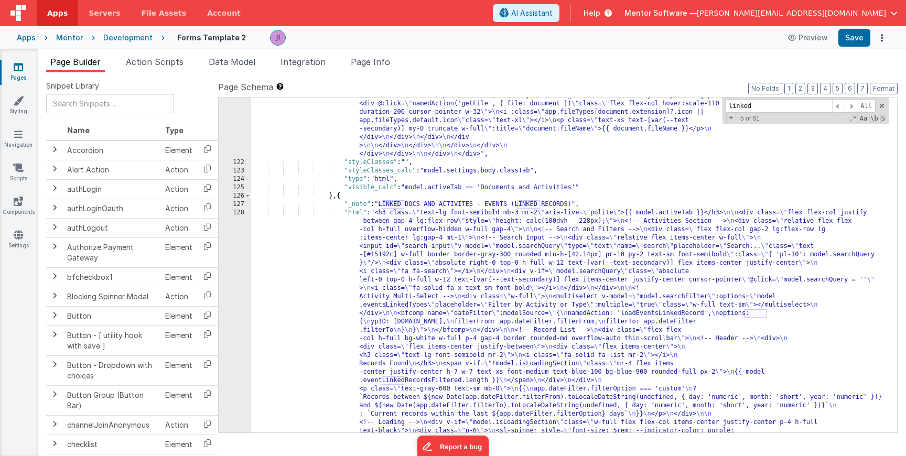
scroll to position [1952, 0]
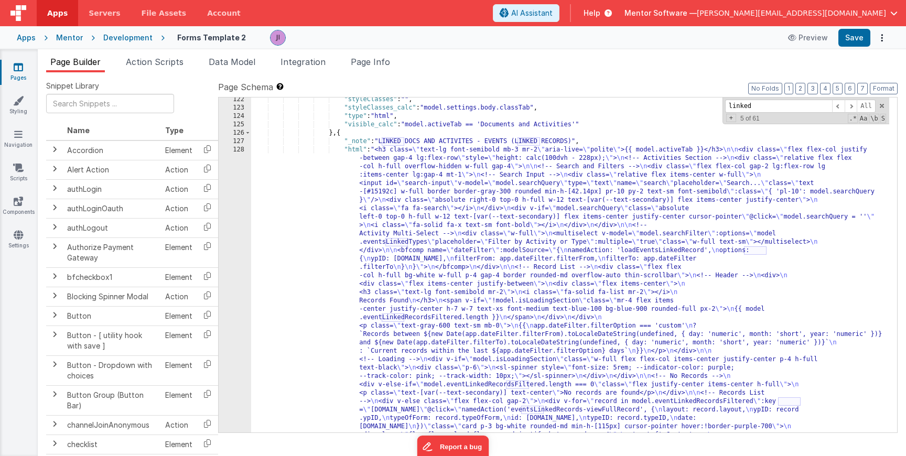
type input "linked"
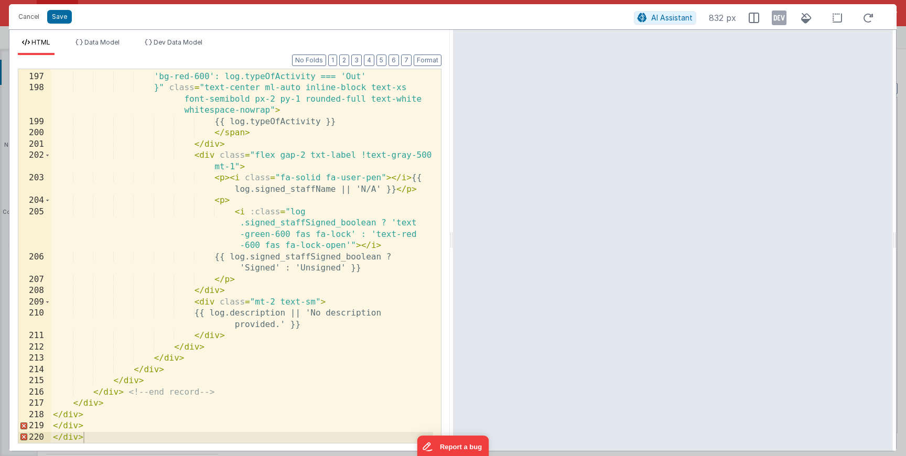
scroll to position [3255, 0]
click at [28, 21] on button "Cancel" at bounding box center [28, 16] width 31 height 15
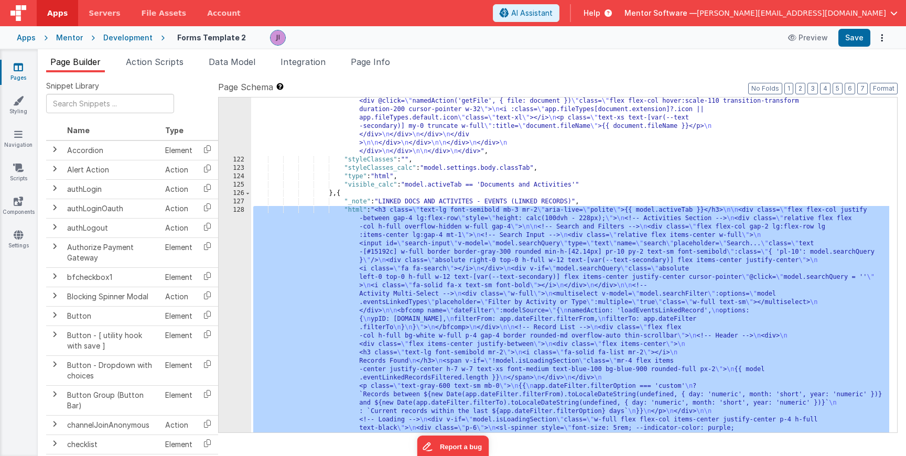
scroll to position [1928, 0]
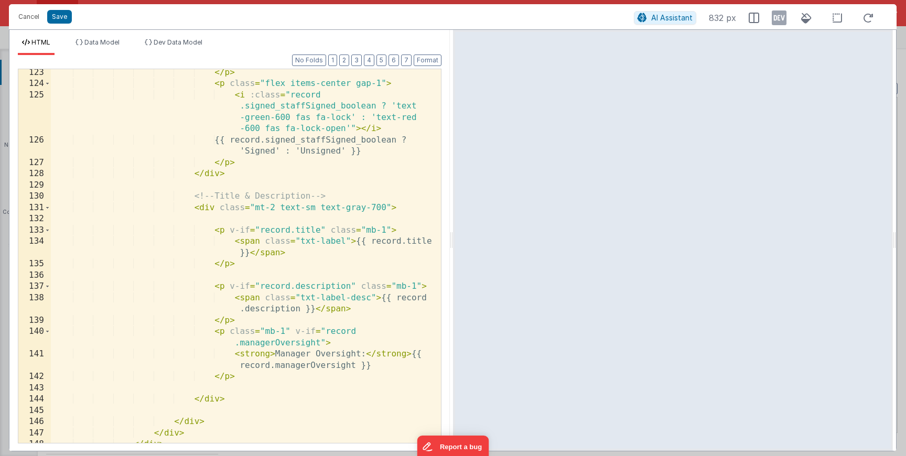
scroll to position [2028, 0]
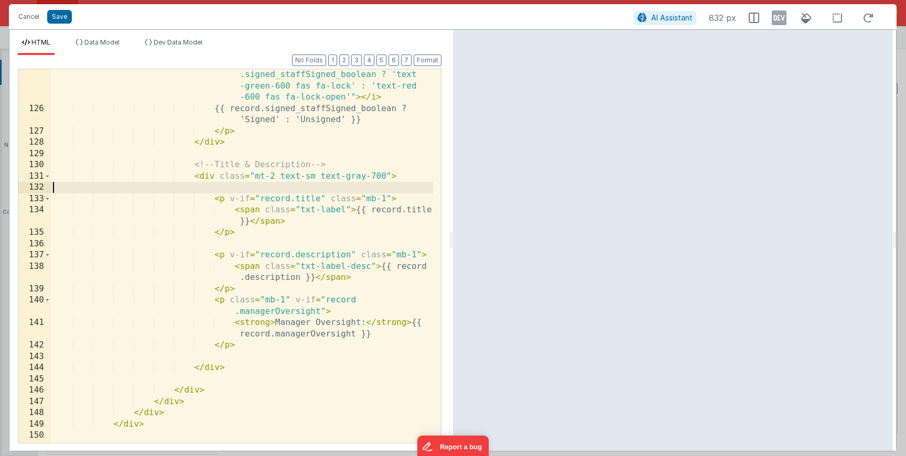
click at [205, 182] on div "< i :class = "record .signed_staffSigned_boolean ? 'text -green-600 fas fa-lock…" at bounding box center [242, 278] width 382 height 441
click at [203, 177] on div "< i :class = "record .signed_staffSigned_boolean ? 'text -green-600 fas fa-lock…" at bounding box center [242, 278] width 382 height 441
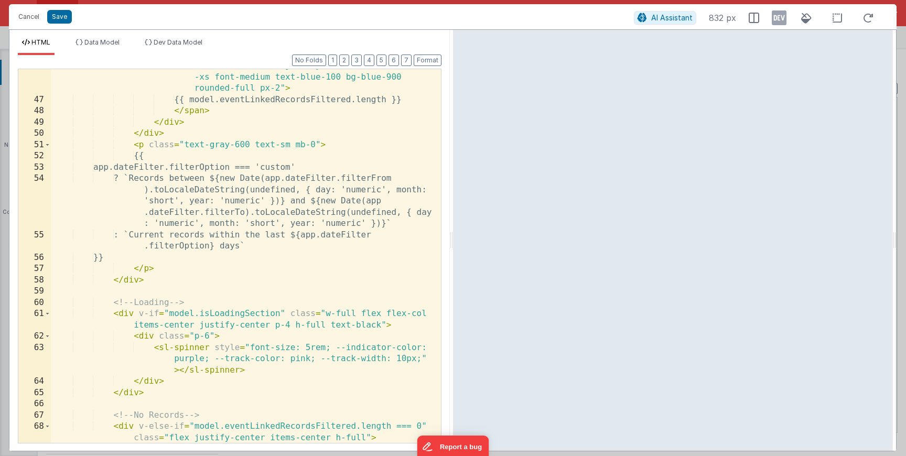
scroll to position [0, 0]
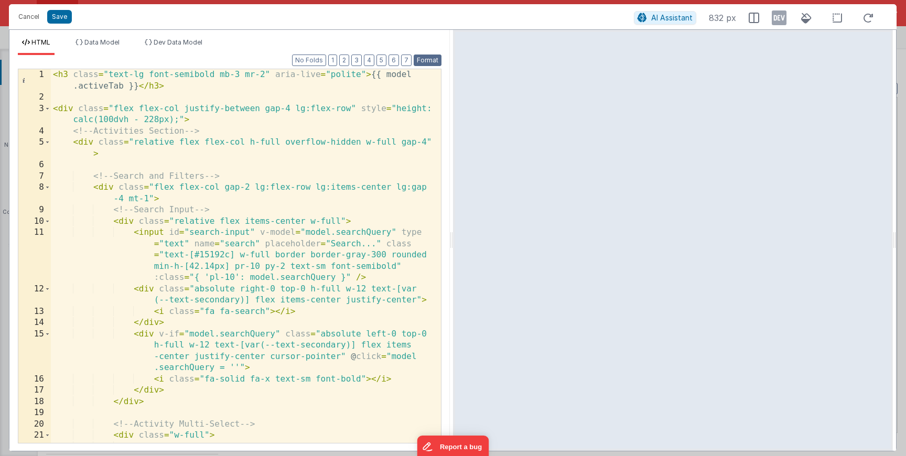
click at [418, 64] on button "Format" at bounding box center [428, 61] width 28 height 12
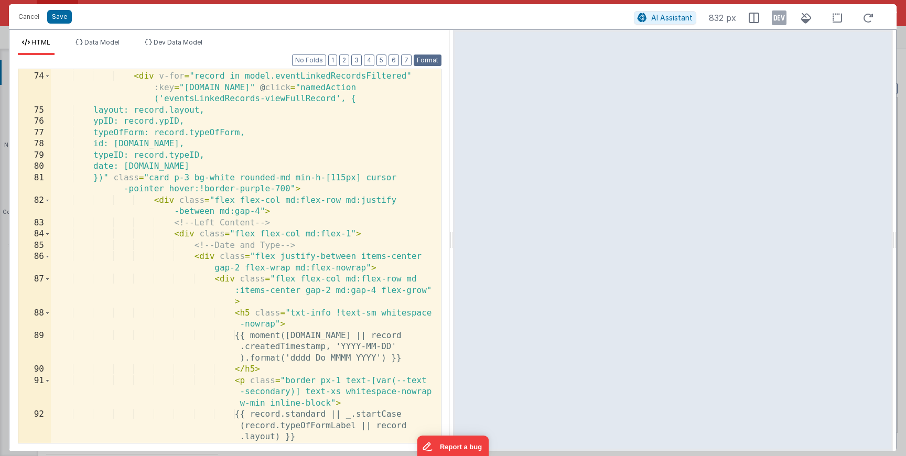
scroll to position [1085, 0]
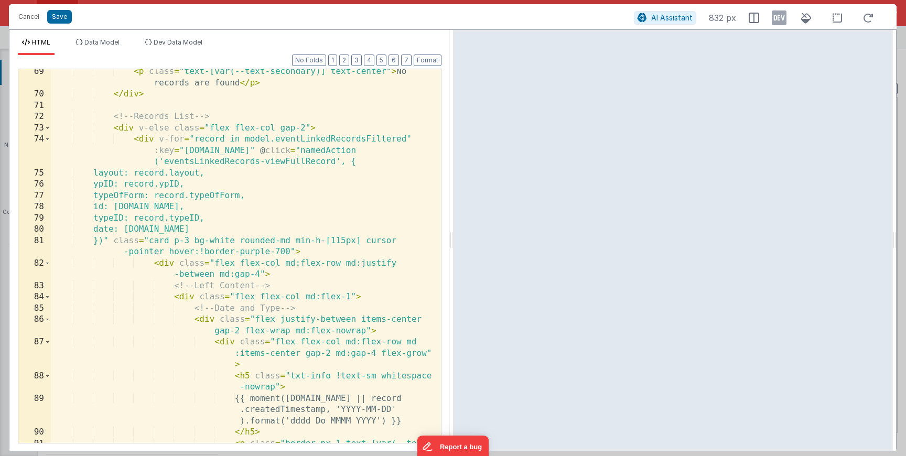
click at [300, 136] on div "< p class = "text-[var(--text-secondary)] text-center" > No records are found <…" at bounding box center [242, 281] width 382 height 430
click at [233, 193] on div "< p class = "text-[var(--text-secondary)] text-center" > No records are found <…" at bounding box center [242, 281] width 382 height 430
click at [37, 22] on button "Cancel" at bounding box center [28, 16] width 31 height 15
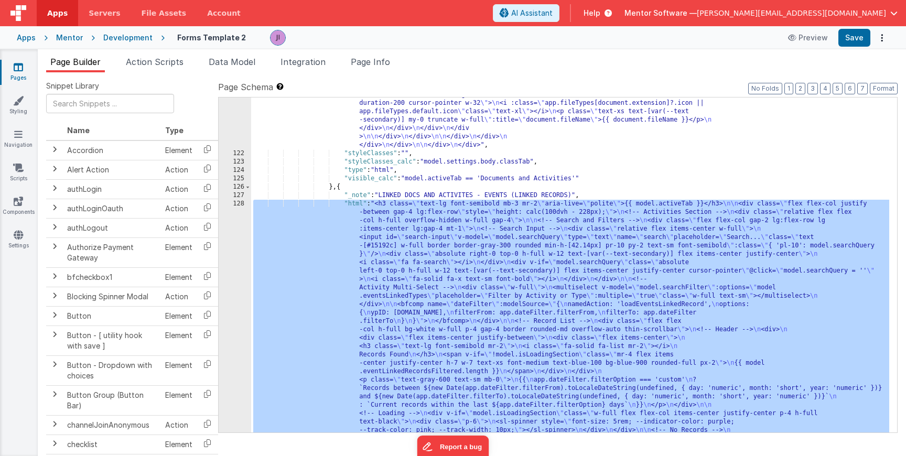
scroll to position [1930, 0]
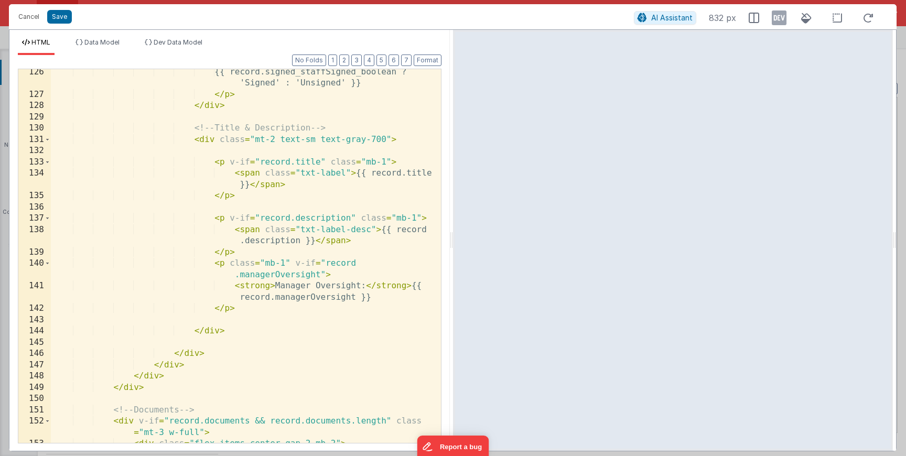
scroll to position [2086, 0]
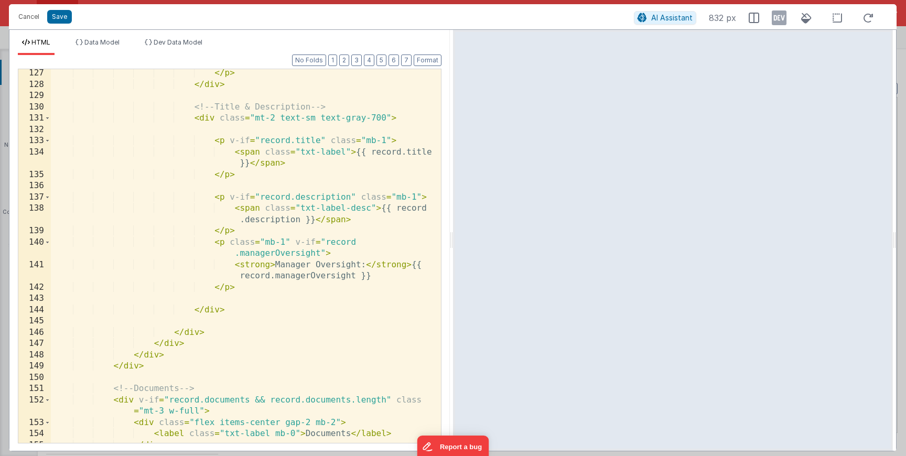
click at [245, 287] on div "</ p > </ div > <!-- Title & Description --> < div class = "mt-2 text-sm text-g…" at bounding box center [242, 266] width 382 height 396
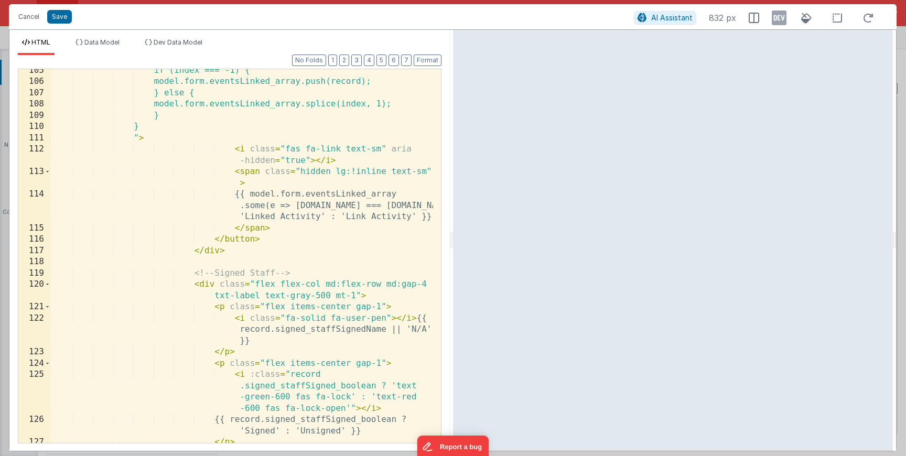
scroll to position [1717, 0]
drag, startPoint x: 31, startPoint y: 16, endPoint x: 351, endPoint y: 232, distance: 385.8
click at [31, 17] on button "Cancel" at bounding box center [28, 16] width 31 height 15
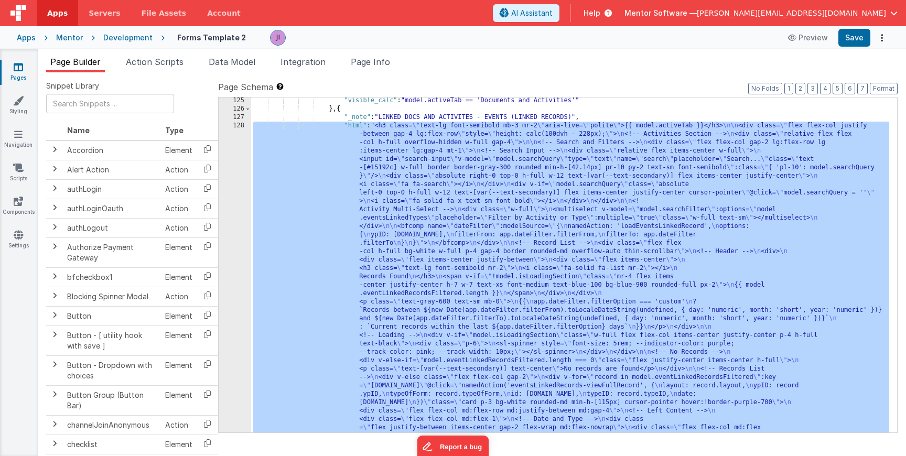
scroll to position [1969, 0]
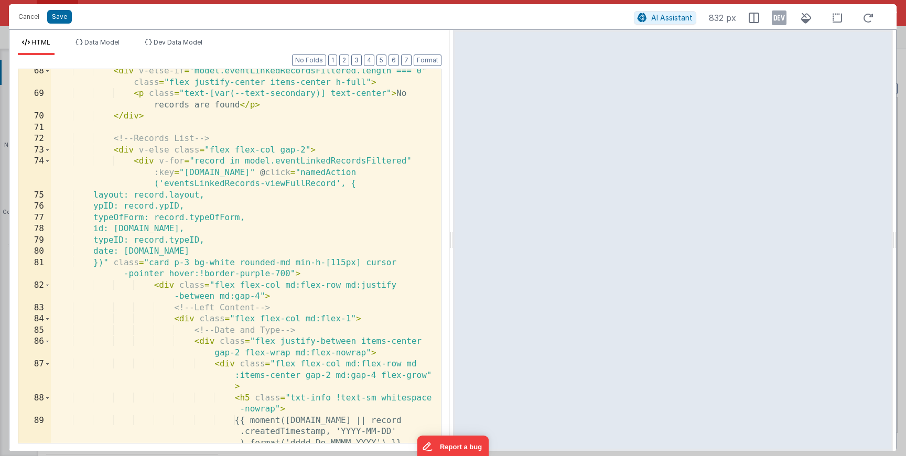
scroll to position [1072, 0]
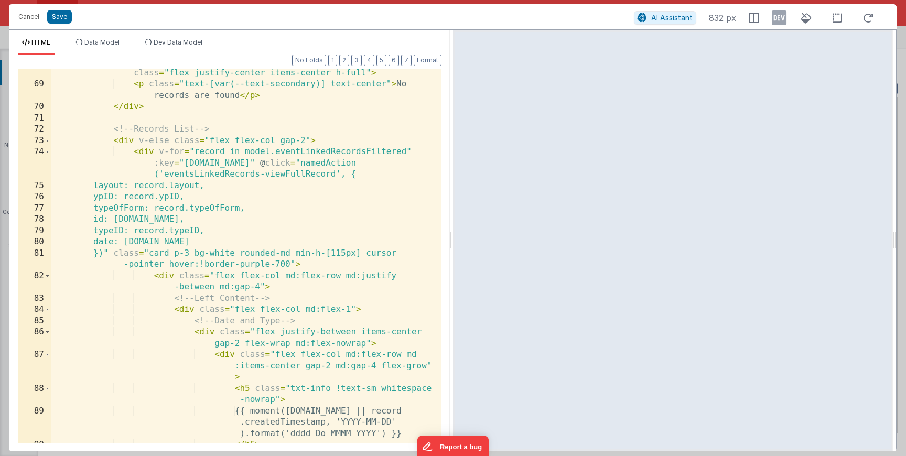
click at [217, 150] on div "< div v-else-if = "model.eventLinkedRecordsFiltered.length === 0" class = "flex…" at bounding box center [242, 271] width 382 height 430
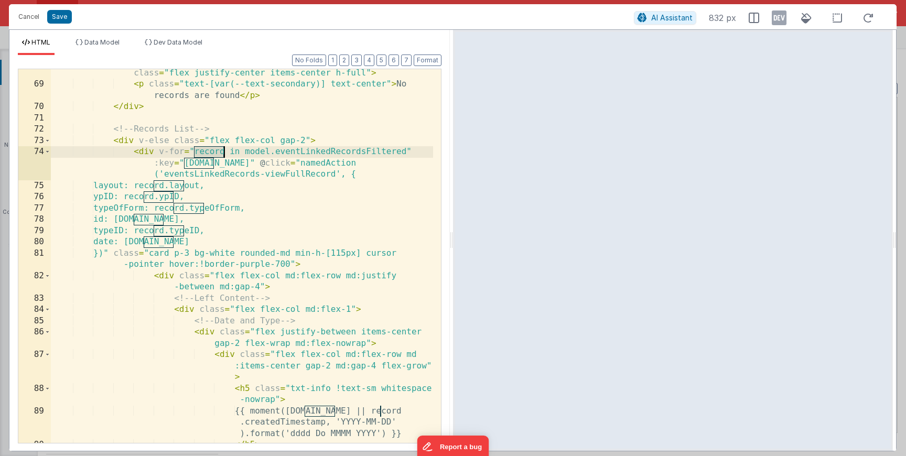
click at [217, 150] on div "< div v-else-if = "model.eventLinkedRecordsFiltered.length === 0" class = "flex…" at bounding box center [242, 271] width 382 height 430
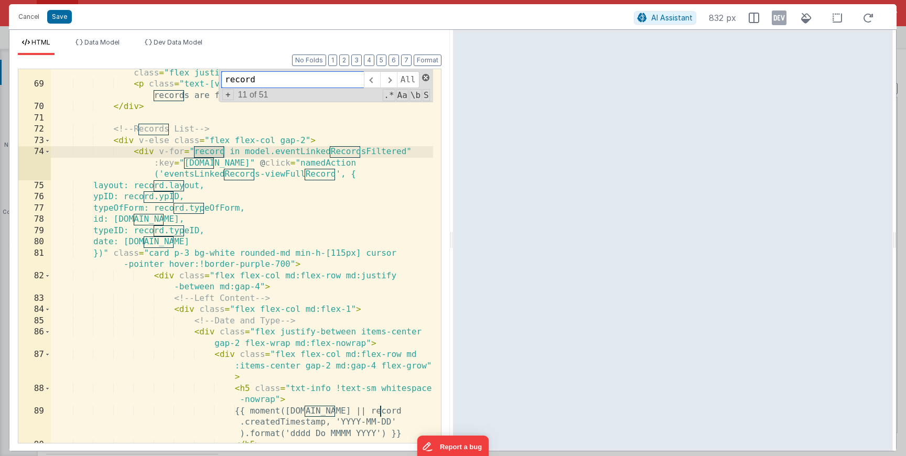
click at [423, 76] on span at bounding box center [425, 77] width 7 height 7
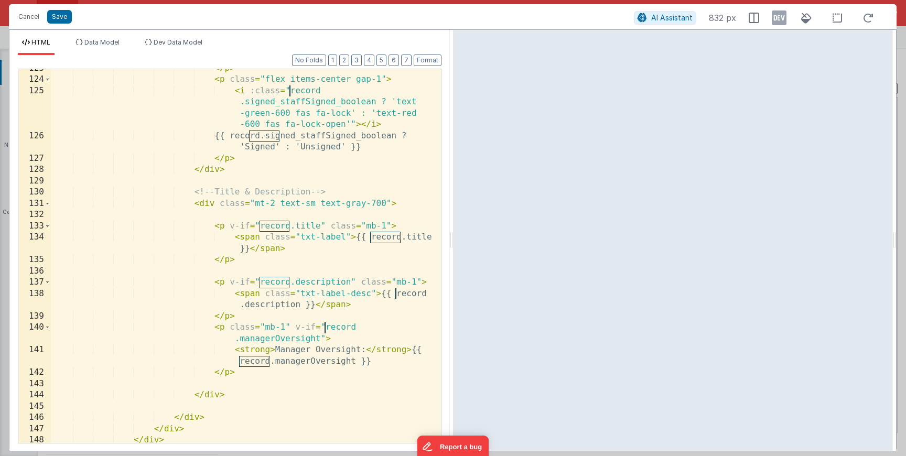
scroll to position [2006, 0]
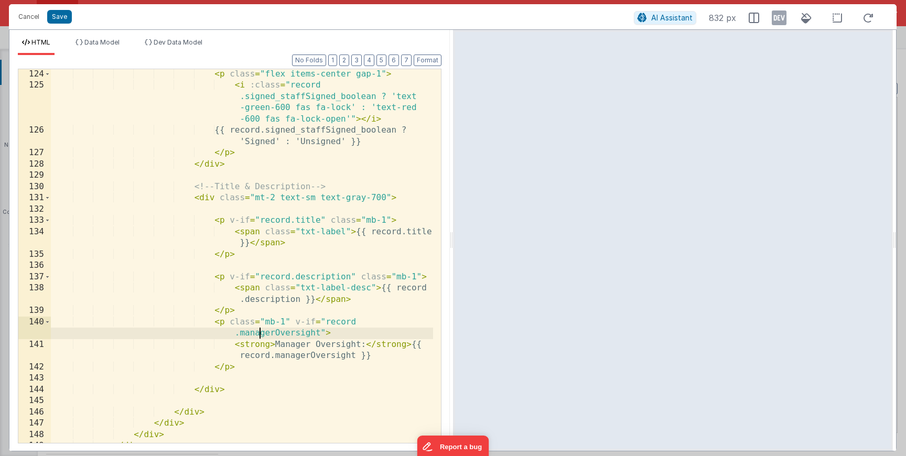
click at [261, 335] on div "< p class = "flex items-center gap-1" > < i :class = "record .signed_staffSigne…" at bounding box center [242, 267] width 382 height 396
click at [339, 325] on div "< p class = "flex items-center gap-1" > < i :class = "record .signed_staffSigne…" at bounding box center [242, 267] width 382 height 396
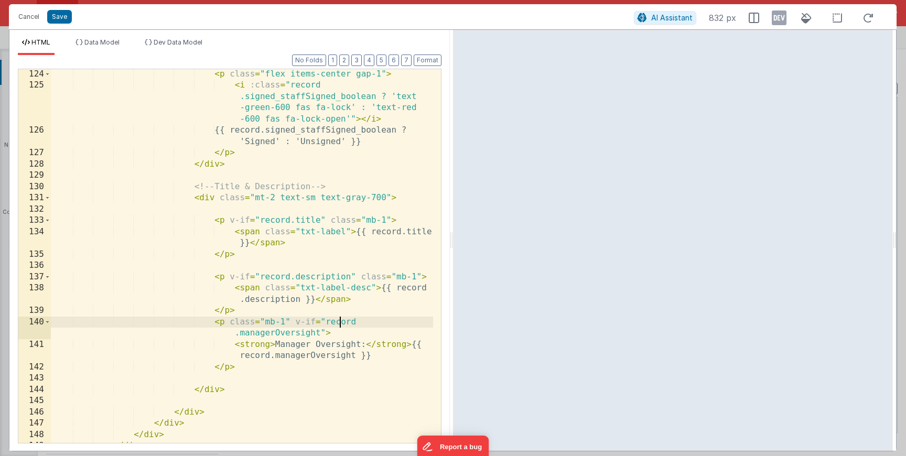
click at [339, 325] on div "< p class = "flex items-center gap-1" > < i :class = "record .signed_staffSigne…" at bounding box center [242, 267] width 382 height 396
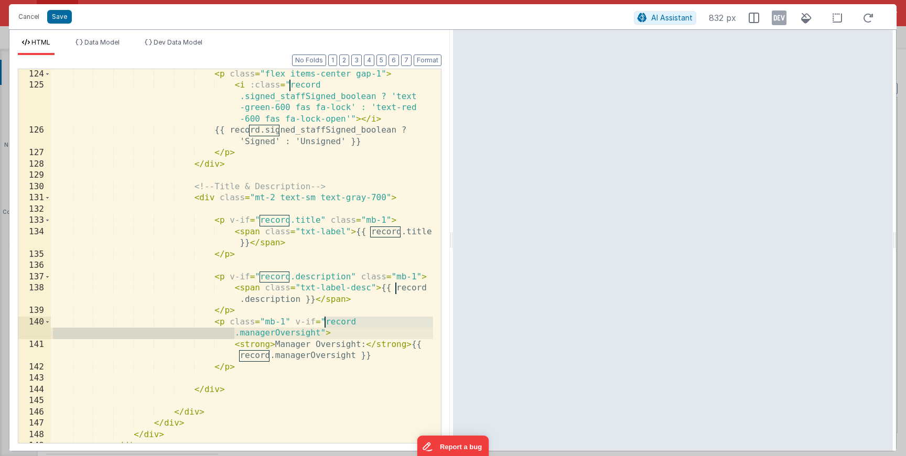
click at [357, 324] on div "< p class = "flex items-center gap-1" > < i :class = "record .signed_staffSigne…" at bounding box center [242, 267] width 382 height 396
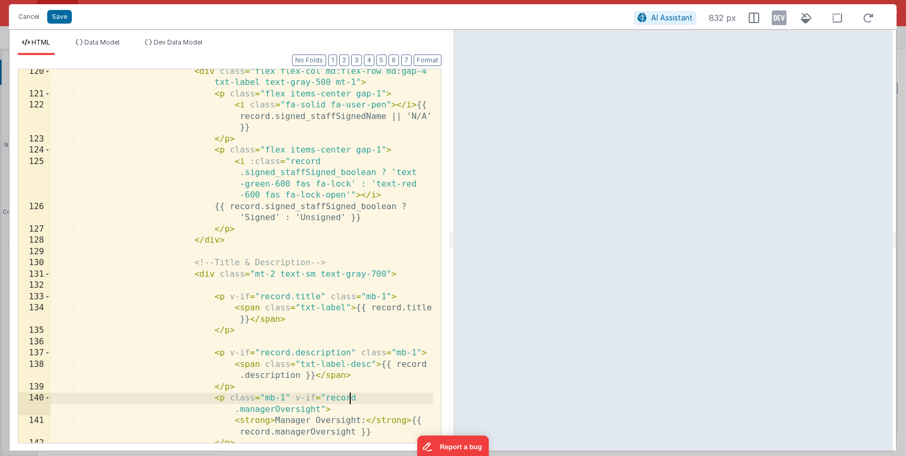
scroll to position [1930, 0]
click at [298, 296] on div "< div class = "flex flex-col md:flex-row md:gap-4 txt-label text-gray-500 mt-1"…" at bounding box center [242, 270] width 382 height 408
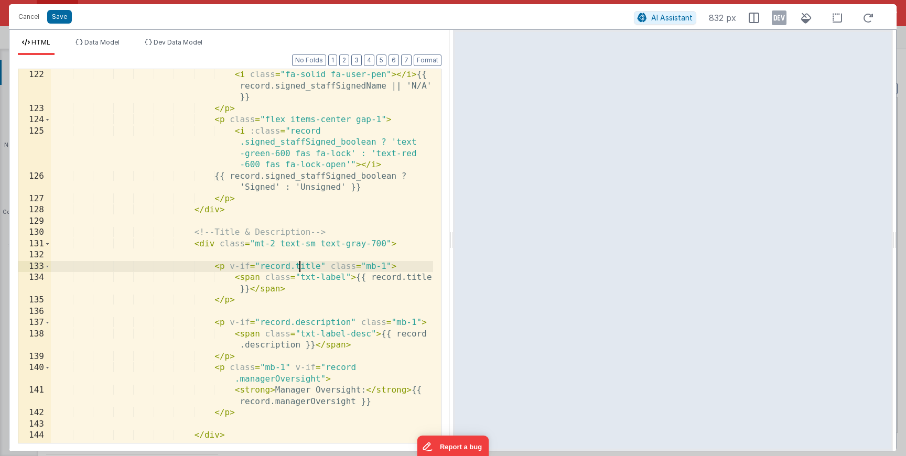
scroll to position [2003, 0]
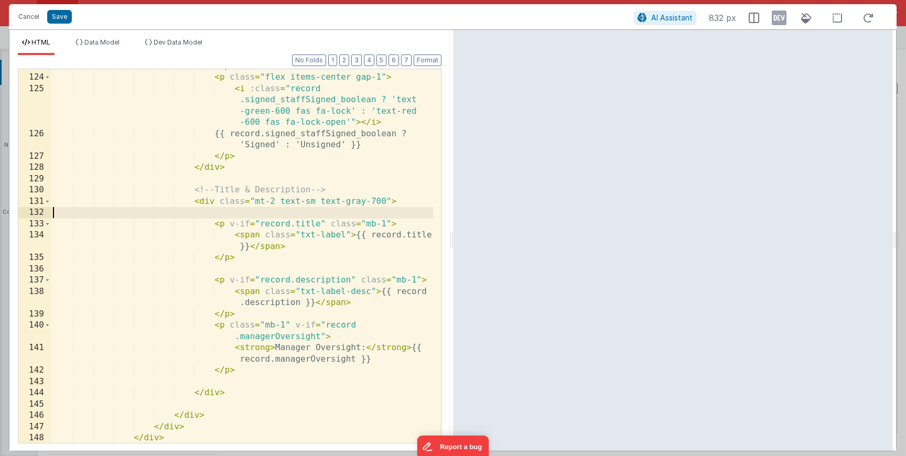
drag, startPoint x: 211, startPoint y: 211, endPoint x: 225, endPoint y: 243, distance: 35.2
click at [225, 244] on div "</ p > < p class = "flex items-center gap-1" > < i :class = "record .signed_sta…" at bounding box center [242, 259] width 382 height 396
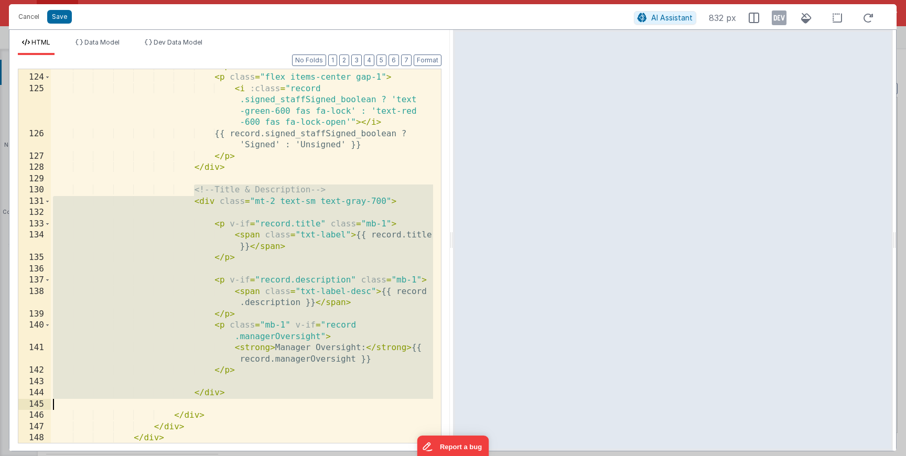
drag, startPoint x: 192, startPoint y: 190, endPoint x: 262, endPoint y: 398, distance: 218.9
click at [261, 398] on div "</ p > < p class = "flex items-center gap-1" > < i :class = "record .signed_sta…" at bounding box center [242, 259] width 382 height 396
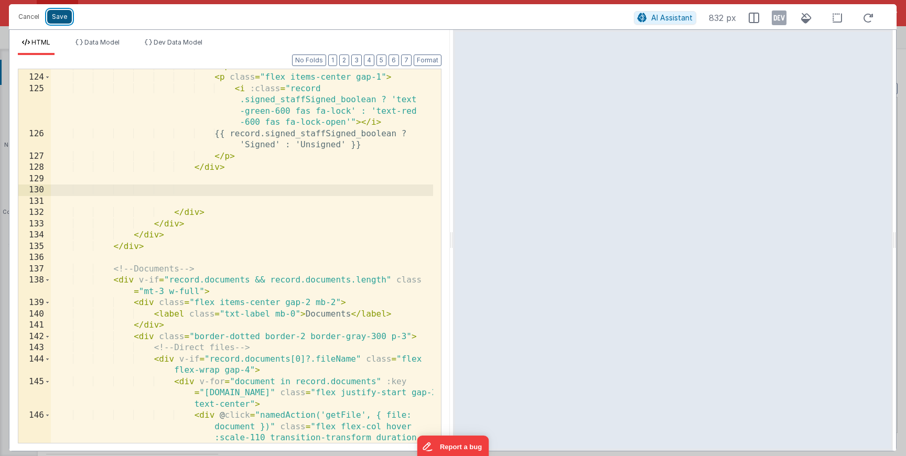
click at [58, 14] on button "Save" at bounding box center [59, 17] width 25 height 14
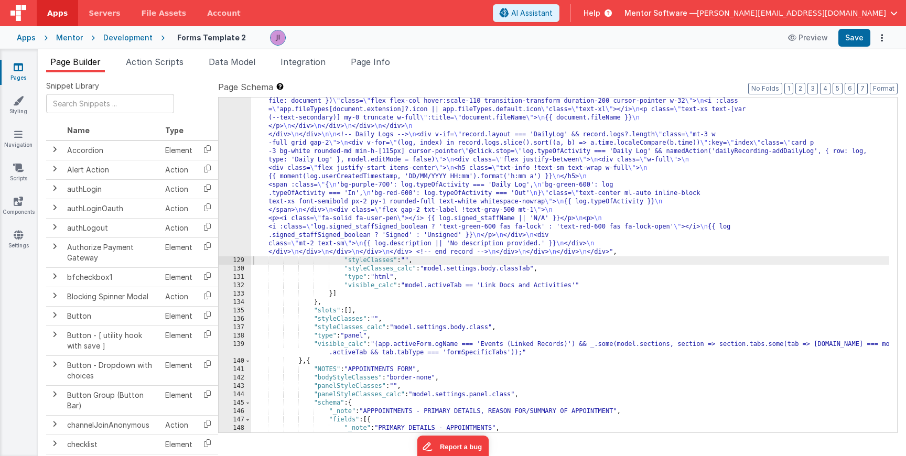
scroll to position [2188, 0]
click at [864, 45] on button "Save" at bounding box center [854, 38] width 32 height 18
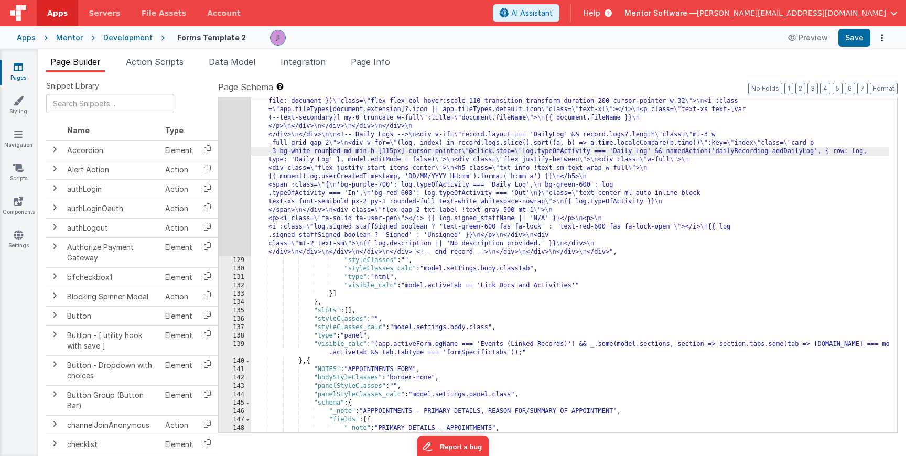
click at [330, 155] on div ""html" : "<h3 class= \" text-lg font-semibold mb-3 mr-2 \" aria-live= \" polite…" at bounding box center [570, 356] width 638 height 1559
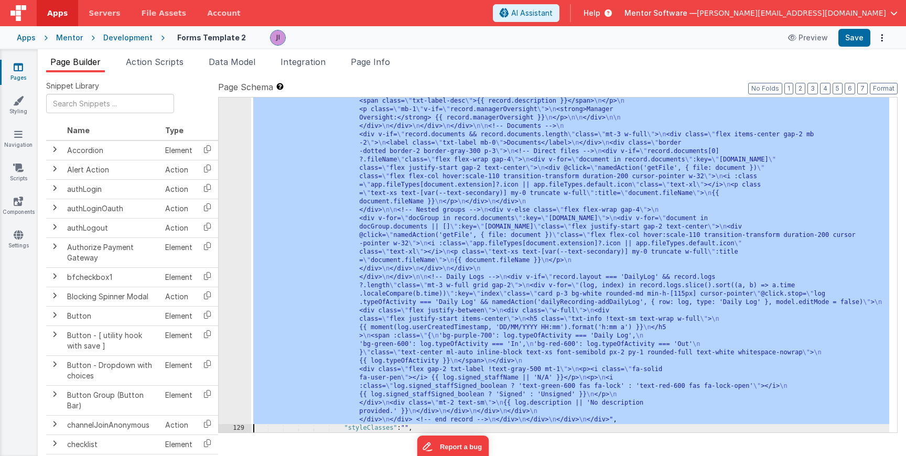
click at [362, 233] on div ""html" : "<h3 class= \" text-lg font-semibold mb-3 mr-2 \" aria-live= \" polite…" at bounding box center [570, 172] width 638 height 1190
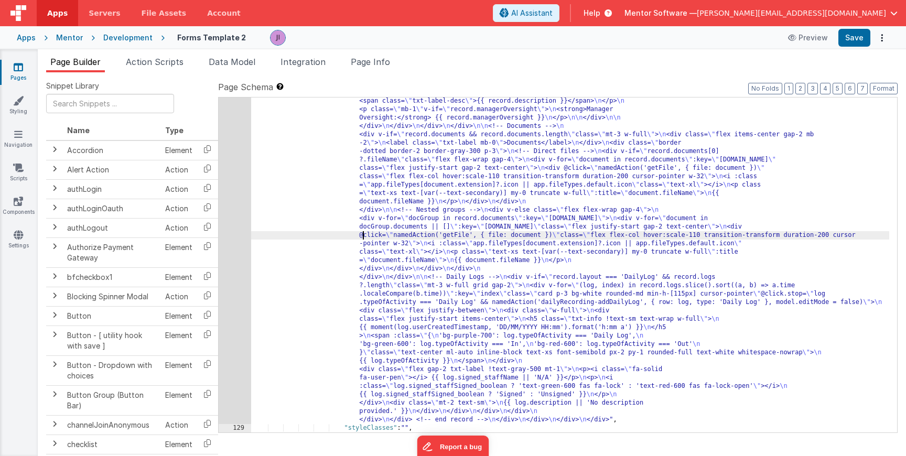
click at [237, 232] on div "128" at bounding box center [235, 0] width 32 height 847
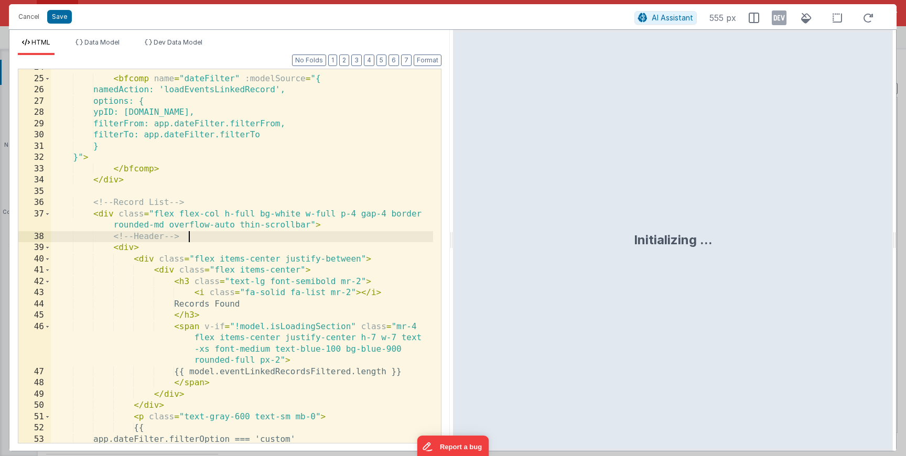
scroll to position [0, 0]
click at [237, 232] on div "< bfcomp name = "dateFilter" :modelSource = "{ namedAction: 'loadEventsLinkedRe…" at bounding box center [242, 282] width 382 height 441
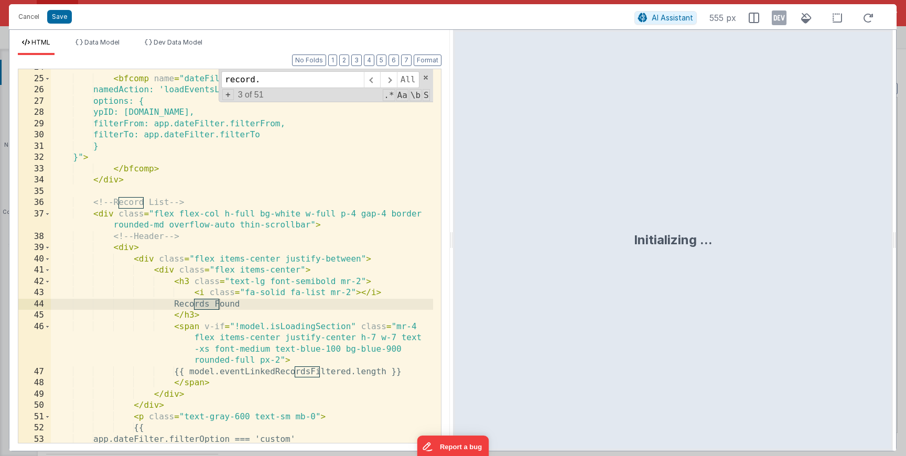
scroll to position [985, 0]
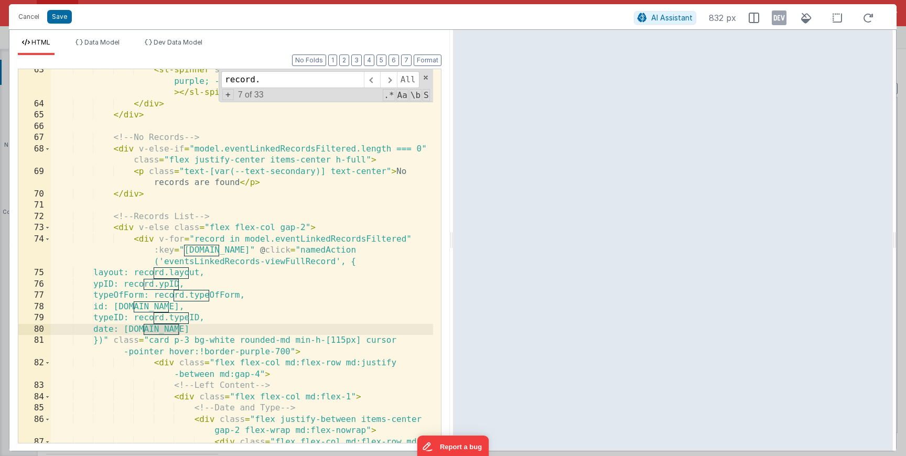
type input "record."
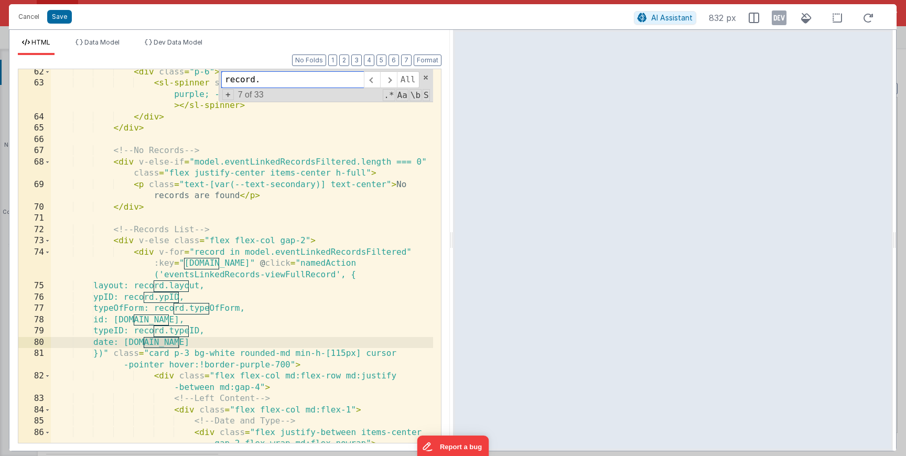
scroll to position [972, 0]
click at [349, 254] on div "< div class = "p-6" > < sl-spinner style = "font-size: 5rem; --indicator-color:…" at bounding box center [242, 276] width 382 height 419
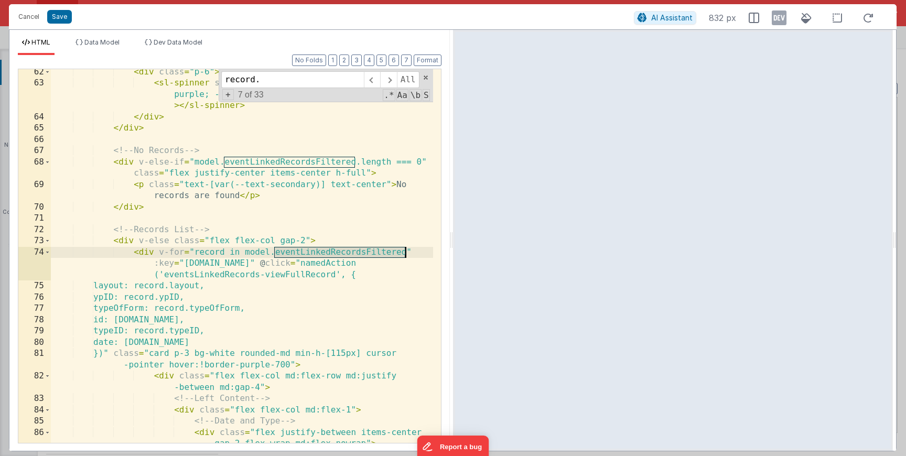
click at [349, 254] on div "< div class = "p-6" > < sl-spinner style = "font-size: 5rem; --indicator-color:…" at bounding box center [242, 276] width 382 height 419
click at [353, 253] on div "< div class = "p-6" > < sl-spinner style = "font-size: 5rem; --indicator-color:…" at bounding box center [242, 276] width 382 height 419
click at [343, 266] on div "< div class = "p-6" > < sl-spinner style = "font-size: 5rem; --indicator-color:…" at bounding box center [242, 276] width 382 height 419
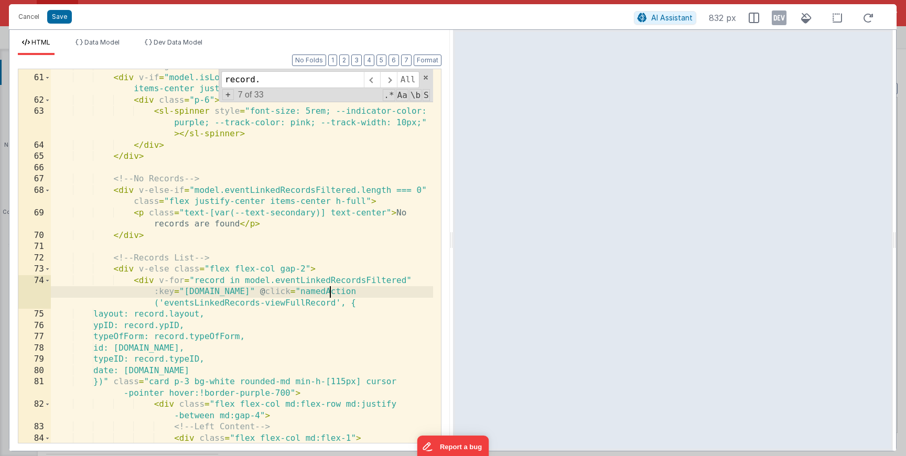
scroll to position [917, 0]
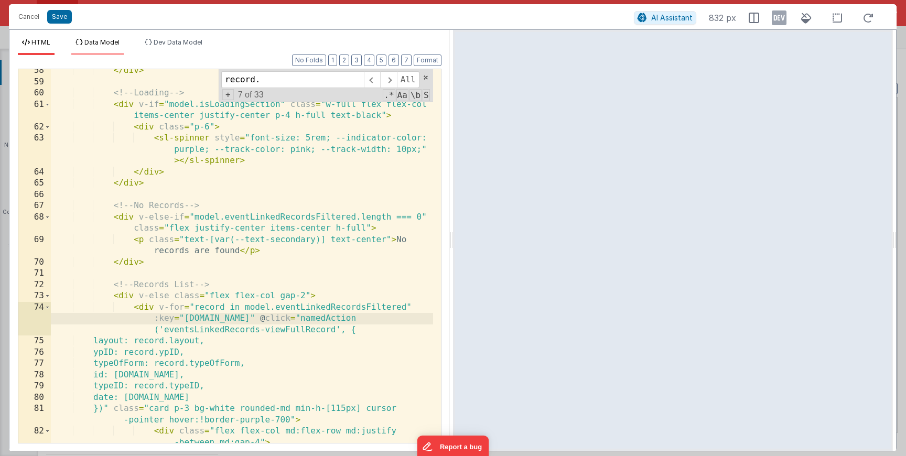
click at [111, 46] on span "Data Model" at bounding box center [101, 42] width 35 height 8
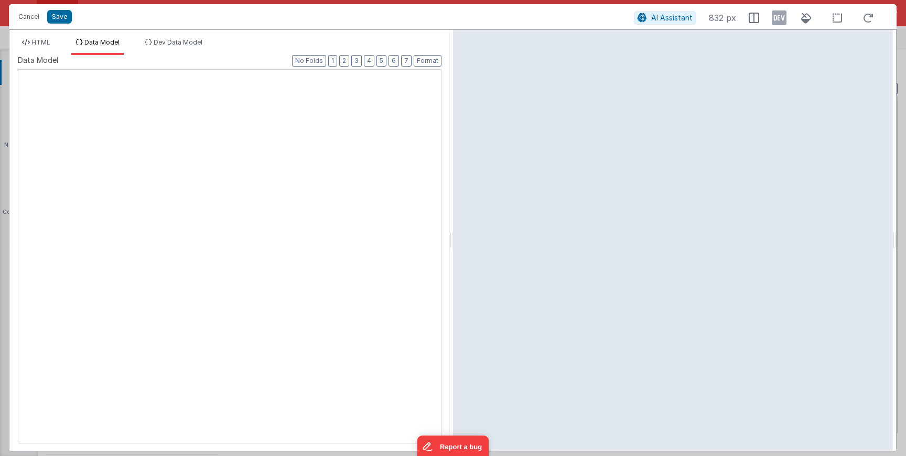
click at [18, 70] on div at bounding box center [18, 70] width 0 height 0
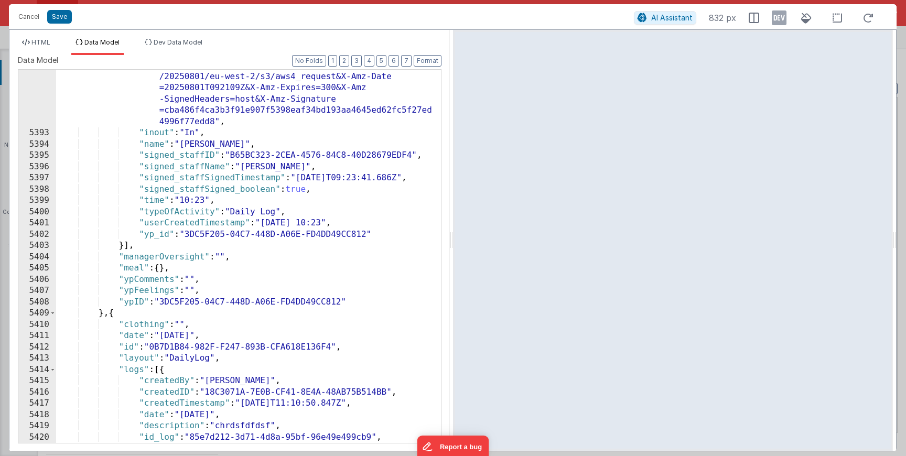
scroll to position [16800, 0]
click at [39, 38] on span "HTML" at bounding box center [40, 42] width 19 height 8
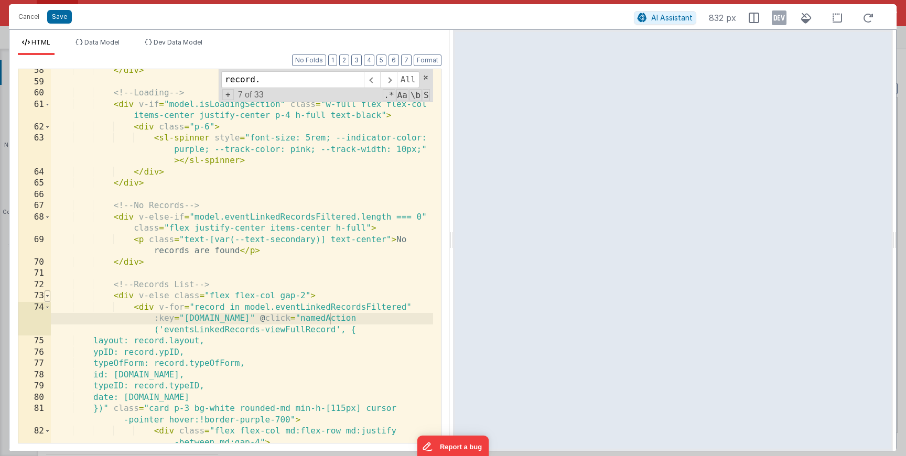
click at [50, 296] on span at bounding box center [48, 296] width 6 height 12
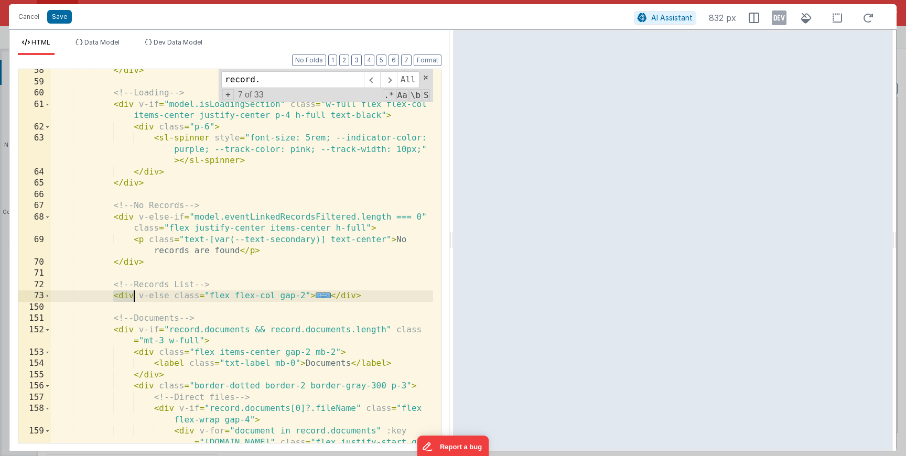
drag, startPoint x: 113, startPoint y: 291, endPoint x: 329, endPoint y: 295, distance: 216.0
click at [329, 295] on div "</ div > <!-- Loading --> < div v-if = "model.isLoadingSection" class = "w-full…" at bounding box center [242, 274] width 382 height 419
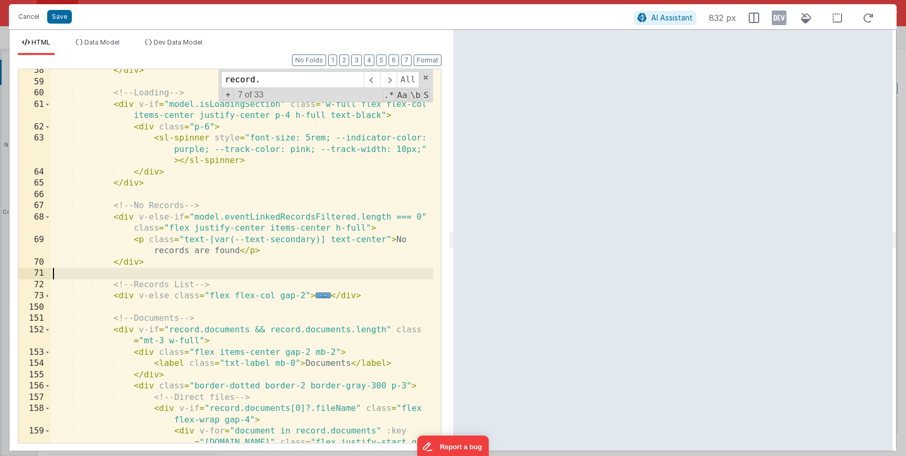
click at [101, 277] on div "</ div > <!-- Loading --> < div v-if = "model.isLoadingSection" class = "w-full…" at bounding box center [242, 274] width 382 height 419
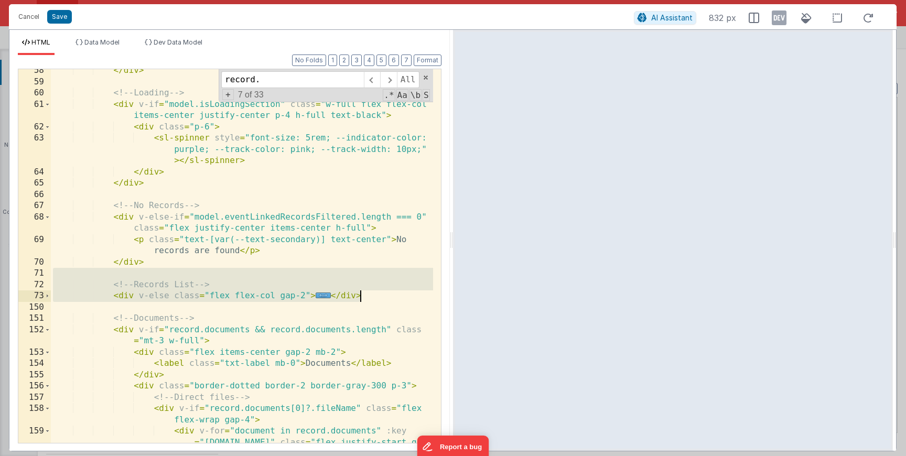
drag, startPoint x: 105, startPoint y: 278, endPoint x: 380, endPoint y: 292, distance: 275.5
click at [380, 292] on div "</ div > <!-- Loading --> < div v-if = "model.isLoadingSection" class = "w-full…" at bounding box center [242, 274] width 382 height 419
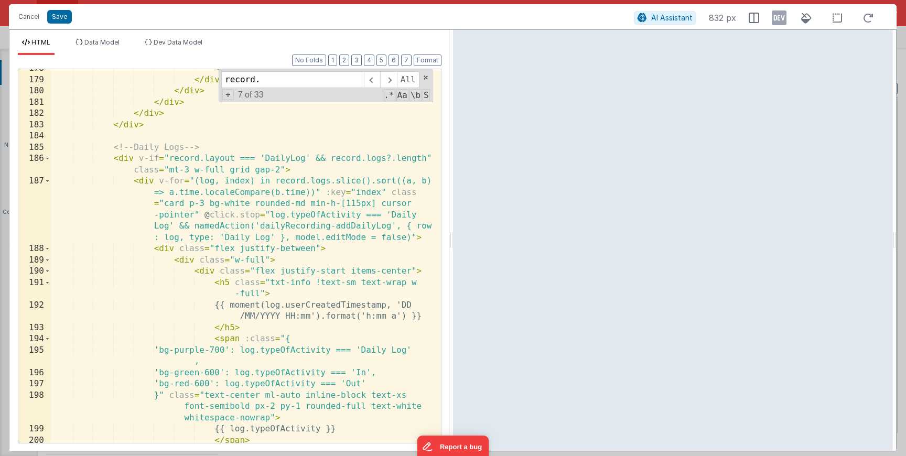
scroll to position [1707, 0]
click at [123, 162] on div "</ div > </ div > </ div > </ div > </ div > </ div > <!-- Daily Logs --> < div…" at bounding box center [242, 261] width 382 height 396
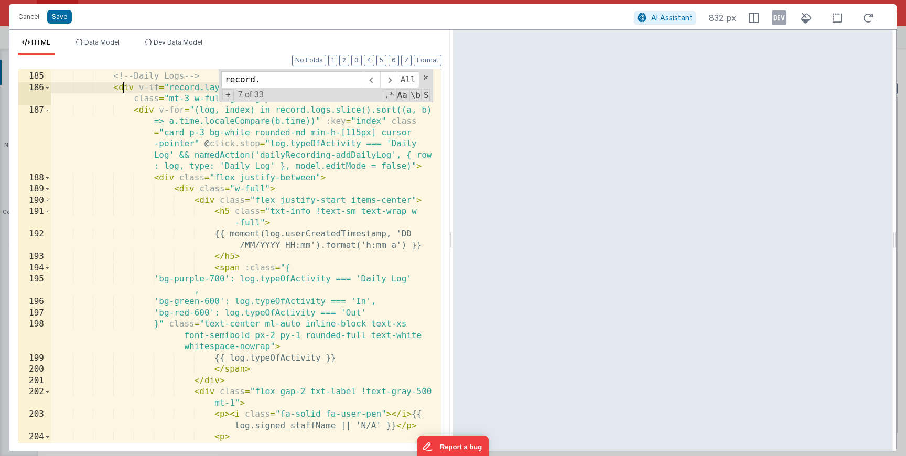
scroll to position [2015, 0]
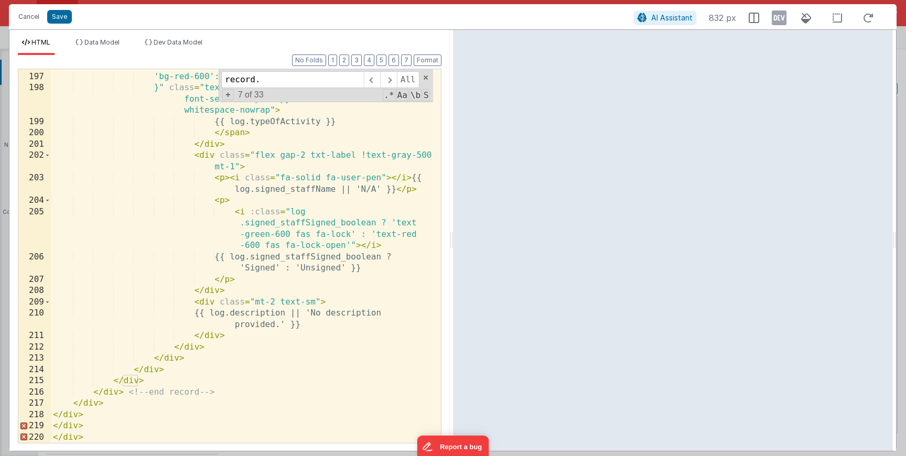
click at [170, 258] on div "'bg-green-600': log.typeOfActivity === 'In', 'bg-red-600': log.typeOfActivity =…" at bounding box center [242, 258] width 382 height 396
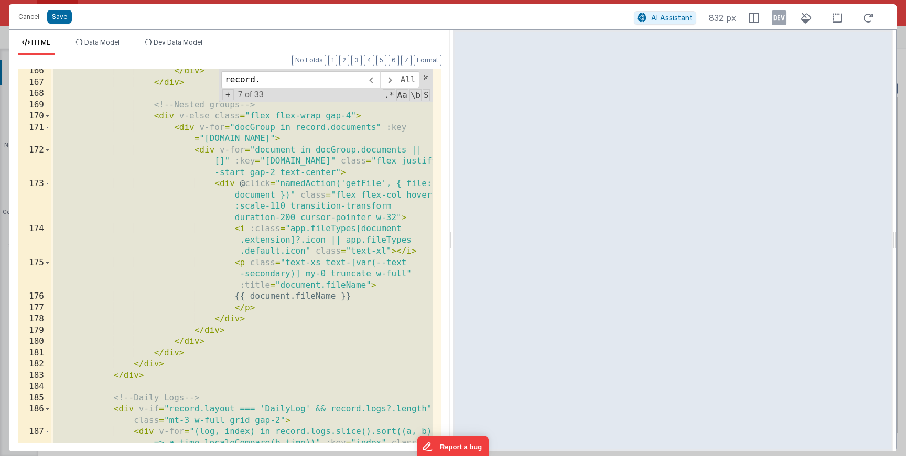
scroll to position [1457, 0]
click at [186, 364] on div "</ div > </ div > <!-- Nested groups --> < div v-else class = "flex flex-wrap g…" at bounding box center [242, 292] width 382 height 453
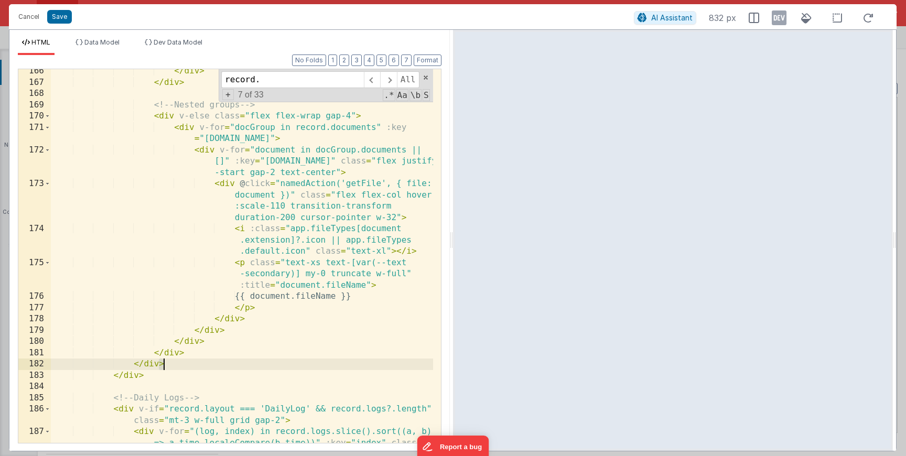
drag, startPoint x: 186, startPoint y: 364, endPoint x: 94, endPoint y: 359, distance: 92.4
click at [94, 359] on div "</ div > </ div > <!-- Nested groups --> < div v-else class = "flex flex-wrap g…" at bounding box center [242, 292] width 382 height 453
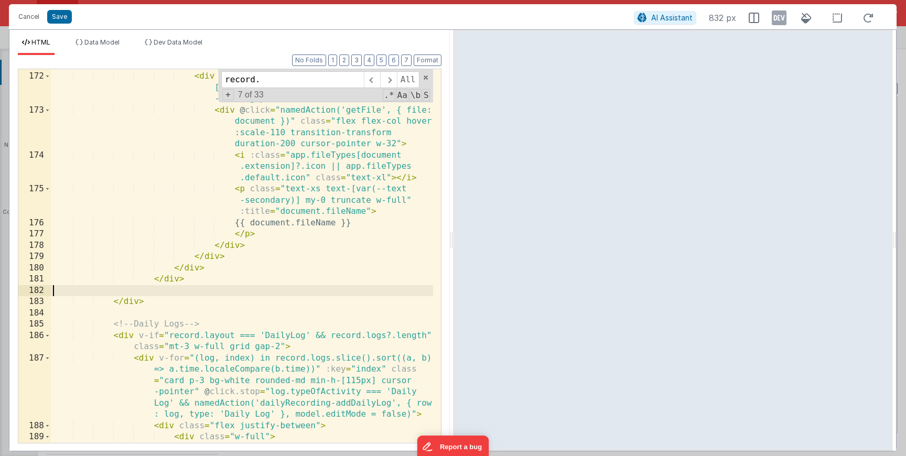
scroll to position [1514, 0]
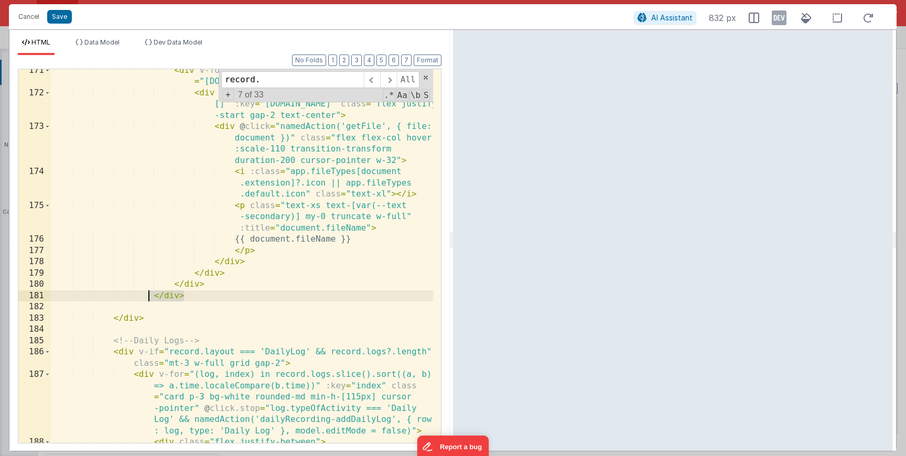
drag, startPoint x: 167, startPoint y: 298, endPoint x: 90, endPoint y: 289, distance: 77.5
click at [100, 291] on div "< div v-for = "docGroup in record.documents" :key = "docGroup.id" > < div v-for…" at bounding box center [242, 269] width 382 height 408
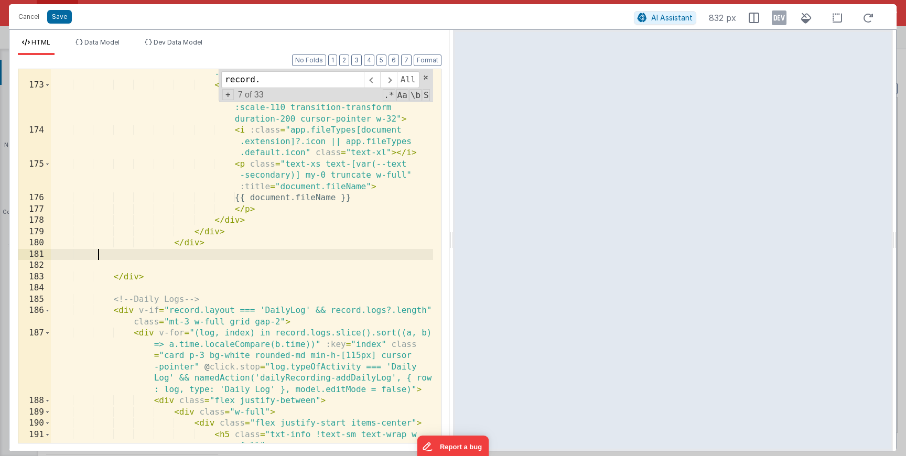
scroll to position [2015, 0]
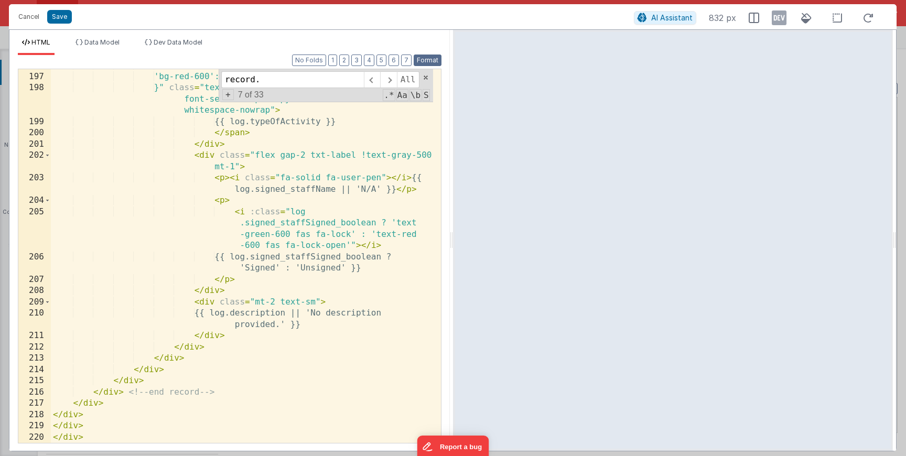
click at [420, 56] on button "Format" at bounding box center [428, 61] width 28 height 12
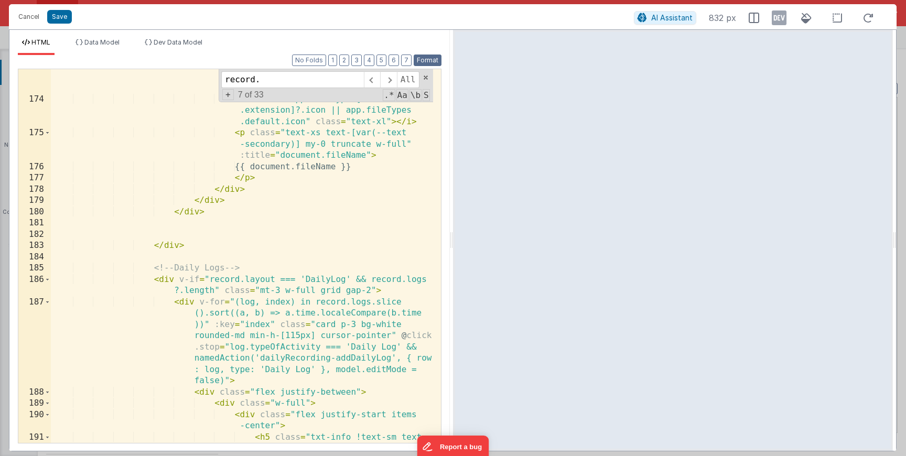
scroll to position [2826, 0]
click at [62, 18] on button "Save" at bounding box center [59, 17] width 25 height 14
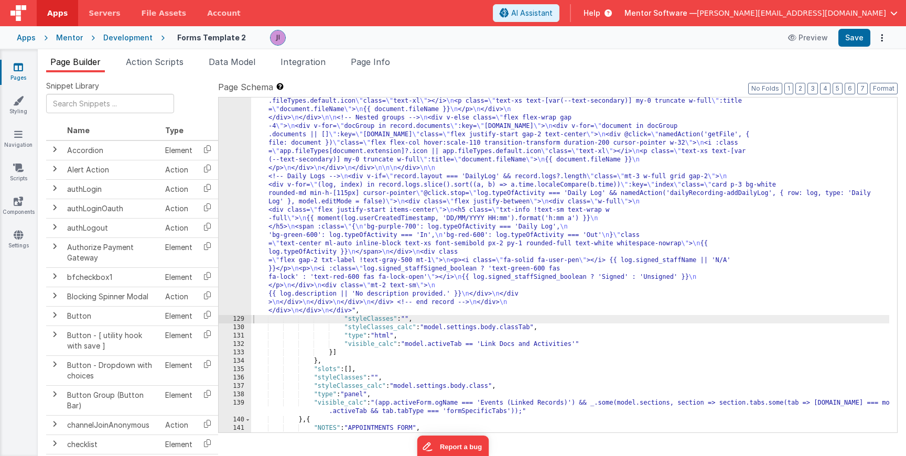
scroll to position [2184, 0]
click at [861, 28] on div "Apps Mentor Development Forms Template 2 Preview Save" at bounding box center [453, 37] width 906 height 23
click at [860, 31] on button "Save" at bounding box center [854, 38] width 32 height 18
click at [313, 253] on div ""html" : "<h3 class= \" text-lg font-semibold mb-3 mr-2 \" aria-live= \" polite…" at bounding box center [570, 117] width 638 height 1081
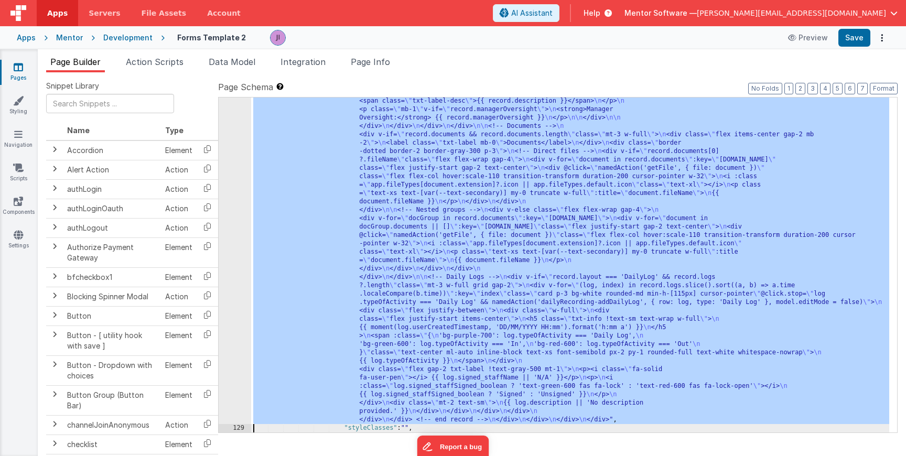
click at [332, 231] on div ""html" : "<h3 class= \" text-lg font-semibold mb-3 mr-2 \" aria-live= \" polite…" at bounding box center [570, 172] width 638 height 1190
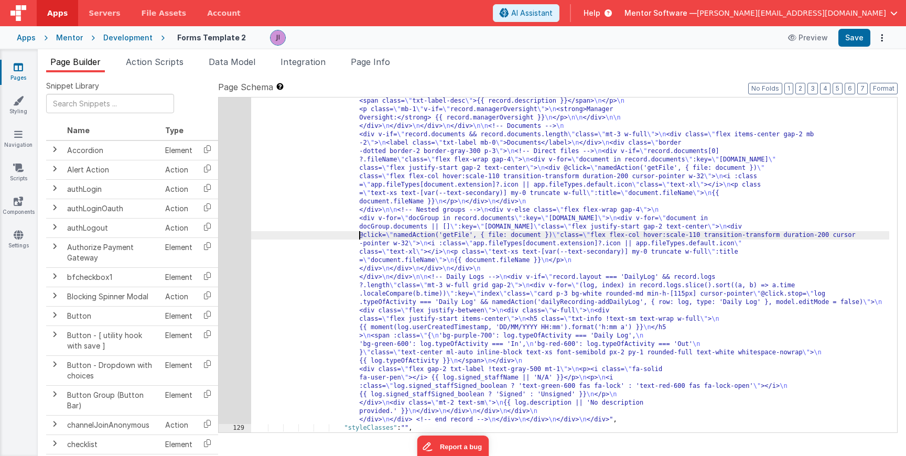
click at [233, 223] on div "128" at bounding box center [235, 0] width 32 height 847
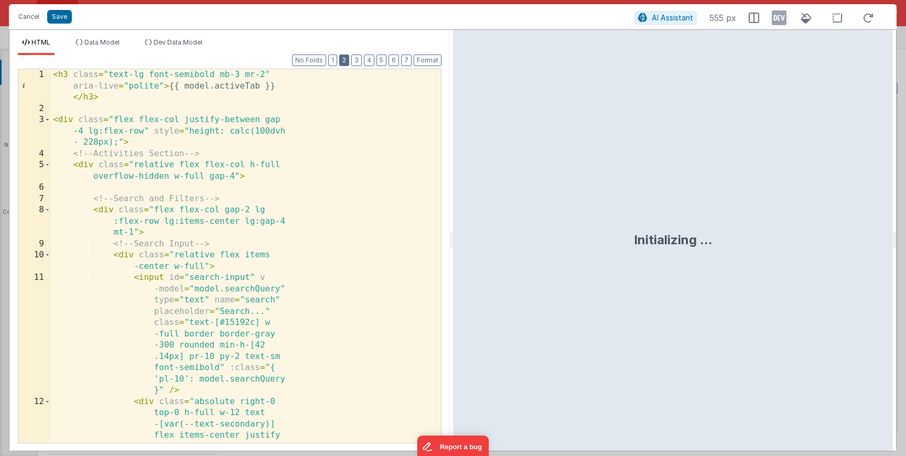
click at [349, 57] on button "2" at bounding box center [344, 61] width 10 height 12
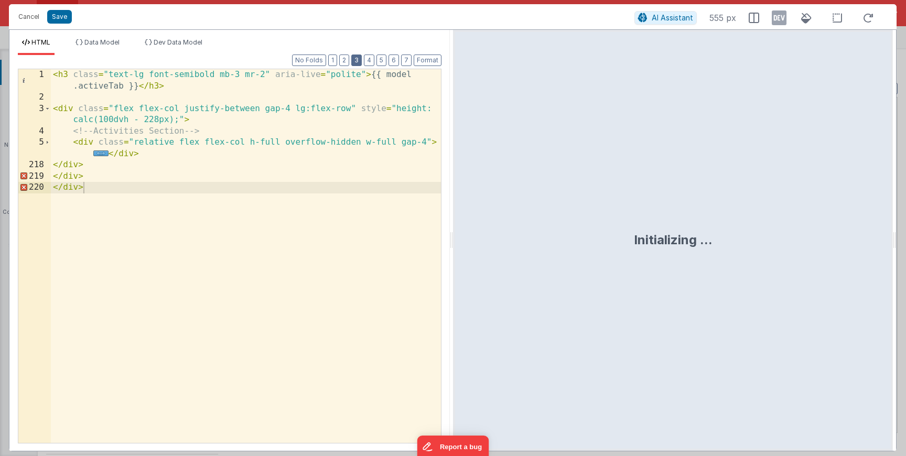
click at [357, 64] on button "3" at bounding box center [356, 61] width 10 height 12
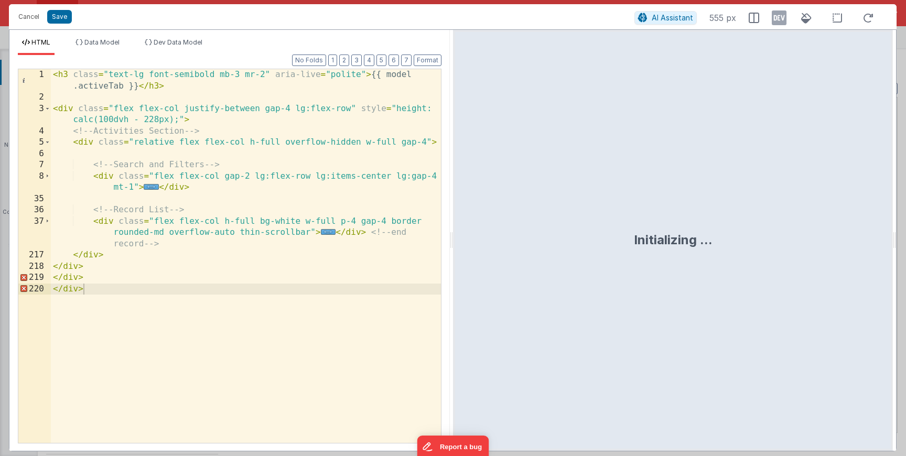
click at [304, 232] on div "< h3 class = "text-lg font-semibold mb-3 mr-2" aria-live = "polite" > {{ model …" at bounding box center [246, 273] width 390 height 408
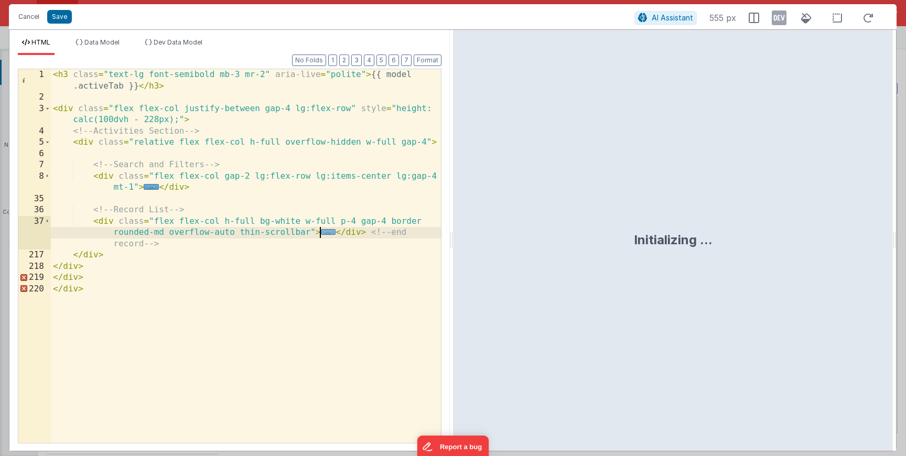
click at [329, 232] on span "..." at bounding box center [328, 232] width 15 height 6
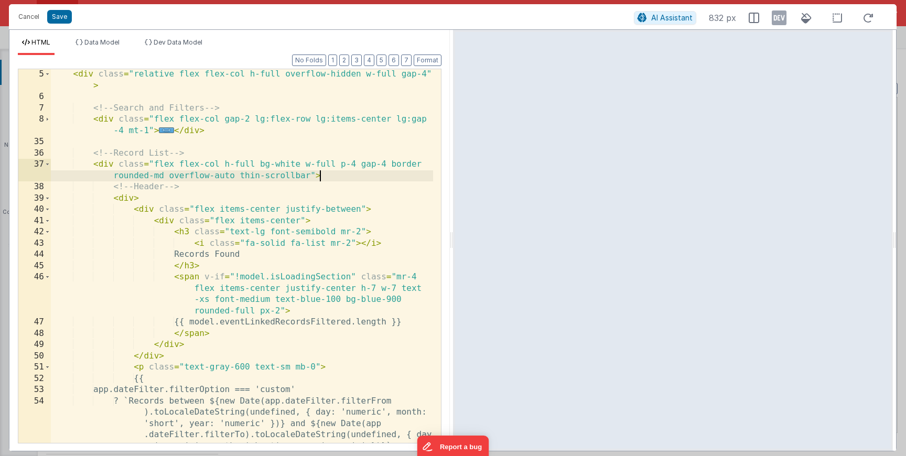
scroll to position [54, 0]
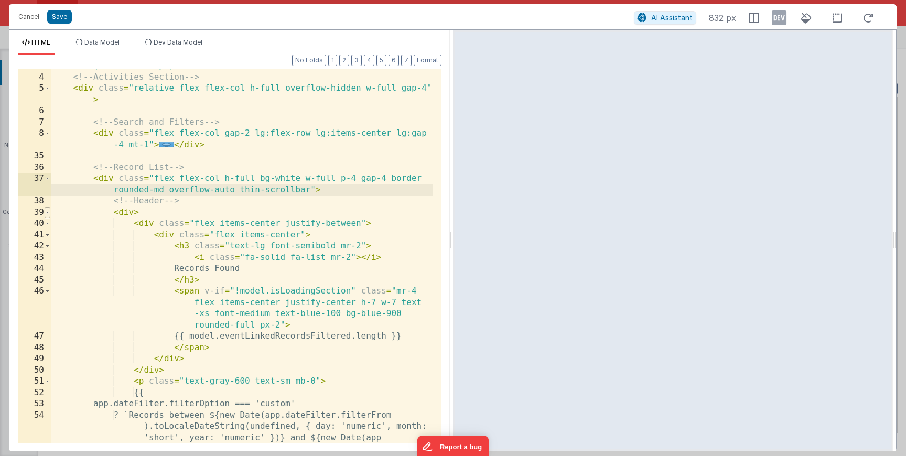
click at [49, 214] on span at bounding box center [48, 213] width 6 height 12
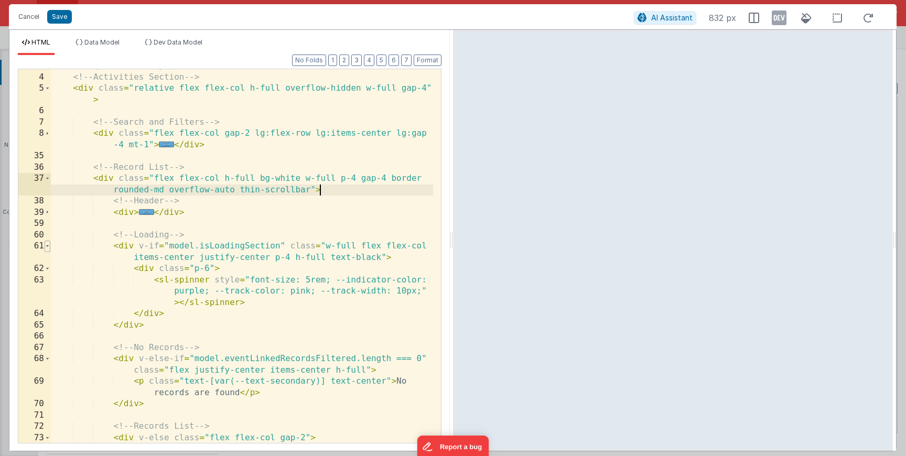
click at [48, 247] on span at bounding box center [48, 247] width 6 height 12
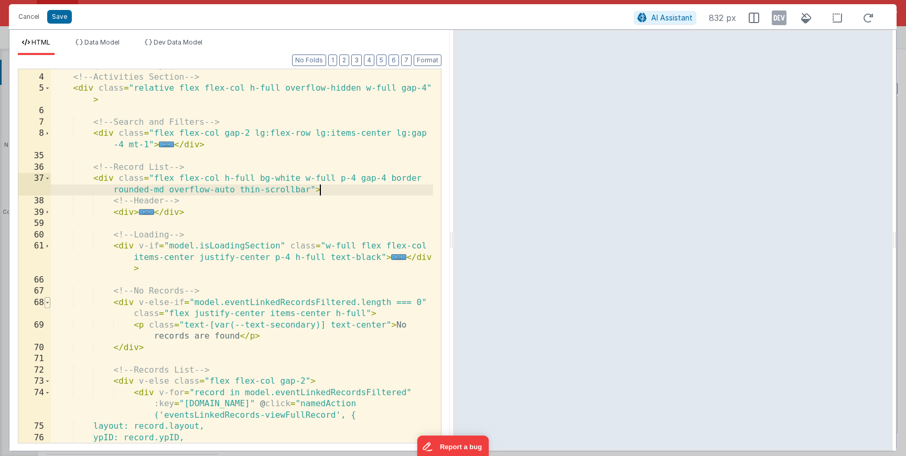
click at [47, 306] on span at bounding box center [48, 303] width 6 height 12
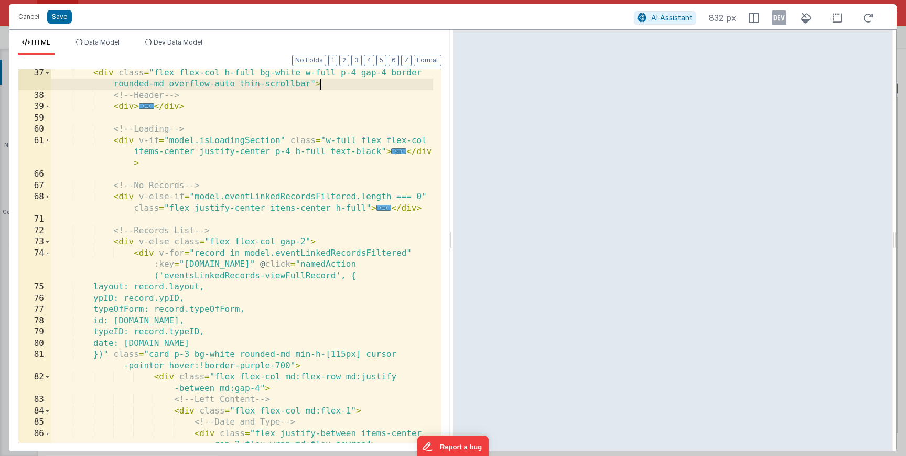
scroll to position [179, 0]
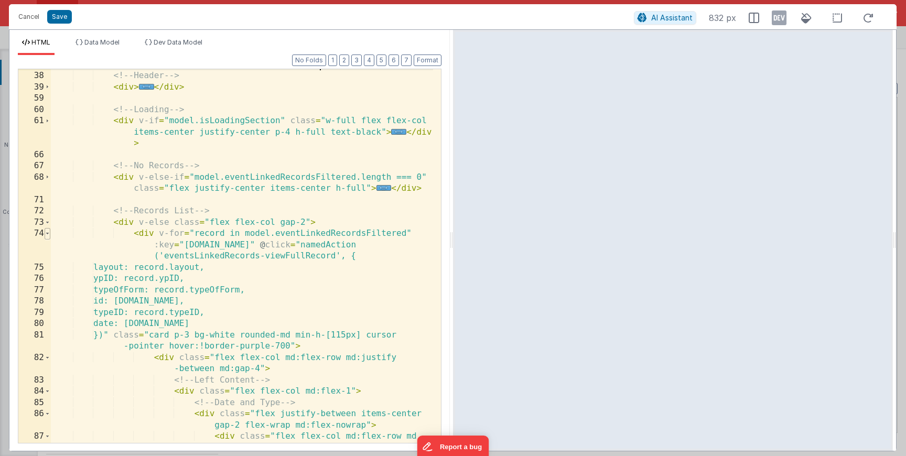
click at [47, 235] on span at bounding box center [48, 234] width 6 height 12
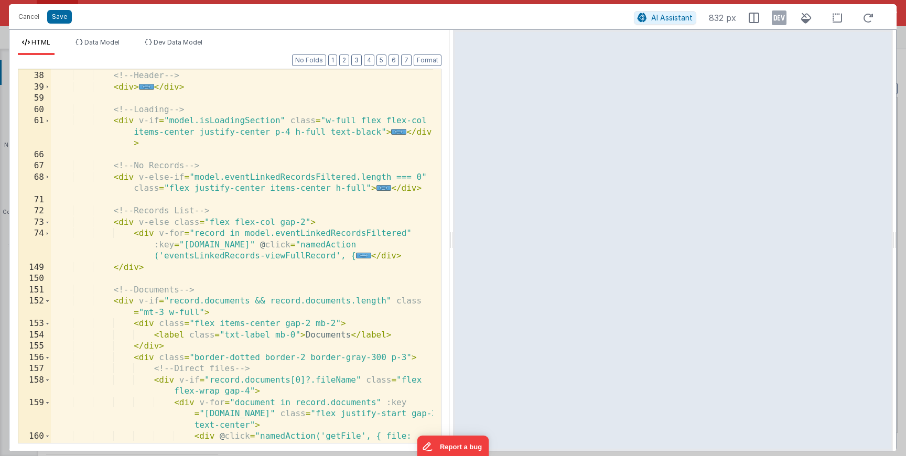
click at [138, 264] on div "< div class = "flex flex-col h-full bg-white w-full p-4 gap-4 border rounded-md…" at bounding box center [242, 268] width 382 height 441
drag, startPoint x: 148, startPoint y: 266, endPoint x: 113, endPoint y: 265, distance: 35.1
click at [113, 265] on div "< div class = "flex flex-col h-full bg-white w-full p-4 gap-4 border rounded-md…" at bounding box center [242, 268] width 382 height 441
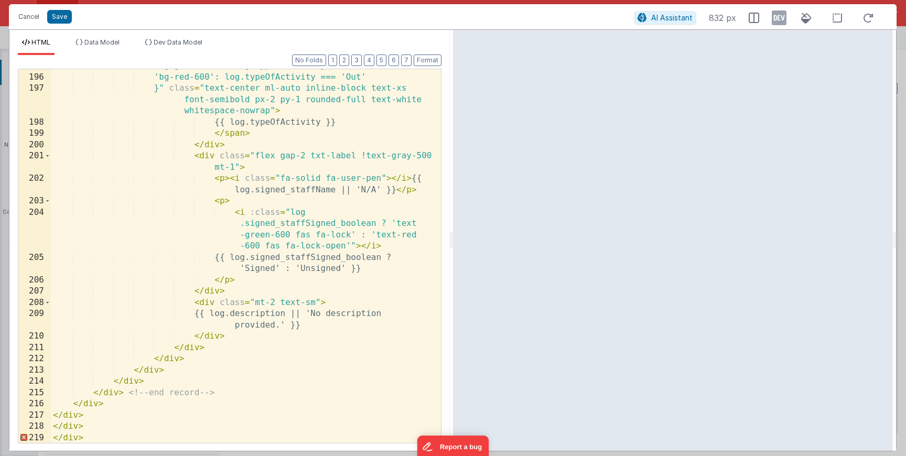
scroll to position [1237, 0]
drag, startPoint x: 88, startPoint y: 439, endPoint x: 55, endPoint y: 439, distance: 32.5
click at [55, 439] on div "'bg-green-600': log.typeOfActivity === 'In', 'bg-red-600': log.typeOfActivity =…" at bounding box center [242, 258] width 382 height 396
click at [53, 23] on button "Save" at bounding box center [59, 17] width 25 height 14
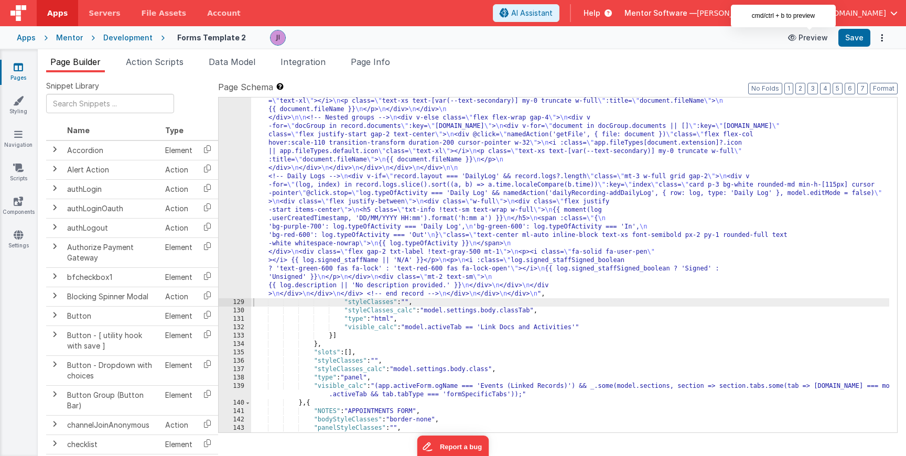
scroll to position [2185, 0]
click at [835, 37] on div "Preview Save" at bounding box center [834, 38] width 107 height 18
click at [848, 38] on button "Save" at bounding box center [854, 38] width 32 height 18
click at [445, 355] on div ""html" : "<h3 class= \" text-lg font-semibold mb-3 mr-2 \" aria-live= \" polite…" at bounding box center [570, 109] width 638 height 1064
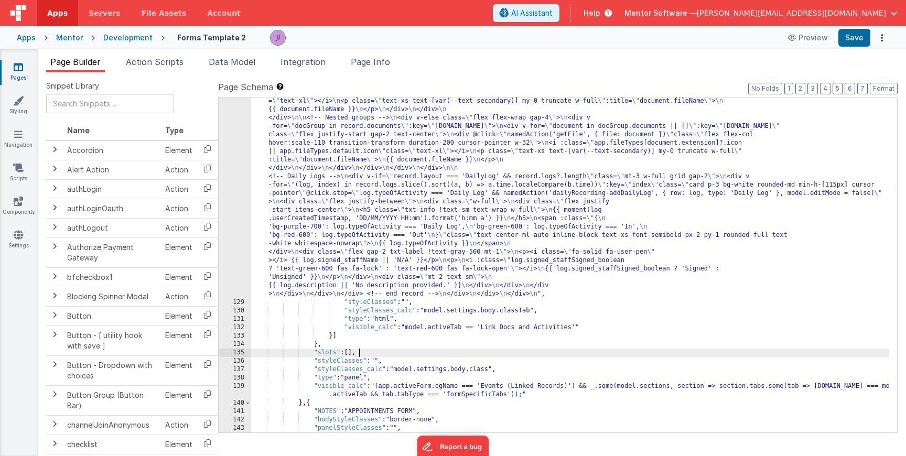
click at [436, 273] on div ""html" : "<h3 class= \" text-lg font-semibold mb-3 mr-2 \" aria-live= \" polite…" at bounding box center [570, 109] width 638 height 1064
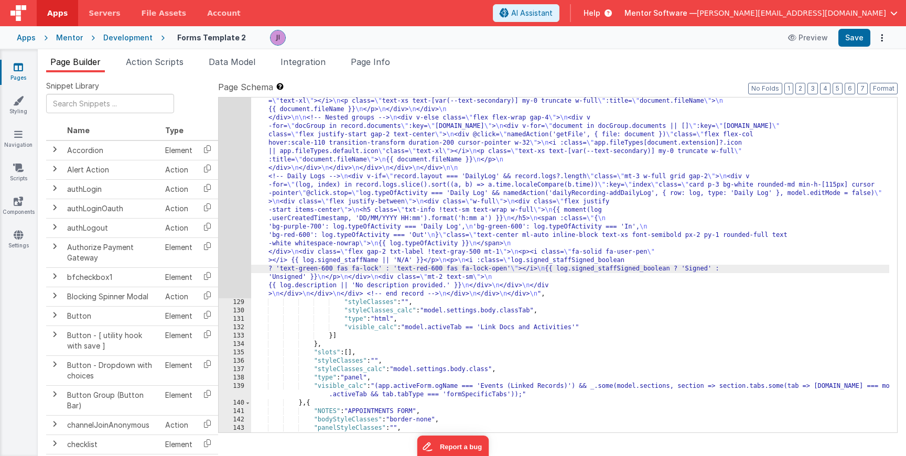
click at [387, 249] on div ""html" : "<h3 class= \" text-lg font-semibold mb-3 mr-2 \" aria-live= \" polite…" at bounding box center [570, 109] width 638 height 1064
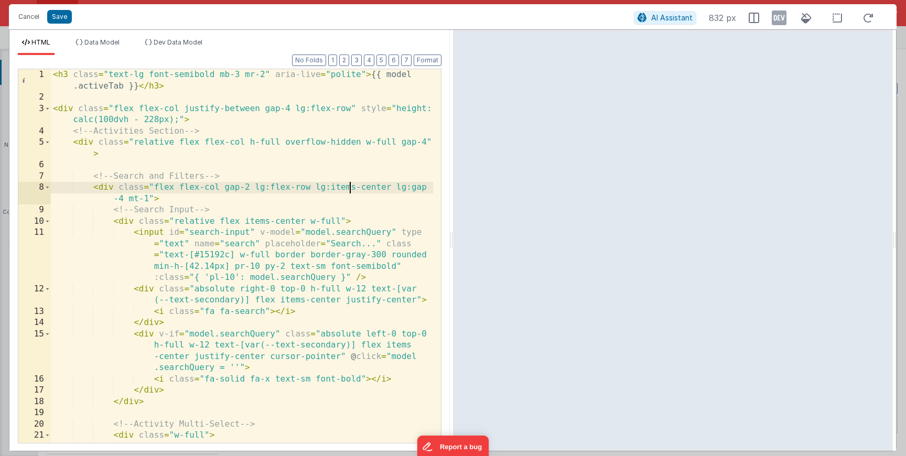
scroll to position [0, 0]
click at [347, 191] on div "< h3 class = "text-lg font-semibold mb-3 mr-2" aria-live = "polite" > {{ model …" at bounding box center [242, 289] width 382 height 441
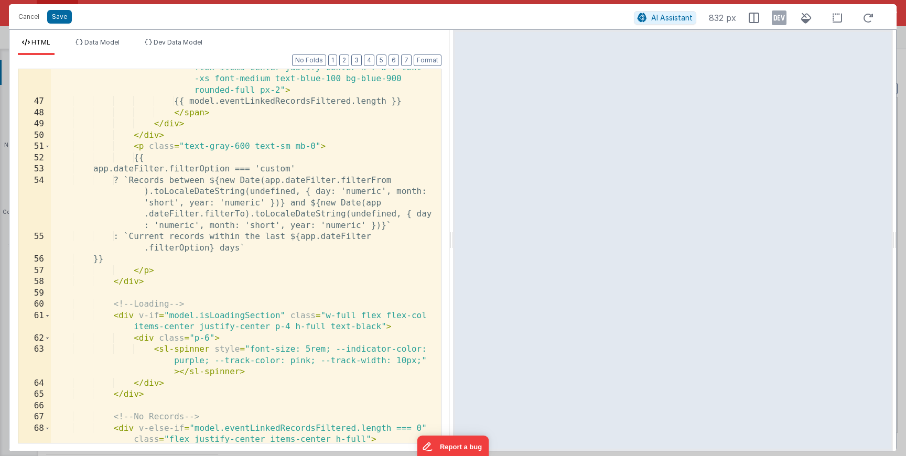
scroll to position [1366, 0]
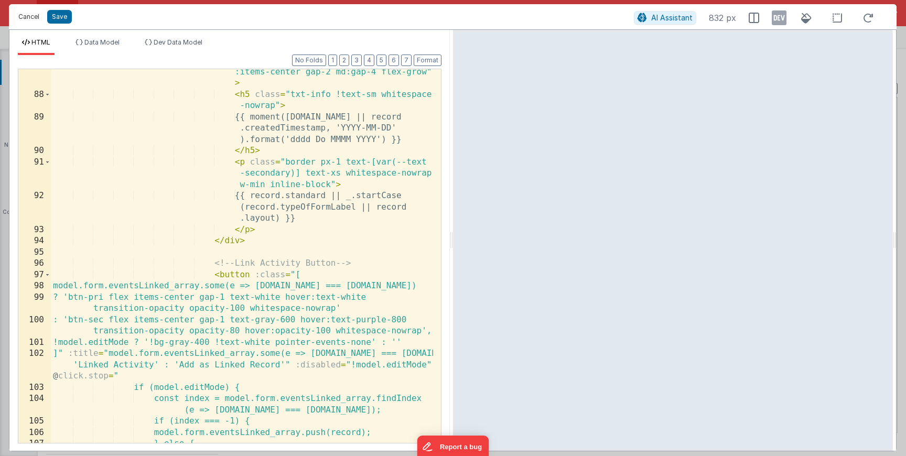
click at [37, 16] on button "Cancel" at bounding box center [28, 16] width 31 height 15
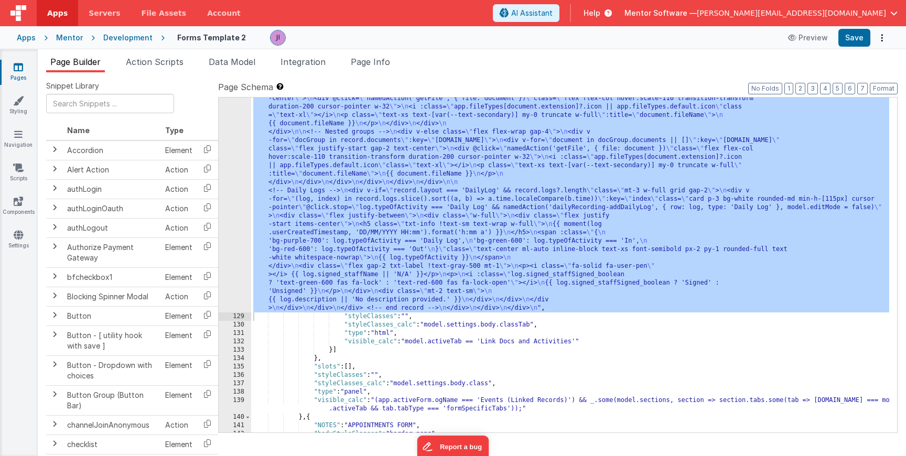
click at [508, 300] on div ""html" : "<h3 class= \" text-lg font-semibold mb-3 mr-2 \" aria-live= \" polite…" at bounding box center [570, 123] width 638 height 1064
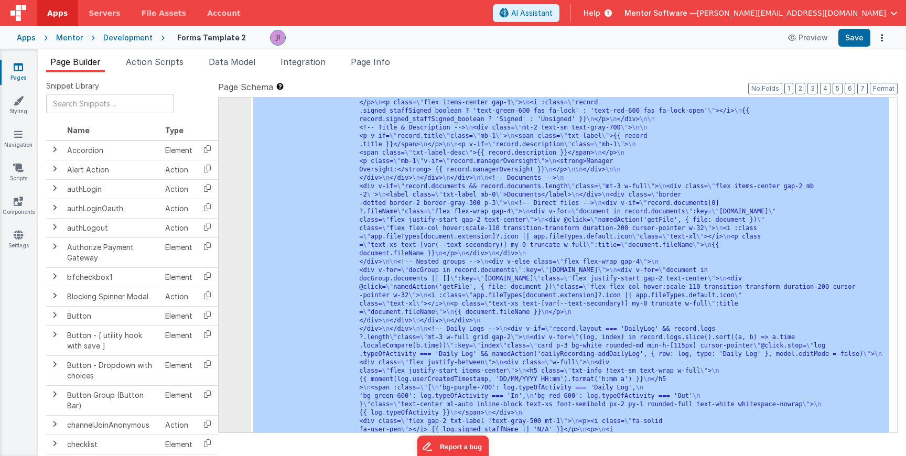
scroll to position [2149, 0]
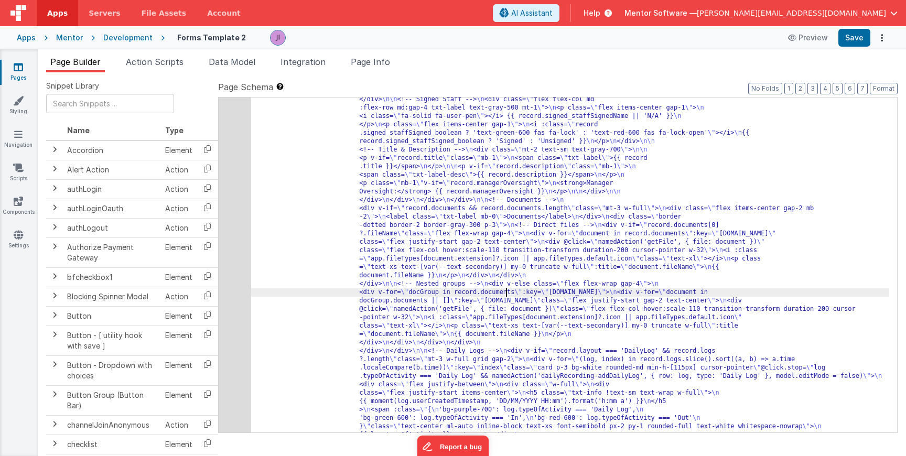
click at [230, 250] on div "128" at bounding box center [235, 74] width 32 height 847
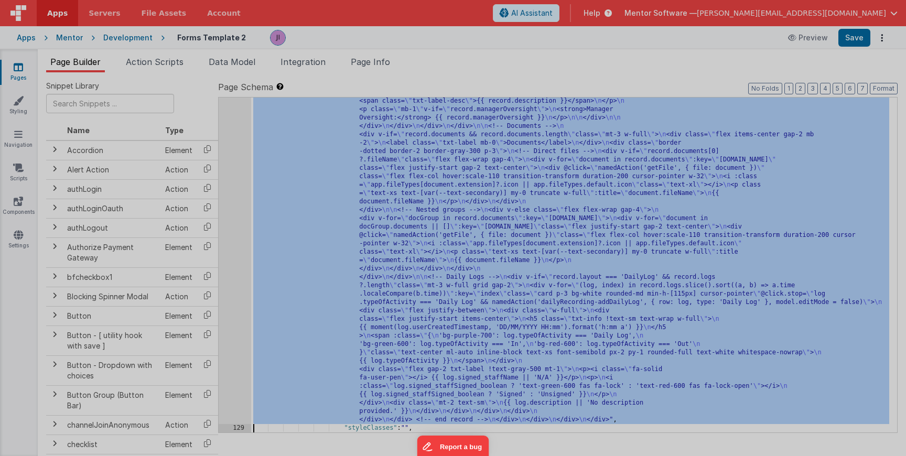
scroll to position [2179, 0]
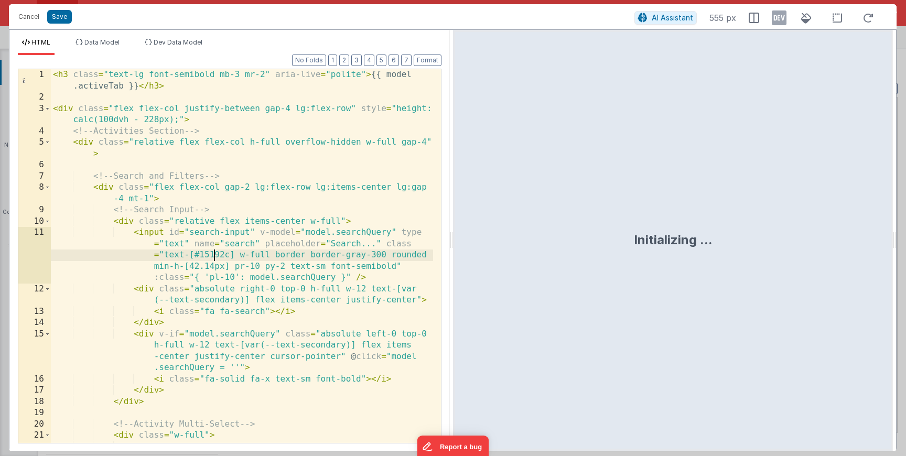
click at [213, 254] on div "< h3 class = "text-lg font-semibold mb-3 mr-2" aria-live = "polite" > {{ model …" at bounding box center [242, 289] width 382 height 441
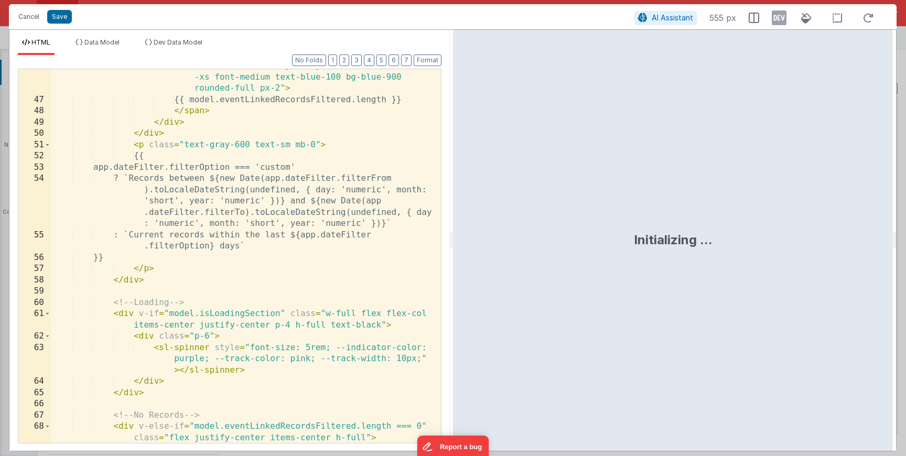
scroll to position [456, 0]
click at [298, 347] on div "< span v-if = "!model.isLoadingSection" class = "mr-4 flex items-center justify…" at bounding box center [242, 269] width 382 height 441
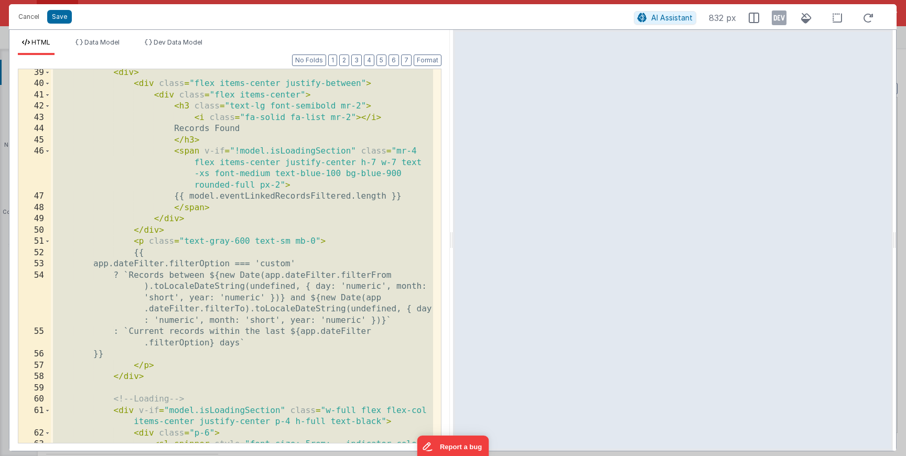
scroll to position [611, 0]
click at [272, 316] on div "< div > < div class = "flex items-center justify-between" > < div class = "flex…" at bounding box center [242, 276] width 382 height 419
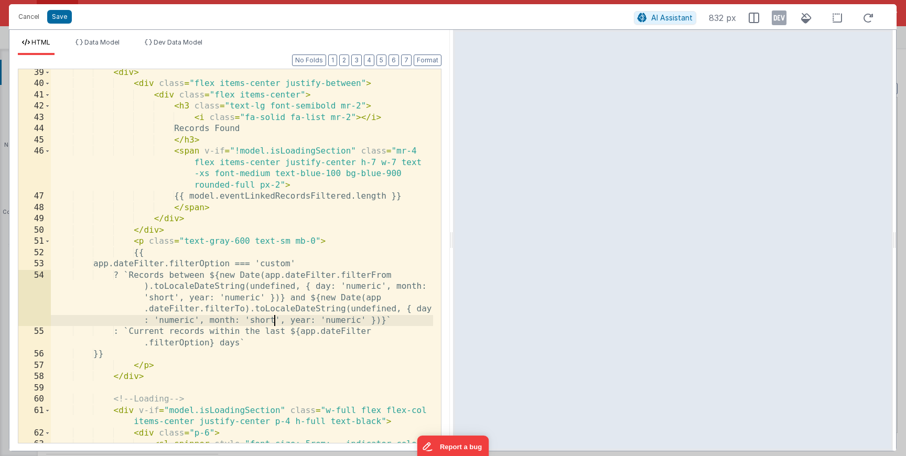
click at [211, 262] on div "< div > < div class = "flex items-center justify-between" > < div class = "flex…" at bounding box center [242, 276] width 382 height 419
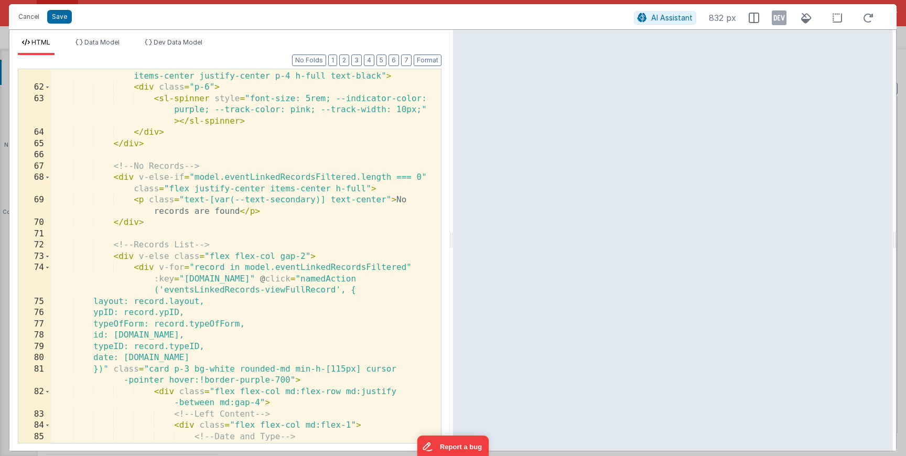
scroll to position [968, 0]
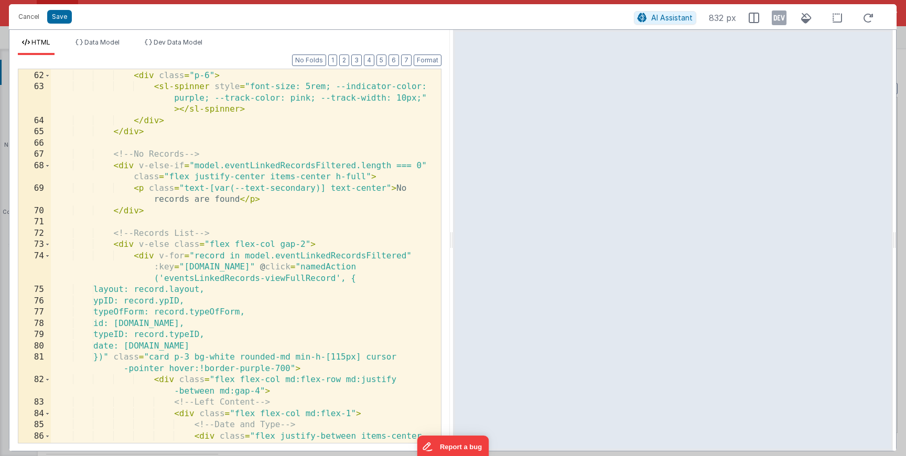
click at [51, 246] on div "< div v-if = "model.isLoadingSection" class = "w-full flex flex-col items-cente…" at bounding box center [242, 257] width 382 height 419
click at [47, 246] on span at bounding box center [48, 245] width 6 height 12
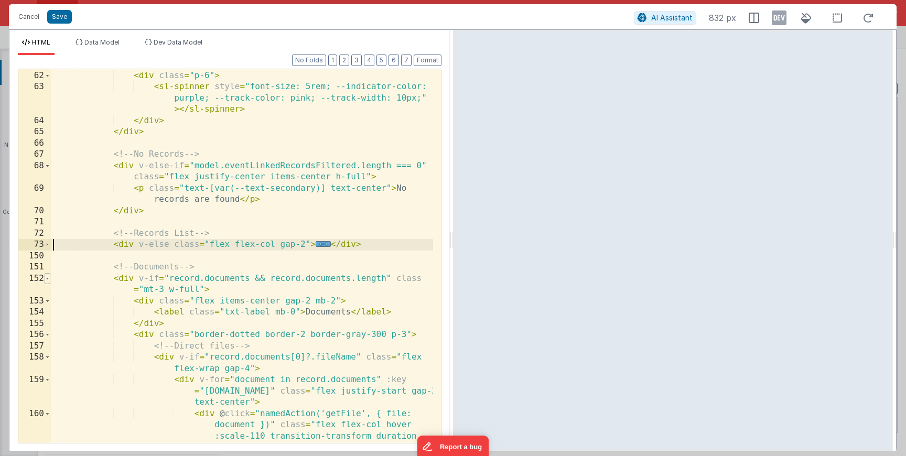
click at [48, 280] on span at bounding box center [48, 279] width 6 height 12
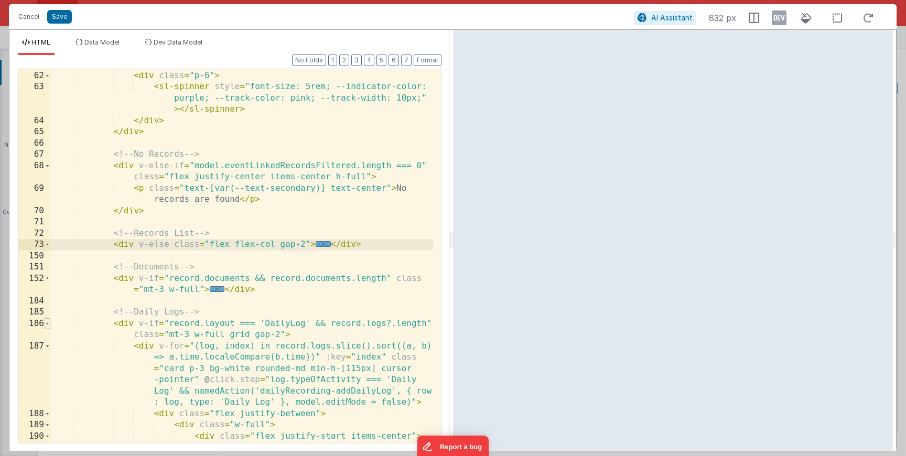
click at [47, 322] on span at bounding box center [48, 324] width 6 height 12
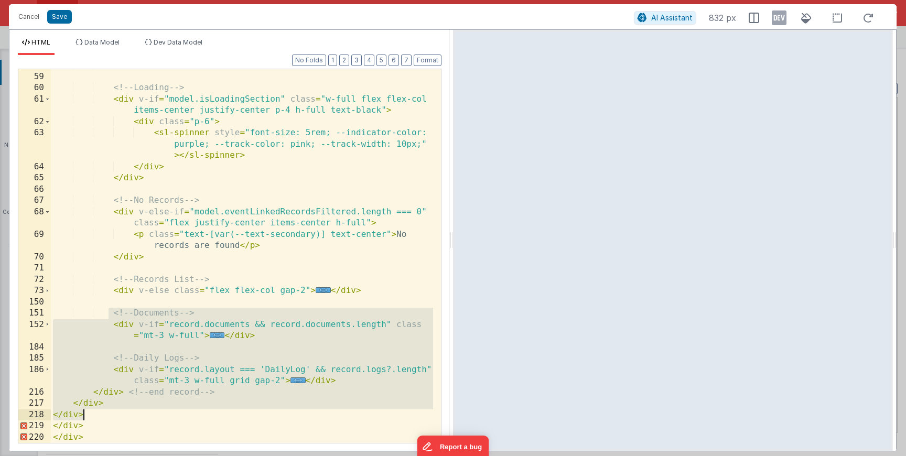
drag, startPoint x: 110, startPoint y: 315, endPoint x: 334, endPoint y: 410, distance: 243.3
click at [334, 410] on div "</ div > <!-- Loading --> < div v-if = "model.isLoadingSection" class = "w-full…" at bounding box center [242, 258] width 382 height 396
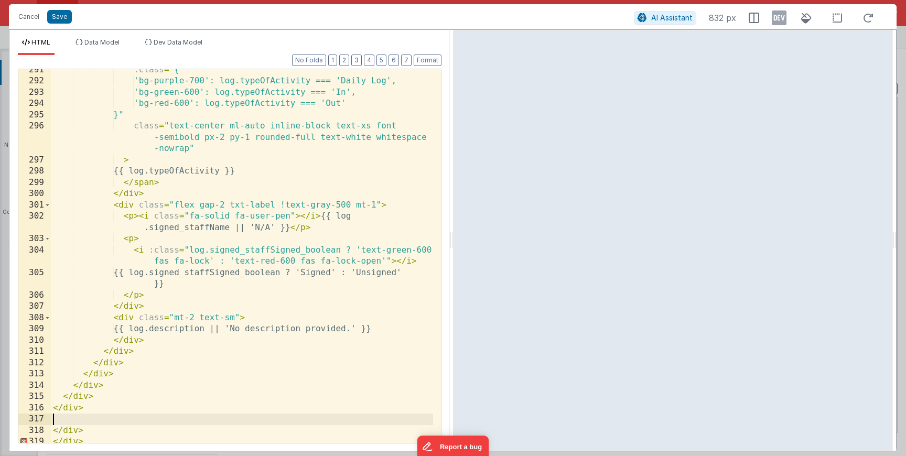
scroll to position [3119, 0]
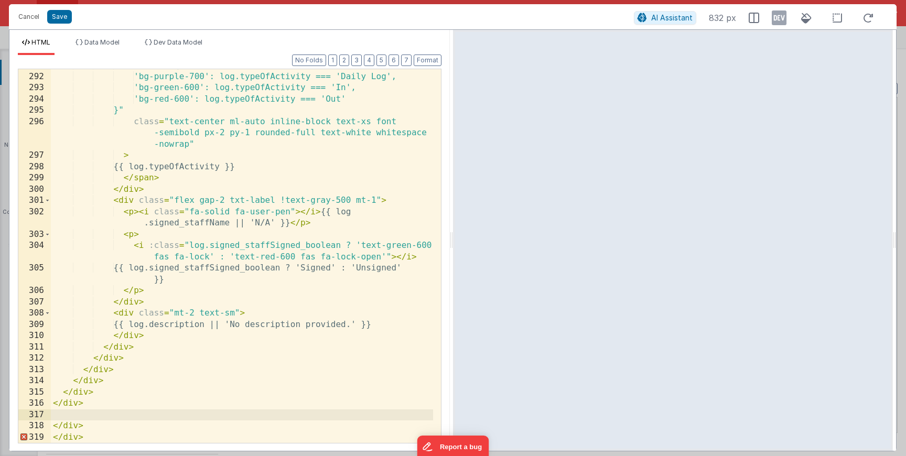
click at [162, 418] on div ":class = "{ 'bg-purple-700': log.typeOfActivity === 'Daily Log', 'bg-green-600'…" at bounding box center [242, 258] width 382 height 396
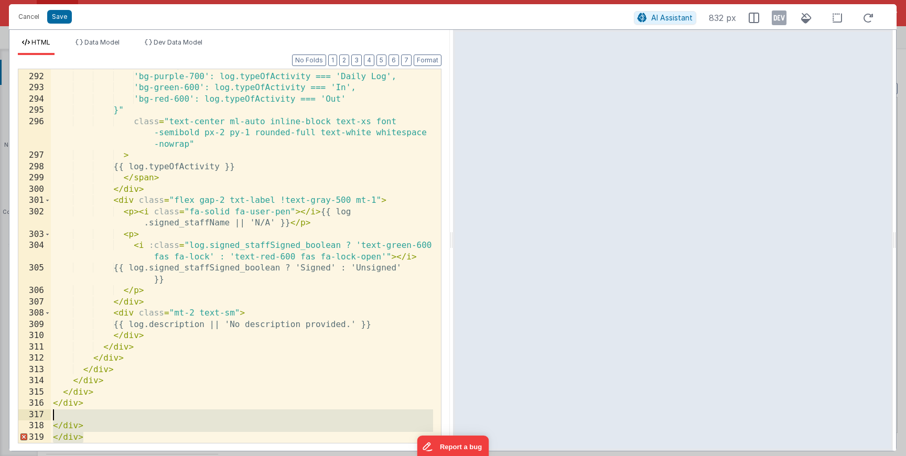
drag, startPoint x: 138, startPoint y: 434, endPoint x: 50, endPoint y: 415, distance: 89.8
click at [50, 415] on div "291 292 293 294 295 296 297 298 299 300 301 302 303 304 305 306 307 308 309 310…" at bounding box center [229, 256] width 423 height 375
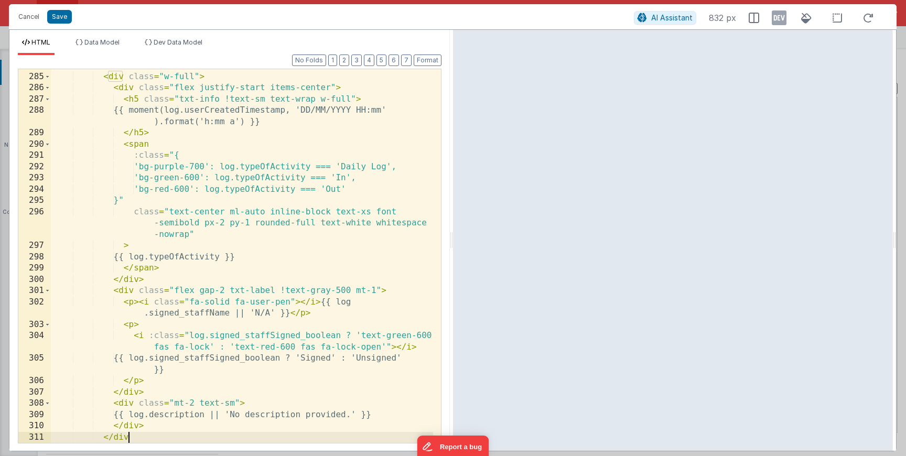
scroll to position [3029, 0]
click at [145, 440] on div "< div class = "flex justify-between" > < div class = "w-full" > < div class = "…" at bounding box center [242, 258] width 382 height 396
drag, startPoint x: 153, startPoint y: 440, endPoint x: 112, endPoint y: 439, distance: 40.9
click at [112, 439] on div "< div class = "flex justify-between" > < div class = "w-full" > < div class = "…" at bounding box center [242, 258] width 382 height 396
click at [180, 354] on div "< div class = "flex justify-between" > < div class = "w-full" > < div class = "…" at bounding box center [242, 258] width 382 height 396
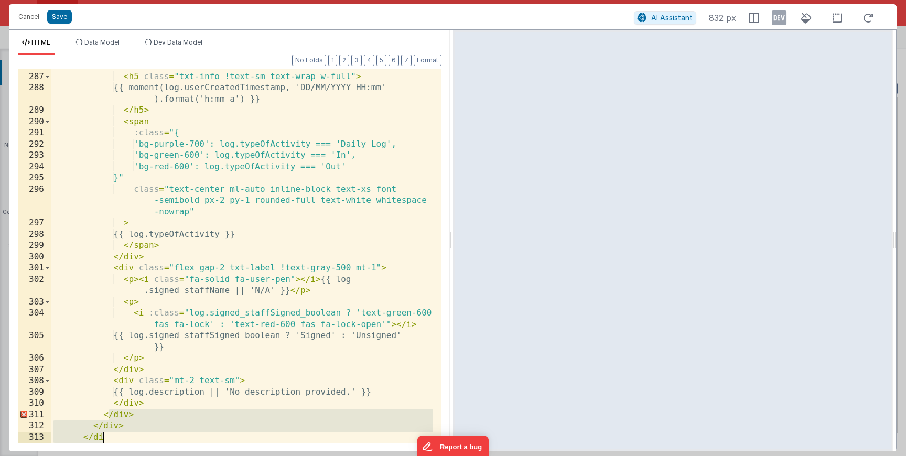
click at [179, 331] on div "< div class = "flex justify-start items-center" > < h5 class = "txt-info !text-…" at bounding box center [242, 258] width 382 height 396
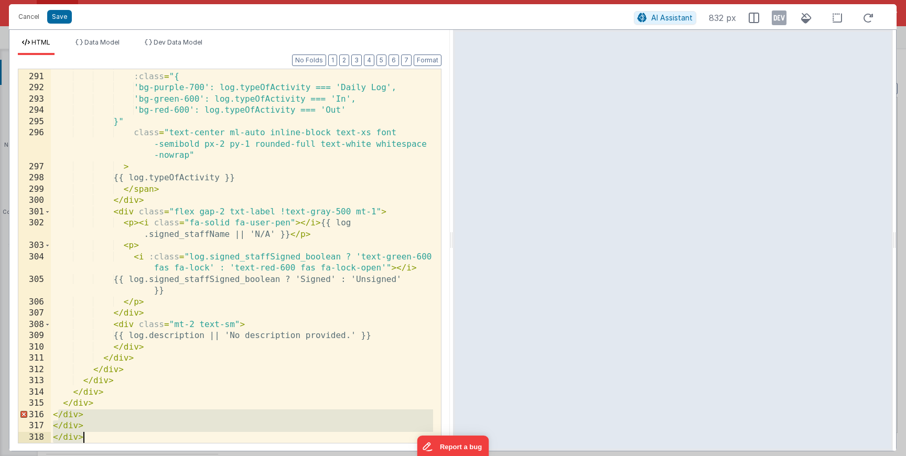
scroll to position [3108, 0]
click at [99, 431] on div "< span :class = "{ 'bg-purple-700': log.typeOfActivity === 'Daily Log', 'bg-gre…" at bounding box center [242, 258] width 382 height 396
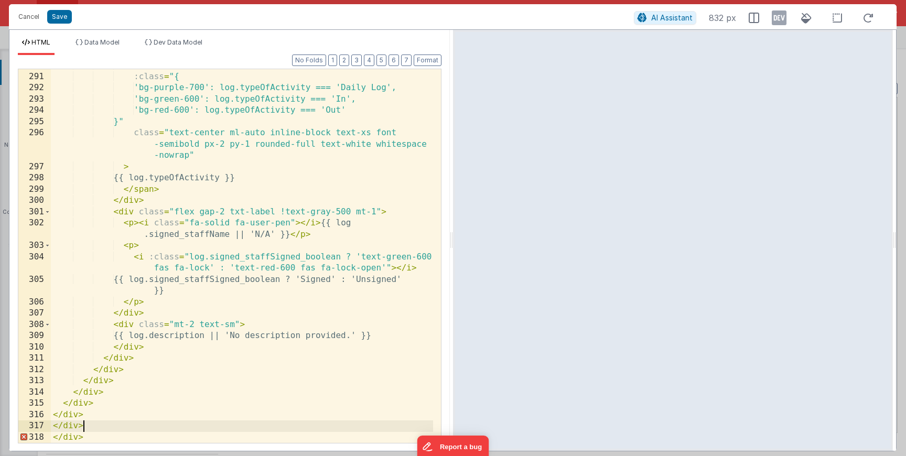
click at [97, 438] on div "< span :class = "{ 'bg-purple-700': log.typeOfActivity === 'Daily Log', 'bg-gre…" at bounding box center [242, 258] width 382 height 396
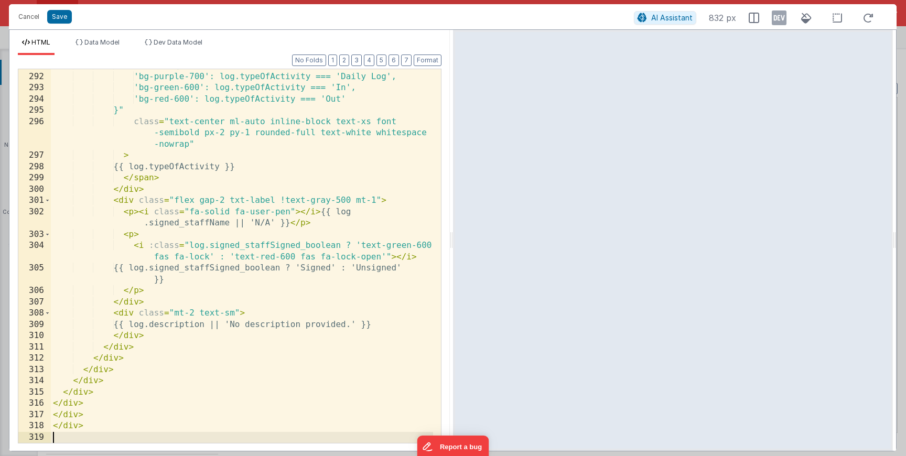
scroll to position [3119, 0]
click at [101, 50] on li "Data Model" at bounding box center [97, 46] width 52 height 17
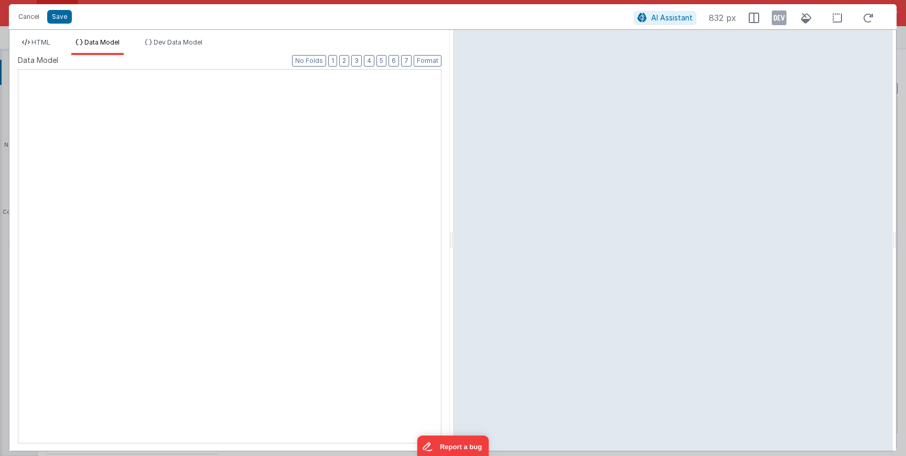
click at [166, 152] on div "XXXXXXXXXXXXXXXXXXXXXXXXXXXXXXXXXXXXXXXXXXXXXXXXXX" at bounding box center [229, 256] width 423 height 374
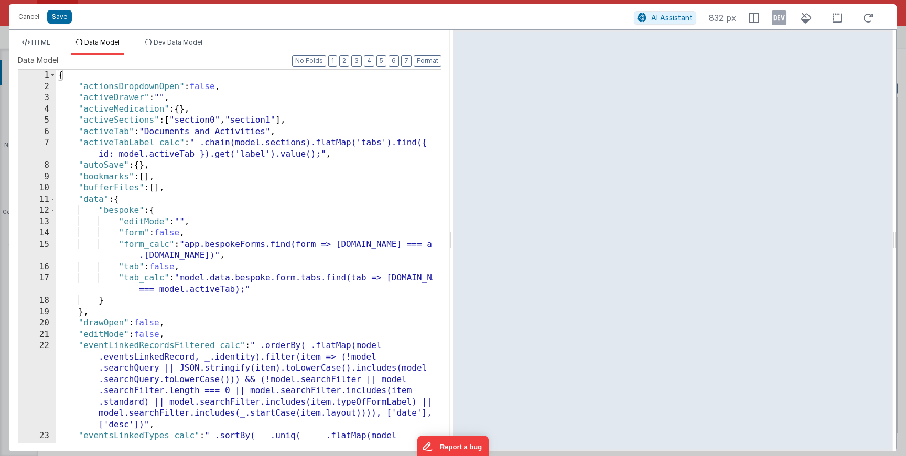
click at [166, 152] on div "{ "actionsDropdownOpen" : false , "activeDrawer" : "" , "activeMedication" : { …" at bounding box center [244, 279] width 377 height 418
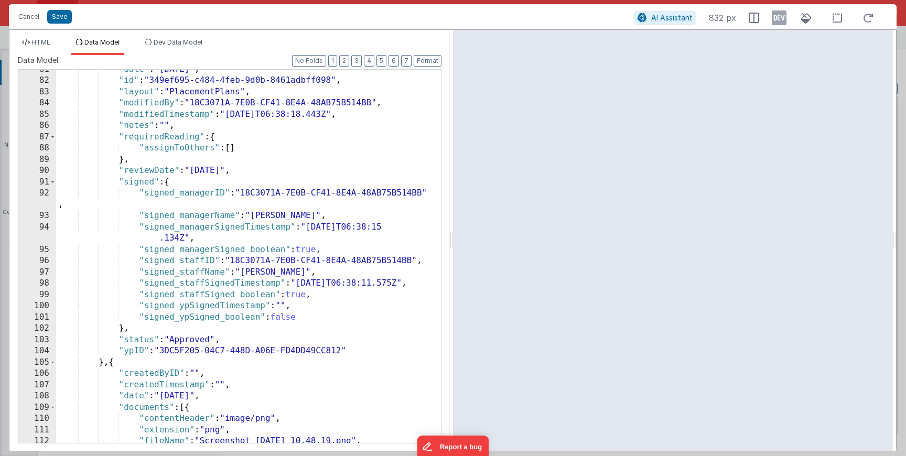
scroll to position [271, 0]
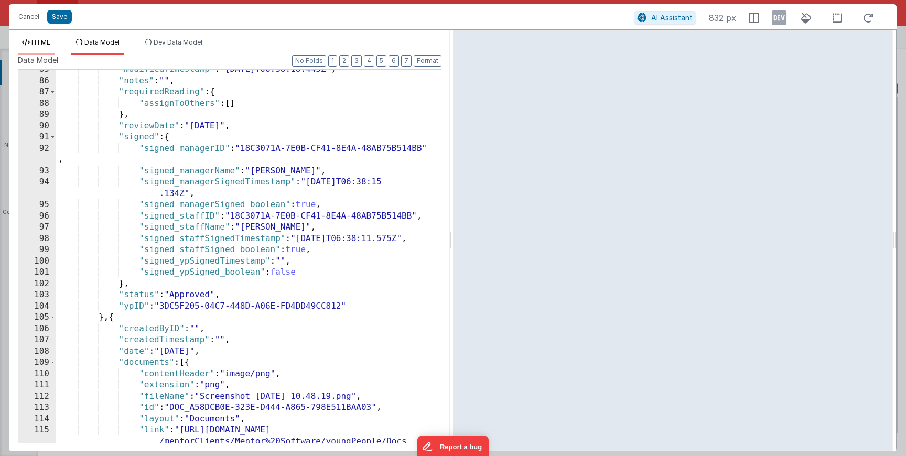
click at [49, 38] on span "HTML" at bounding box center [40, 42] width 19 height 8
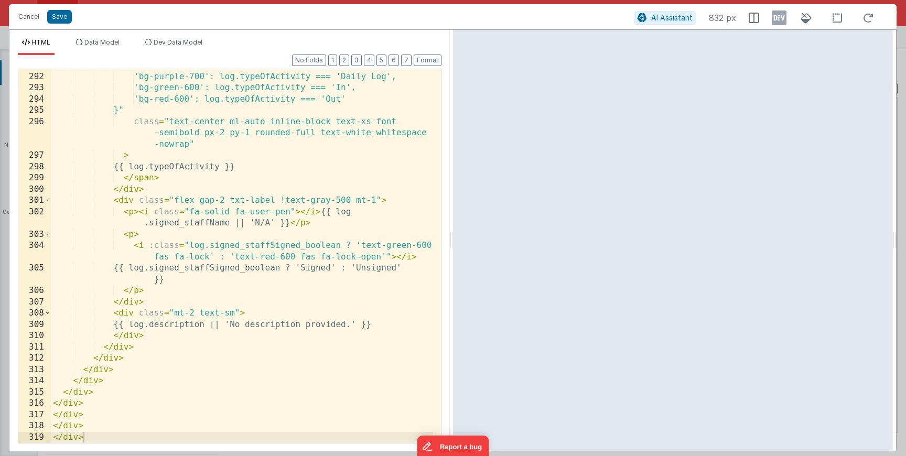
click at [56, 26] on div "Cancel Save AI Assistant 832 px" at bounding box center [452, 16] width 887 height 25
click at [57, 23] on button "Save" at bounding box center [59, 17] width 25 height 14
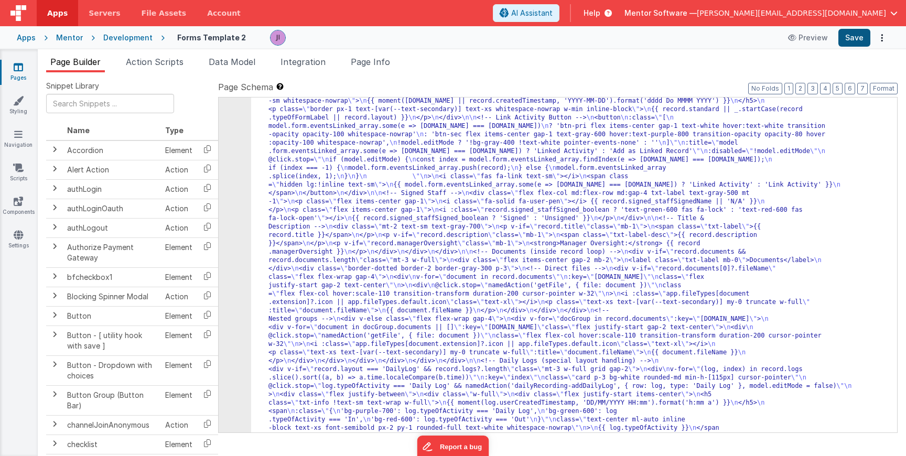
scroll to position [2177, 0]
click at [862, 38] on button "Save" at bounding box center [854, 38] width 32 height 18
click at [883, 38] on button "Options" at bounding box center [881, 37] width 15 height 15
click at [827, 75] on icon at bounding box center [824, 78] width 7 height 7
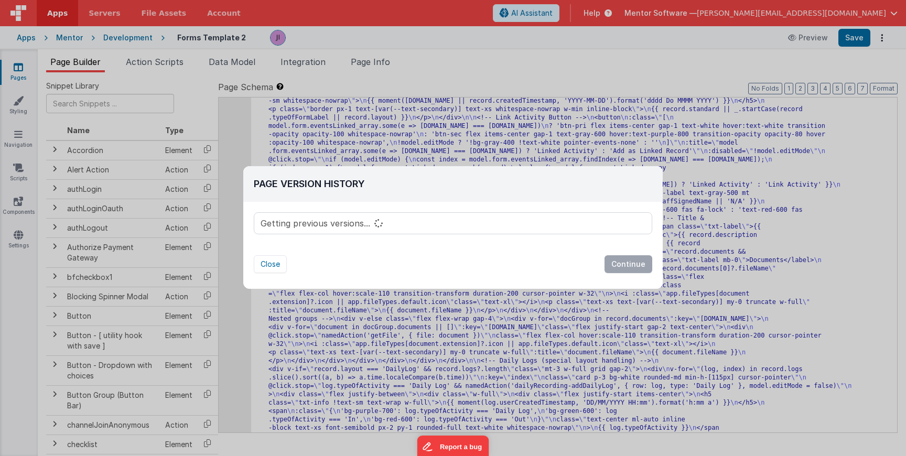
click at [349, 124] on div "Page Version History Getting previous versions... Version Notes Are you sure yo…" at bounding box center [453, 228] width 906 height 456
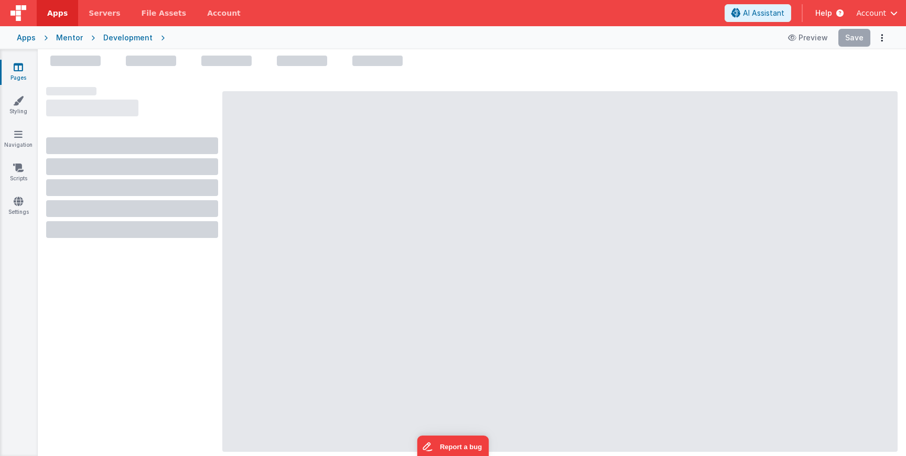
click at [896, 13] on span "button" at bounding box center [893, 12] width 7 height 7
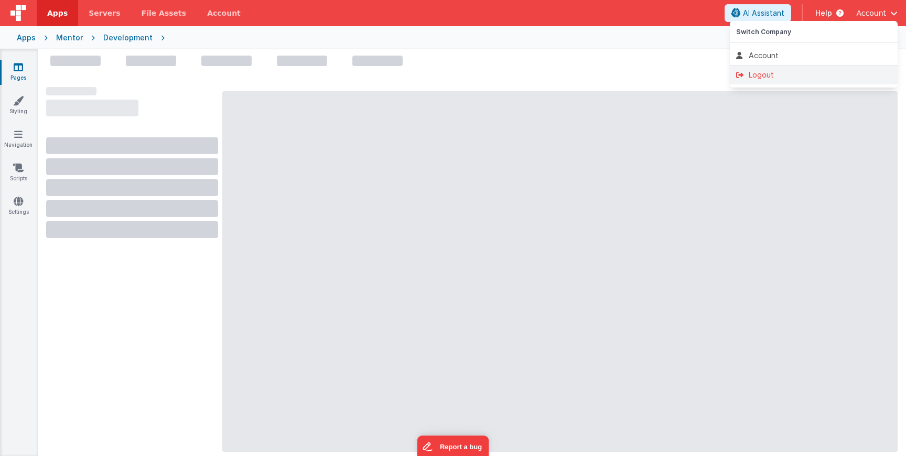
click at [825, 68] on ul "Logout" at bounding box center [814, 76] width 168 height 23
click at [781, 75] on div "Logout" at bounding box center [813, 75] width 155 height 10
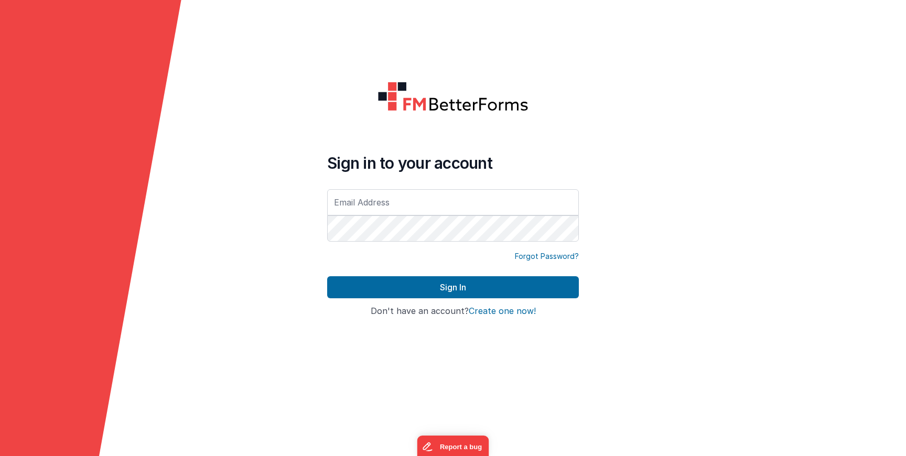
click at [377, 204] on input "text" at bounding box center [453, 202] width 252 height 26
type input "[PERSON_NAME][EMAIL_ADDRESS][DOMAIN_NAME]"
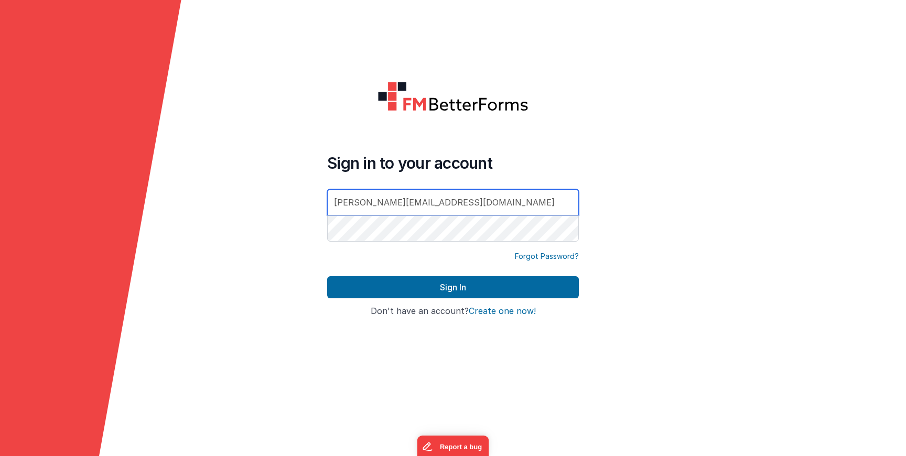
click at [327, 276] on button "Sign In" at bounding box center [453, 287] width 252 height 22
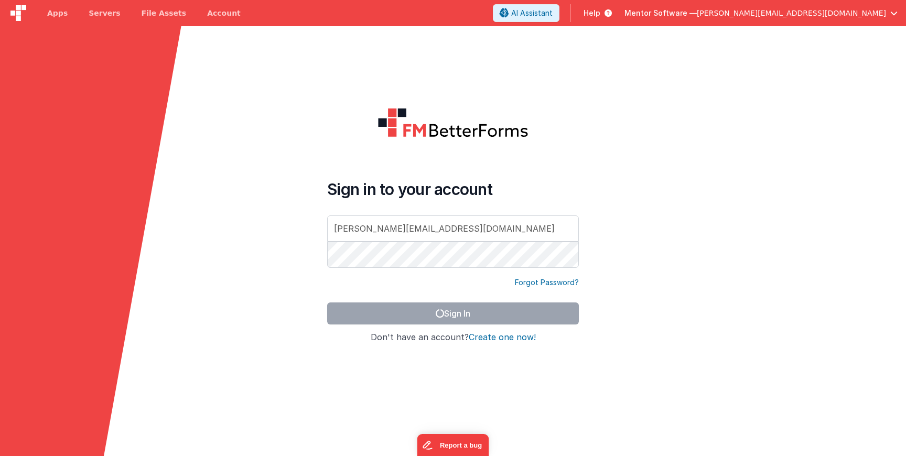
click at [514, 177] on div "Sign in to your account [PERSON_NAME][EMAIL_ADDRESS][DOMAIN_NAME] Forgot Passwo…" at bounding box center [453, 255] width 268 height 310
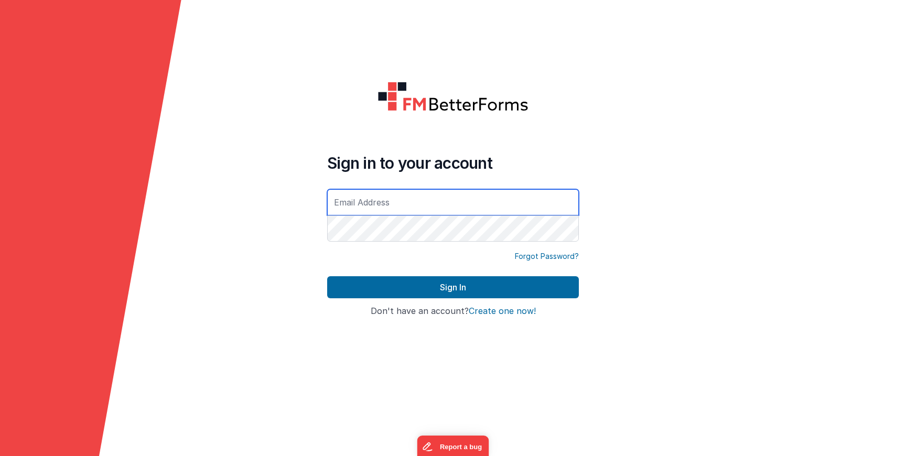
click at [363, 197] on input "text" at bounding box center [453, 202] width 252 height 26
type input "[PERSON_NAME][EMAIL_ADDRESS][DOMAIN_NAME]"
click at [327, 276] on button "Sign In" at bounding box center [453, 287] width 252 height 22
click at [450, 202] on input "text" at bounding box center [453, 202] width 252 height 26
type input "[PERSON_NAME][EMAIL_ADDRESS][DOMAIN_NAME]"
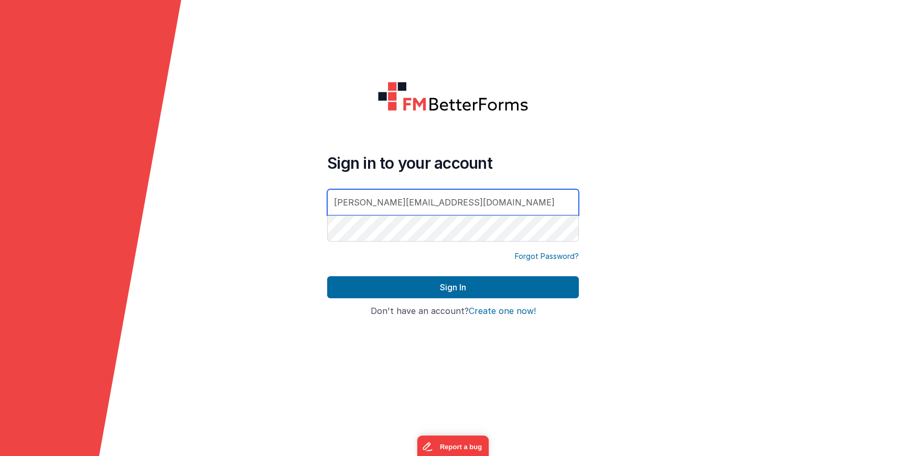
click at [327, 276] on button "Sign In" at bounding box center [453, 287] width 252 height 22
